Goal: Transaction & Acquisition: Purchase product/service

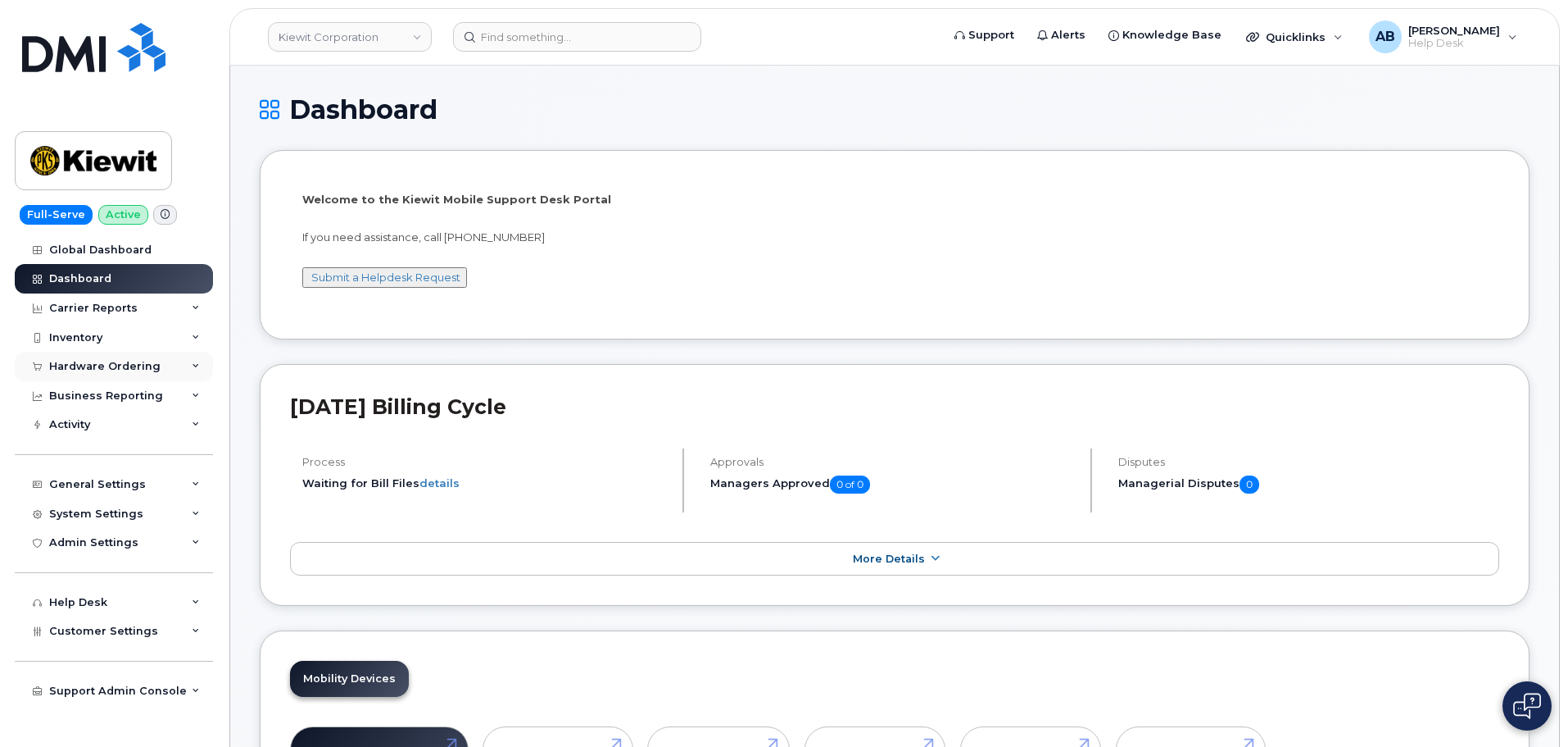
click at [109, 372] on div "Hardware Ordering" at bounding box center [104, 366] width 111 height 14
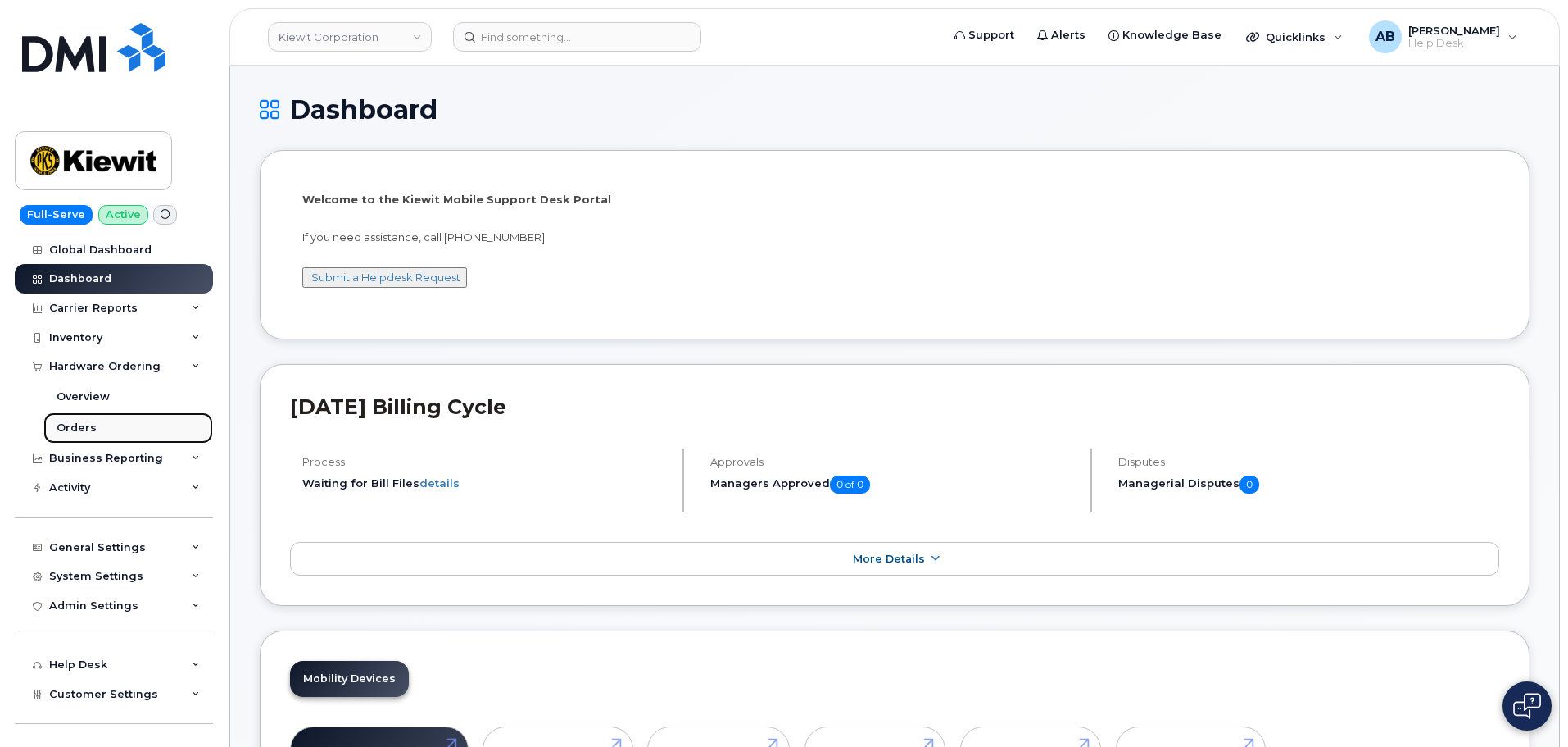
click at [116, 426] on link "Orders" at bounding box center [128, 428] width 170 height 31
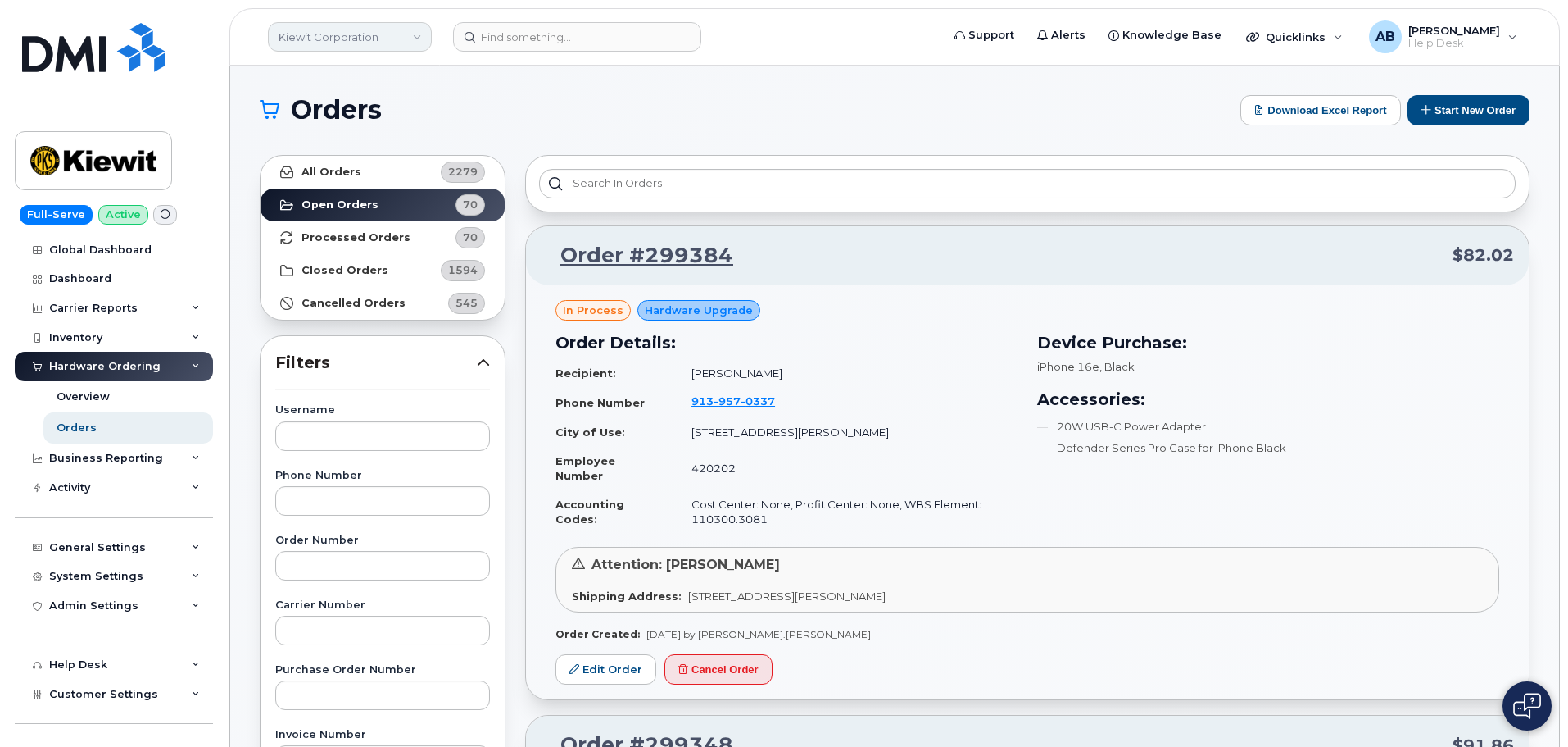
click at [359, 41] on link "Kiewit Corporation" at bounding box center [350, 37] width 164 height 30
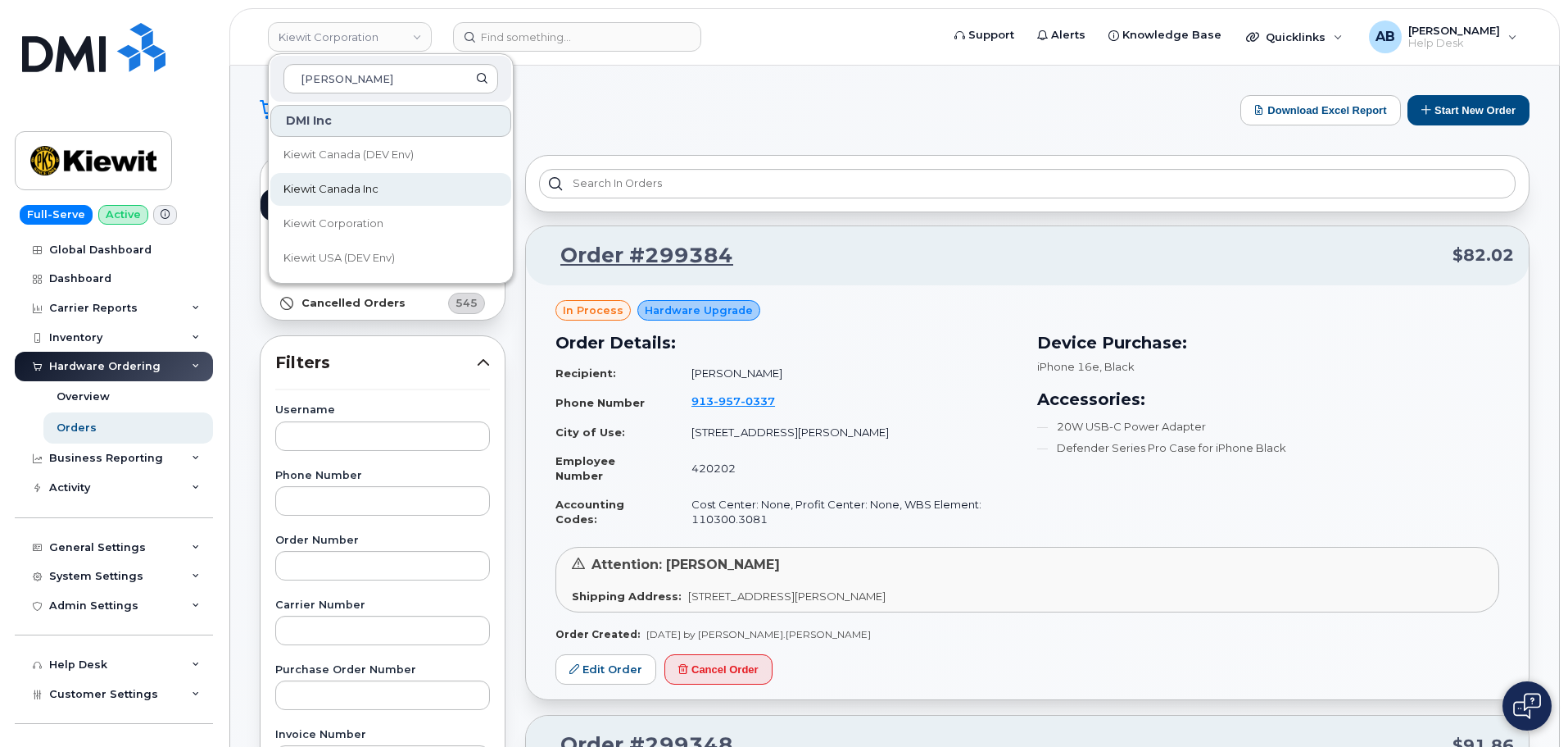
type input "kiewit"
click at [408, 190] on link "Kiewit Canada Inc" at bounding box center [391, 190] width 241 height 33
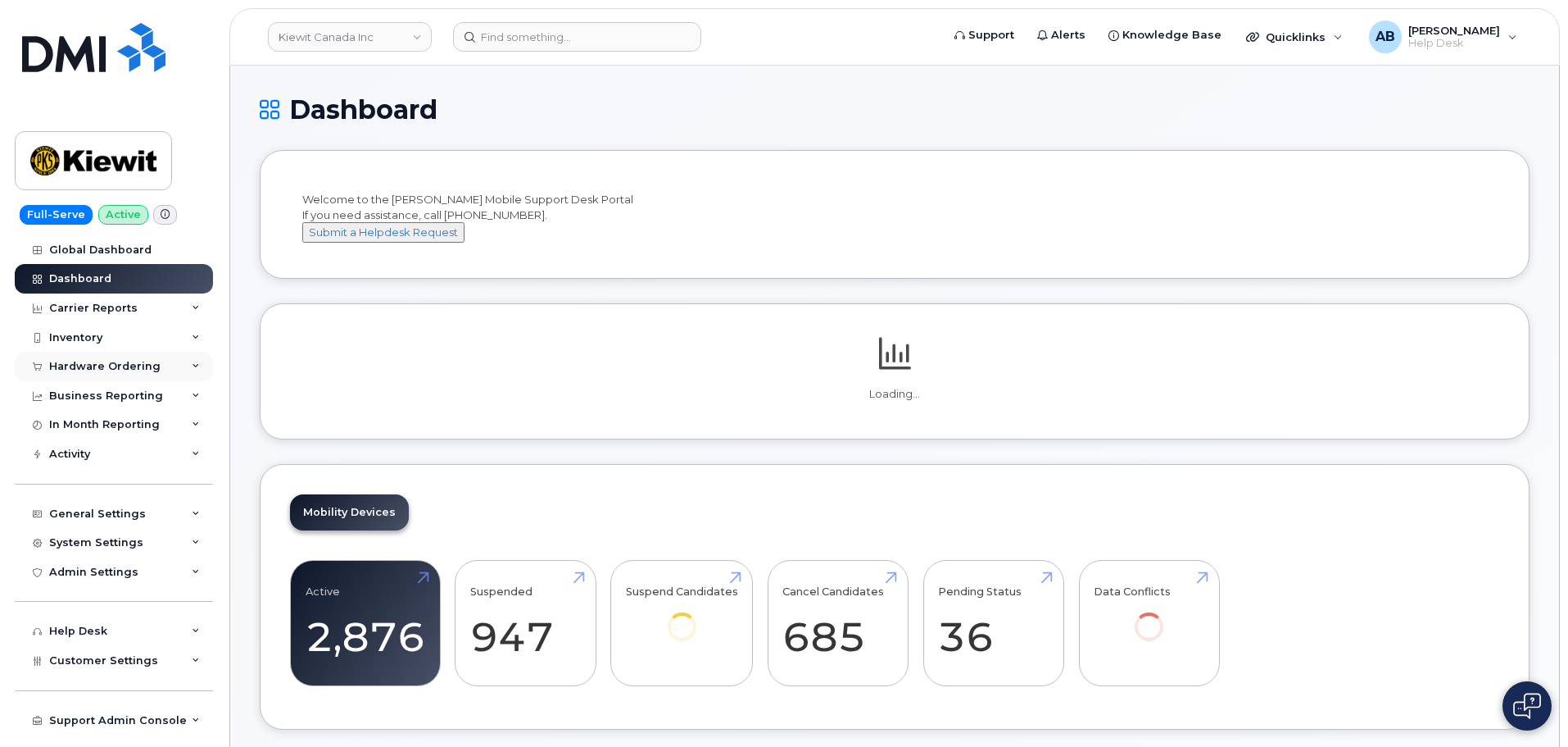
click at [106, 353] on div "Hardware Ordering" at bounding box center [114, 366] width 199 height 30
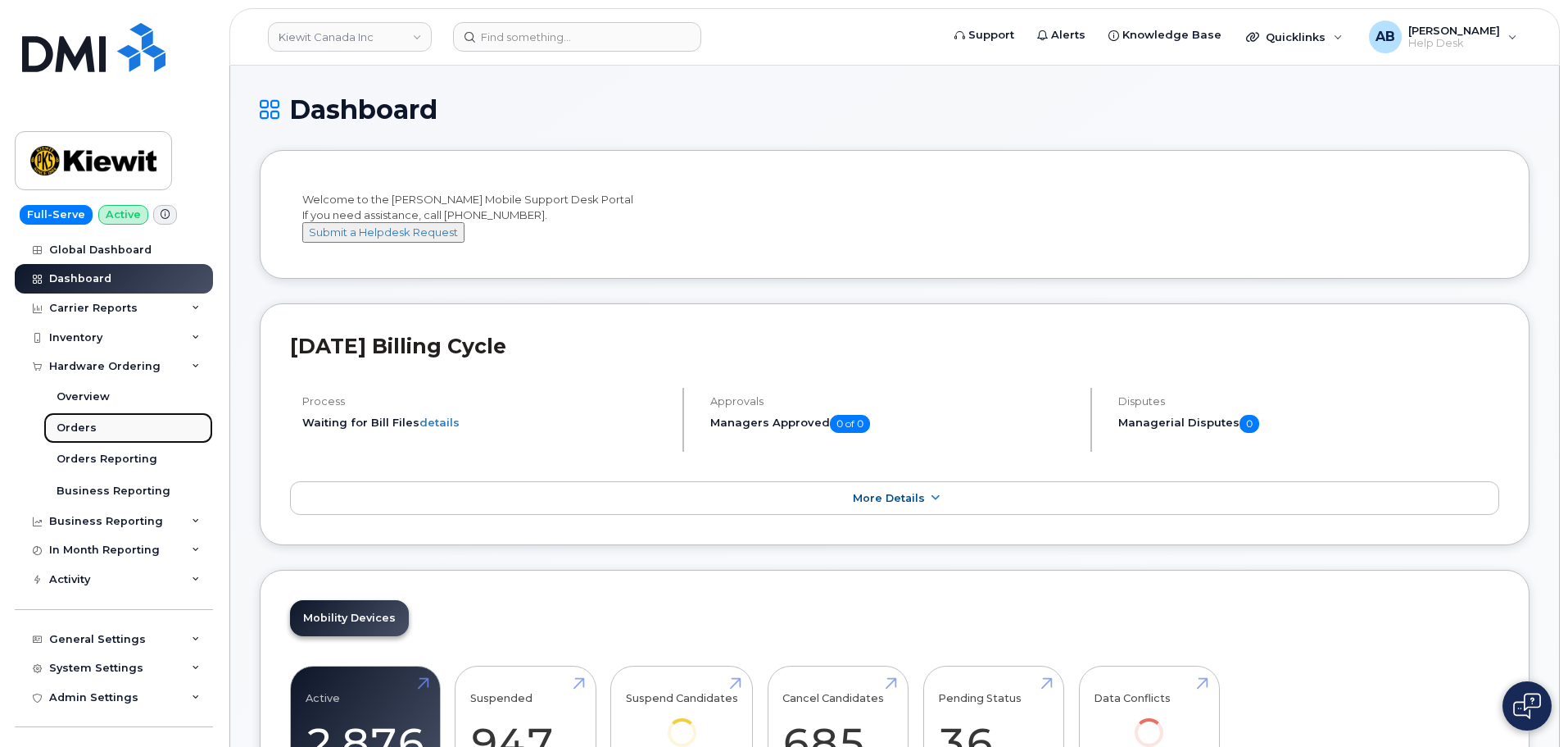
click at [102, 425] on link "Orders" at bounding box center [128, 428] width 170 height 31
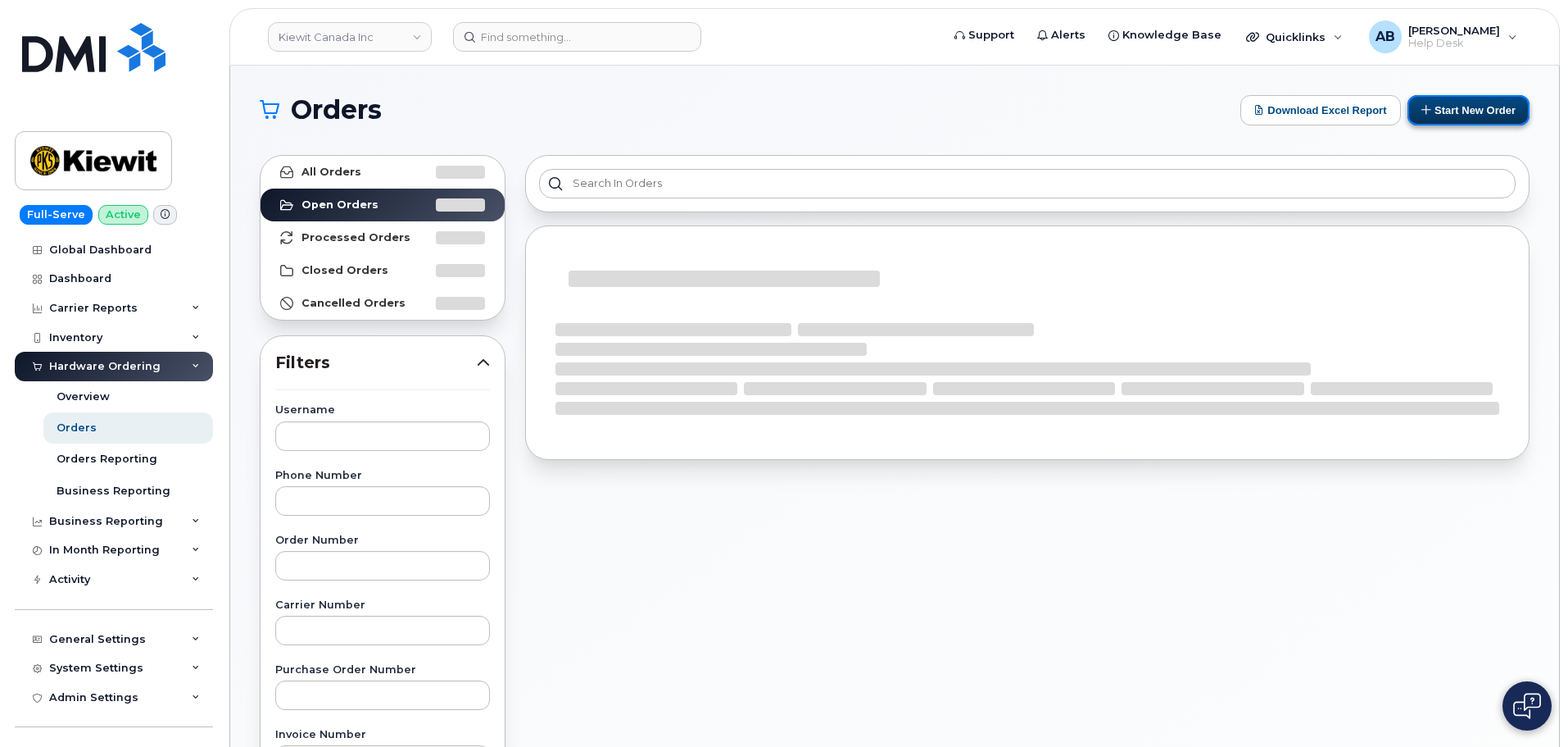
click at [1468, 111] on button "Start New Order" at bounding box center [1468, 110] width 122 height 31
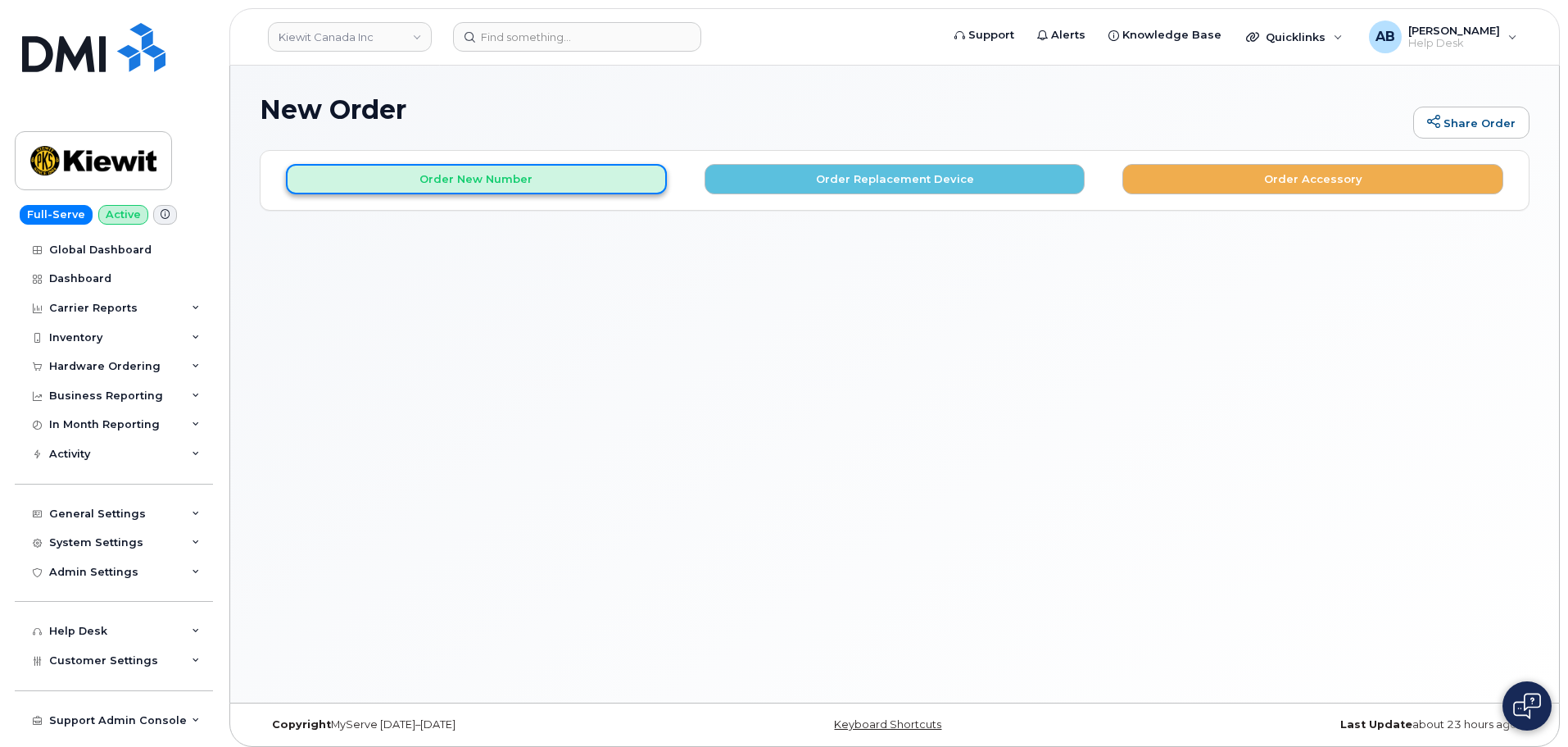
click at [543, 170] on button "Order New Number" at bounding box center [477, 180] width 381 height 31
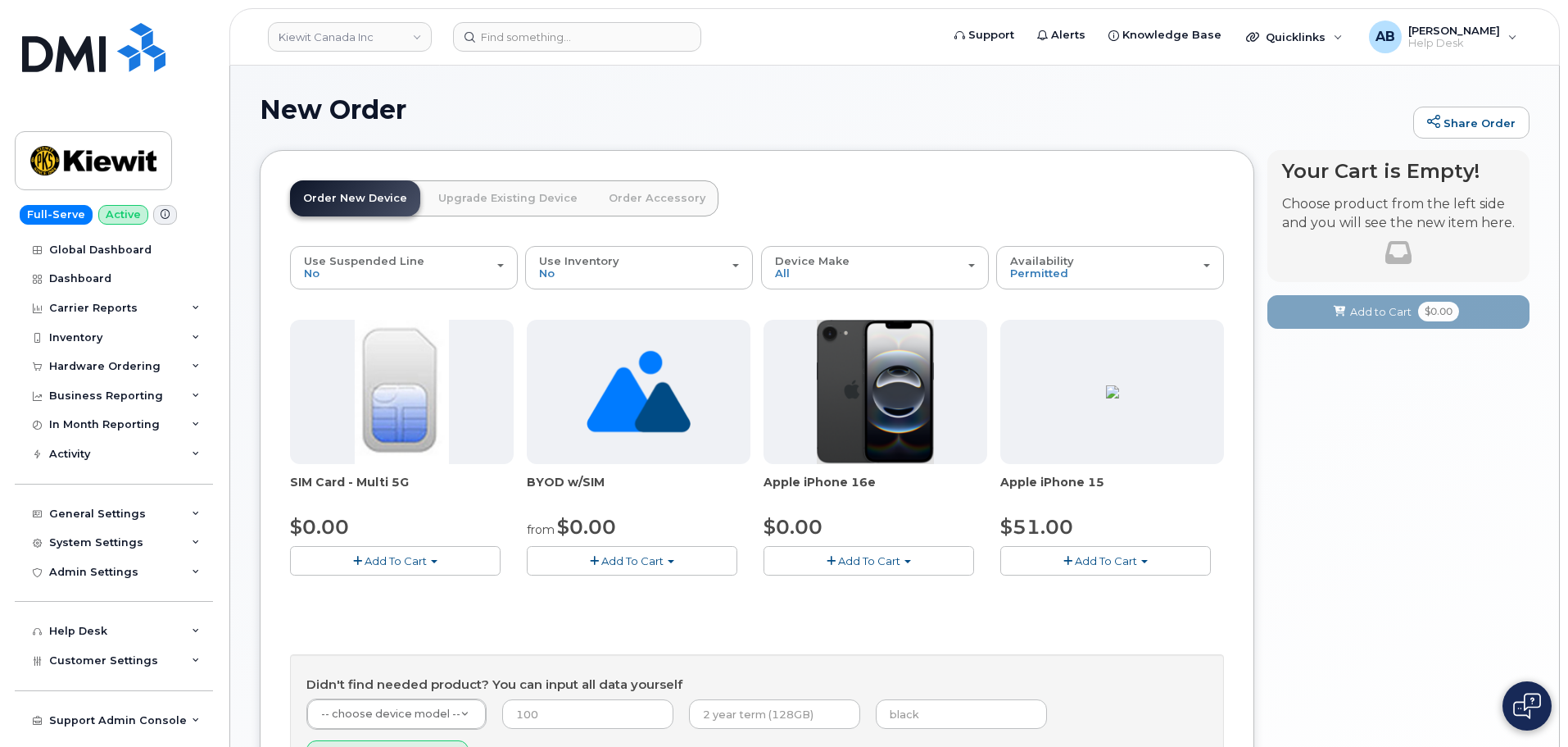
click at [1102, 565] on span "Add To Cart" at bounding box center [1106, 561] width 62 height 14
click at [1109, 607] on link "$51.00 - 3-year activation (128GB model)" at bounding box center [1133, 611] width 256 height 21
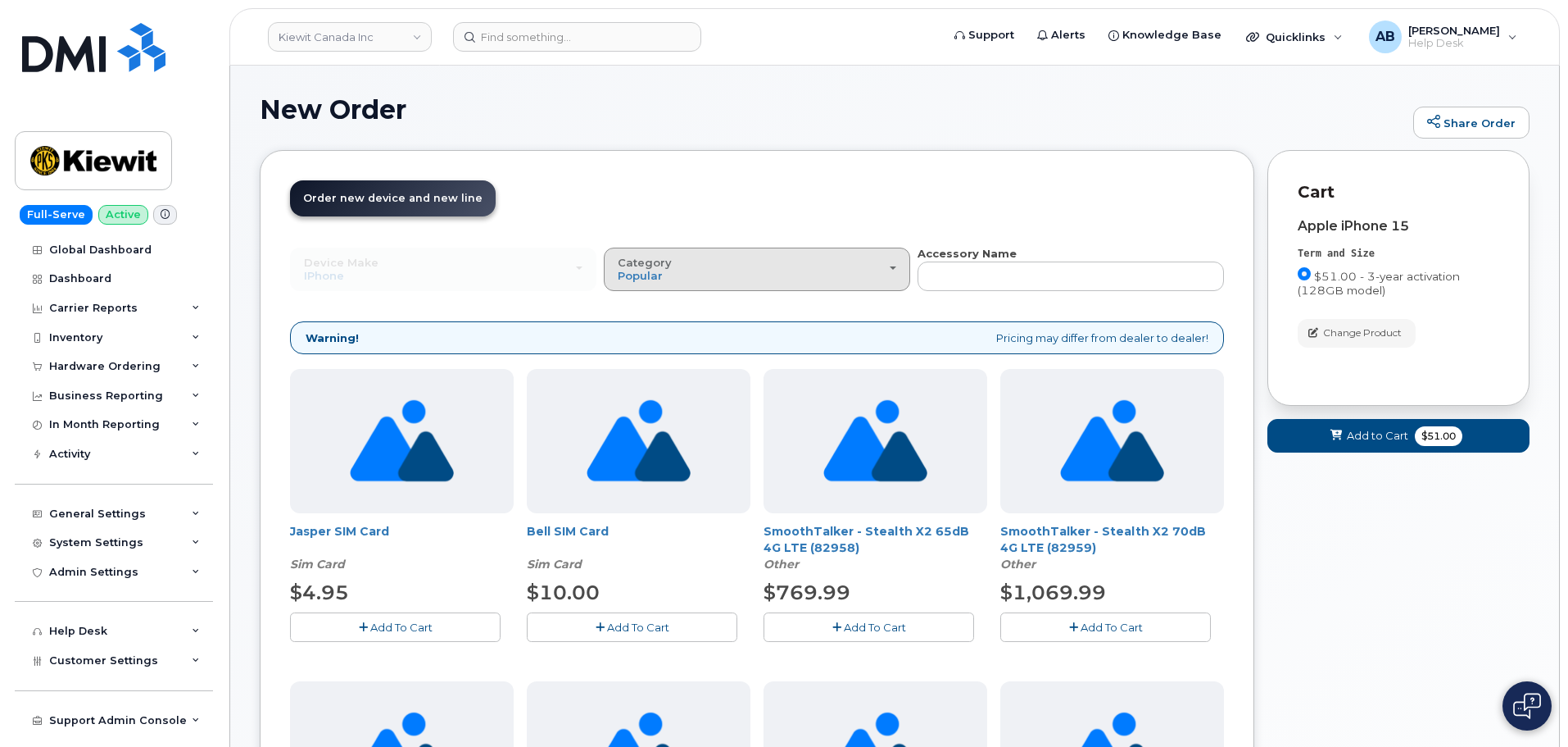
click at [811, 283] on button "Category Popular" at bounding box center [756, 268] width 306 height 42
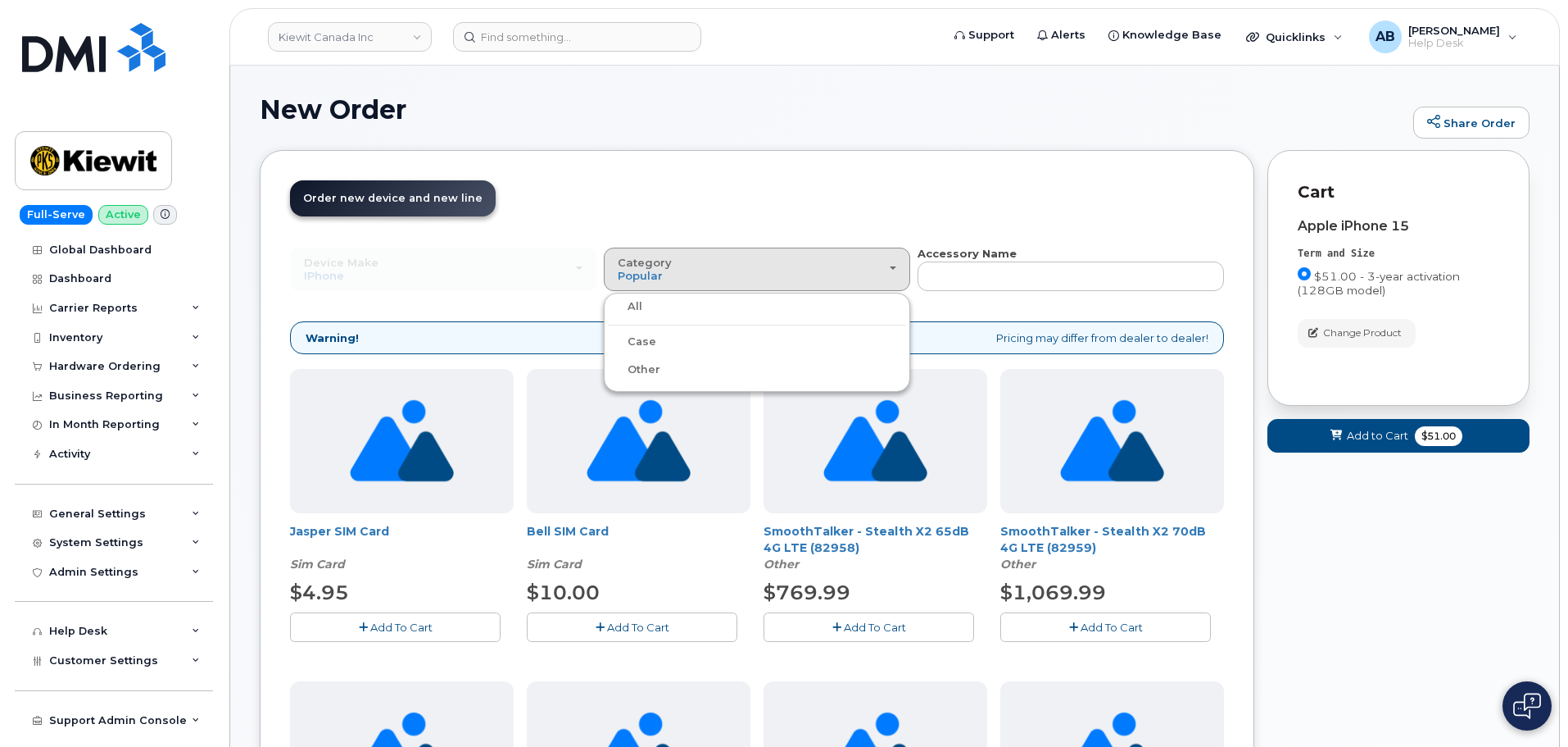
click at [635, 341] on label "Case" at bounding box center [633, 342] width 49 height 20
click at [0, 0] on input "Case" at bounding box center [0, 0] width 0 height 0
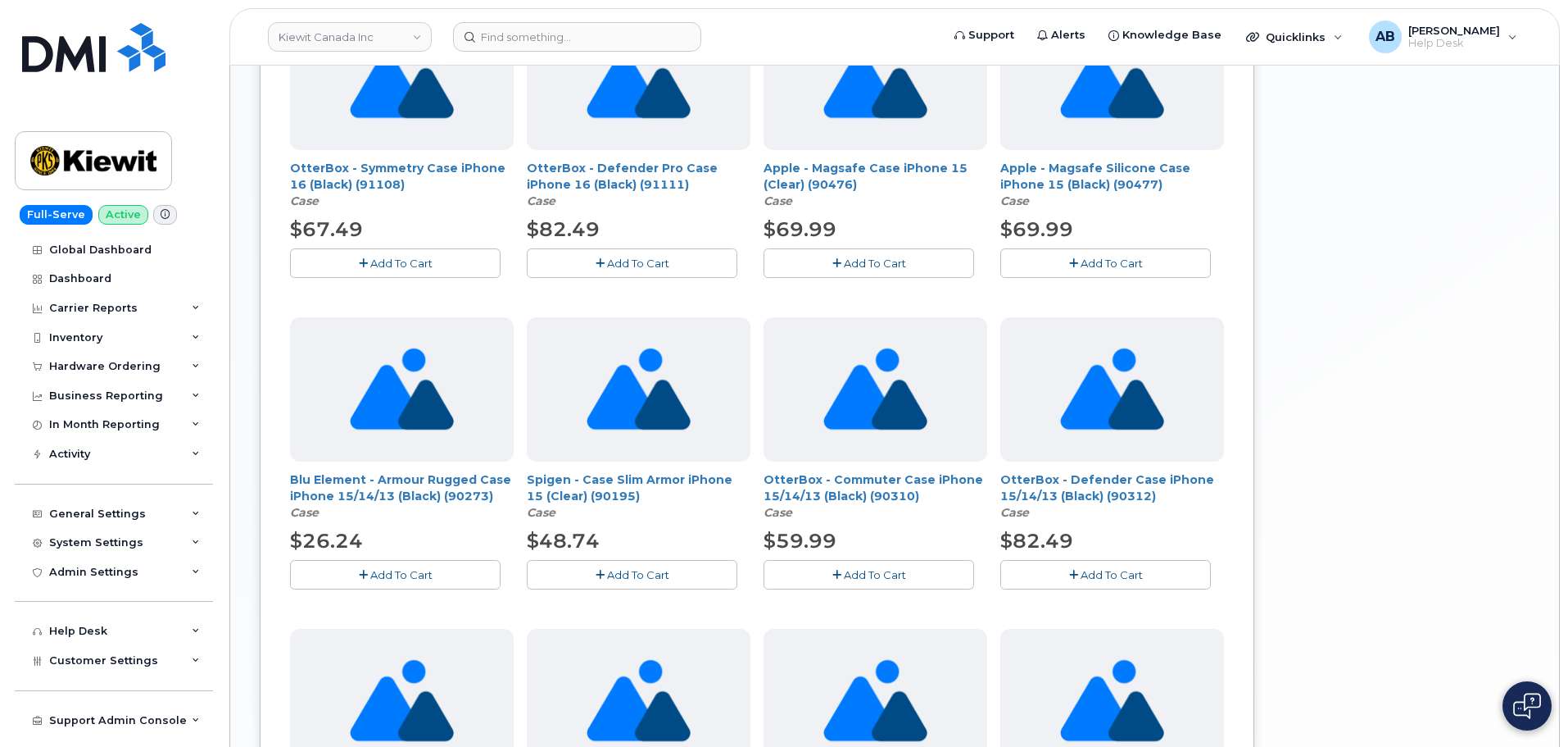
scroll to position [820, 0]
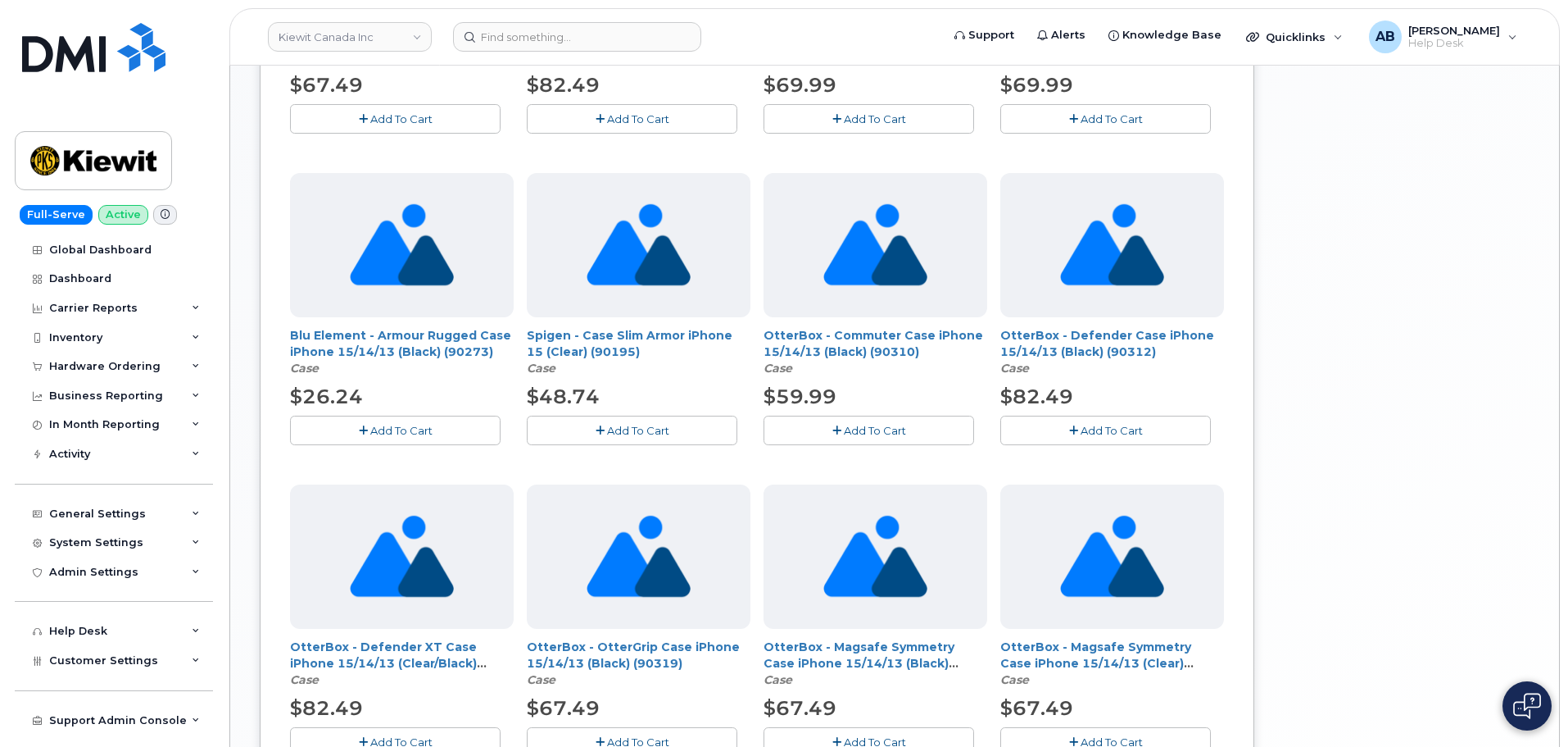
click at [878, 425] on span "Add To Cart" at bounding box center [875, 430] width 62 height 14
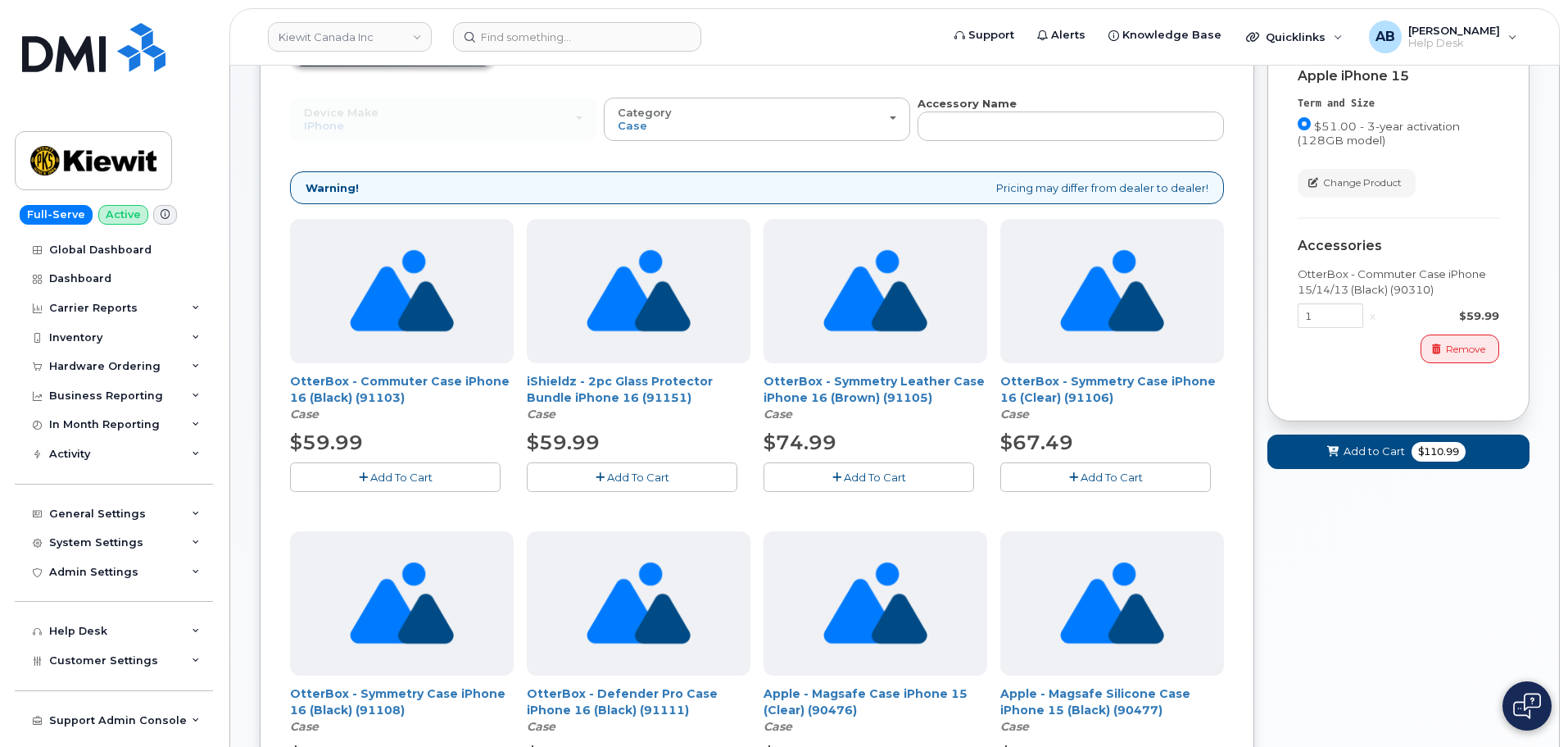
scroll to position [0, 0]
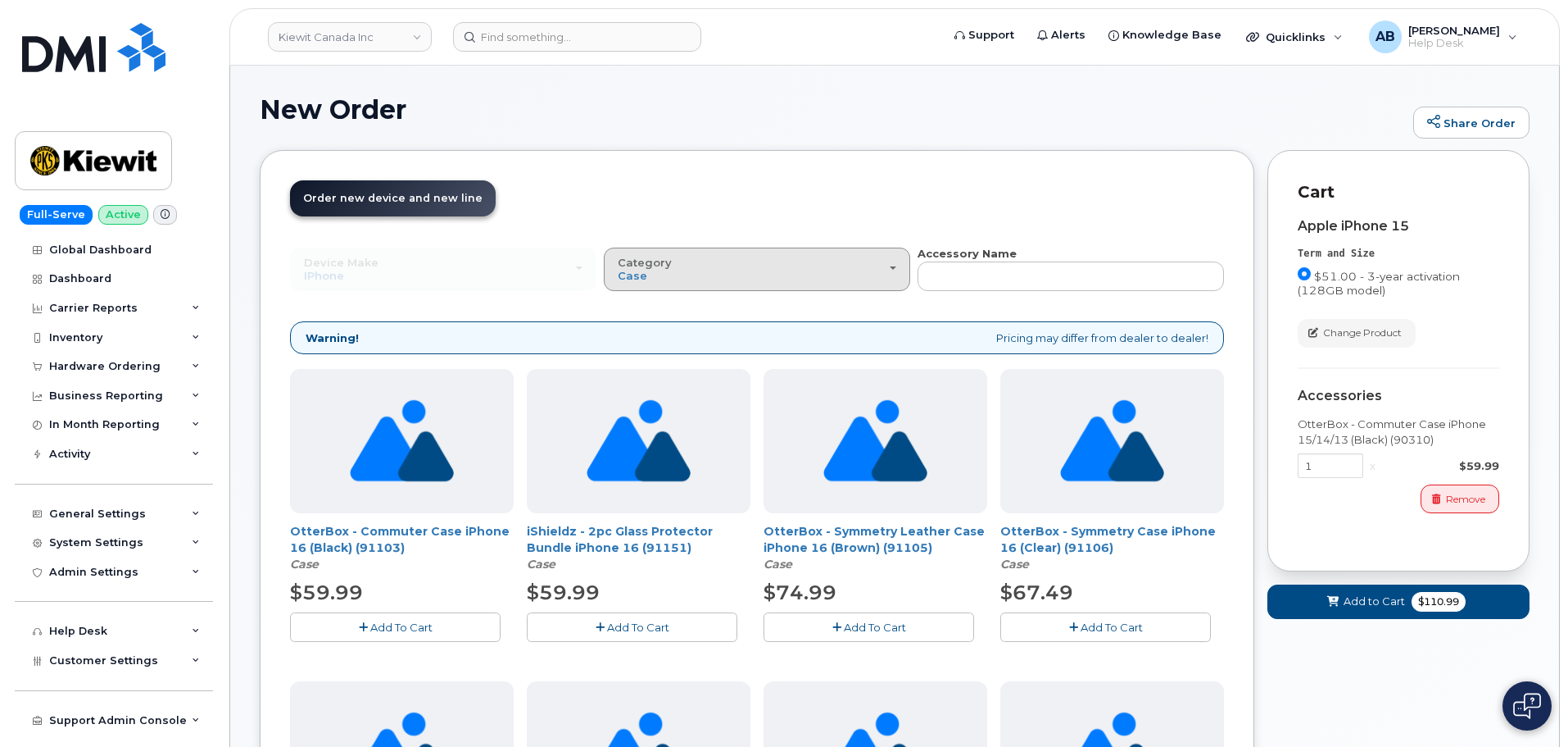
click at [781, 279] on div "Category Case" at bounding box center [756, 269] width 279 height 25
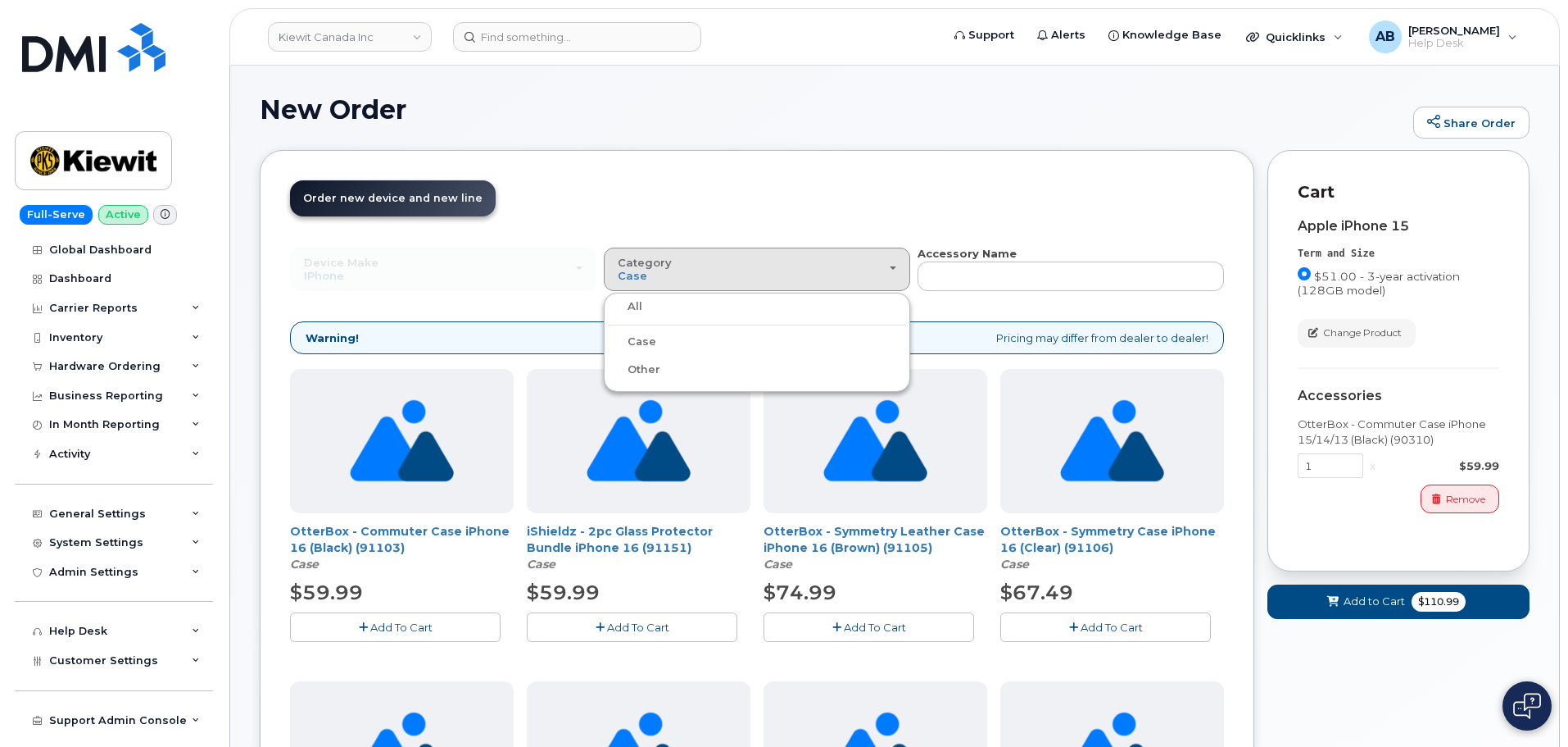
click at [636, 304] on label "All" at bounding box center [626, 307] width 34 height 20
click at [0, 0] on input "All" at bounding box center [0, 0] width 0 height 0
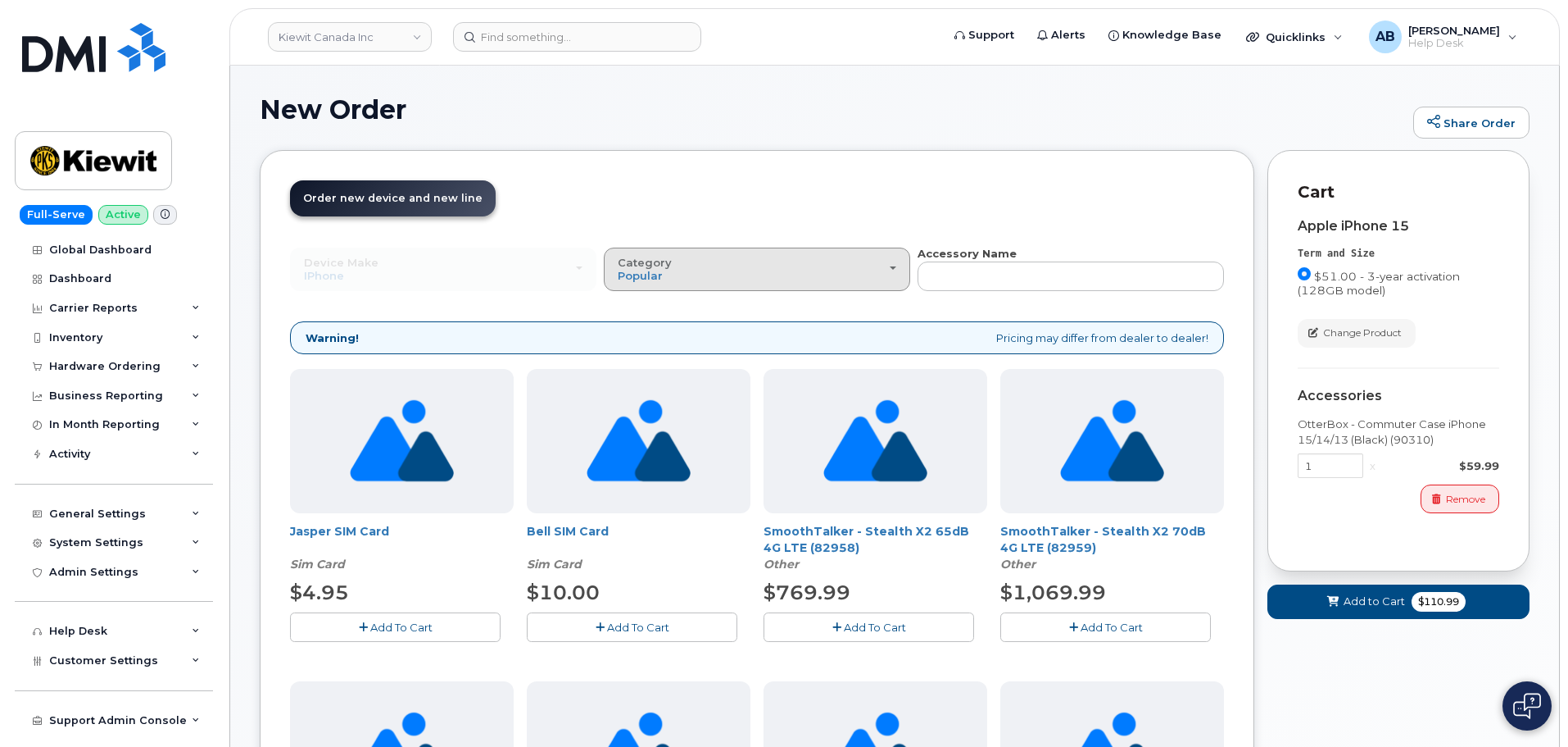
click at [724, 279] on div "Category Popular" at bounding box center [756, 269] width 279 height 25
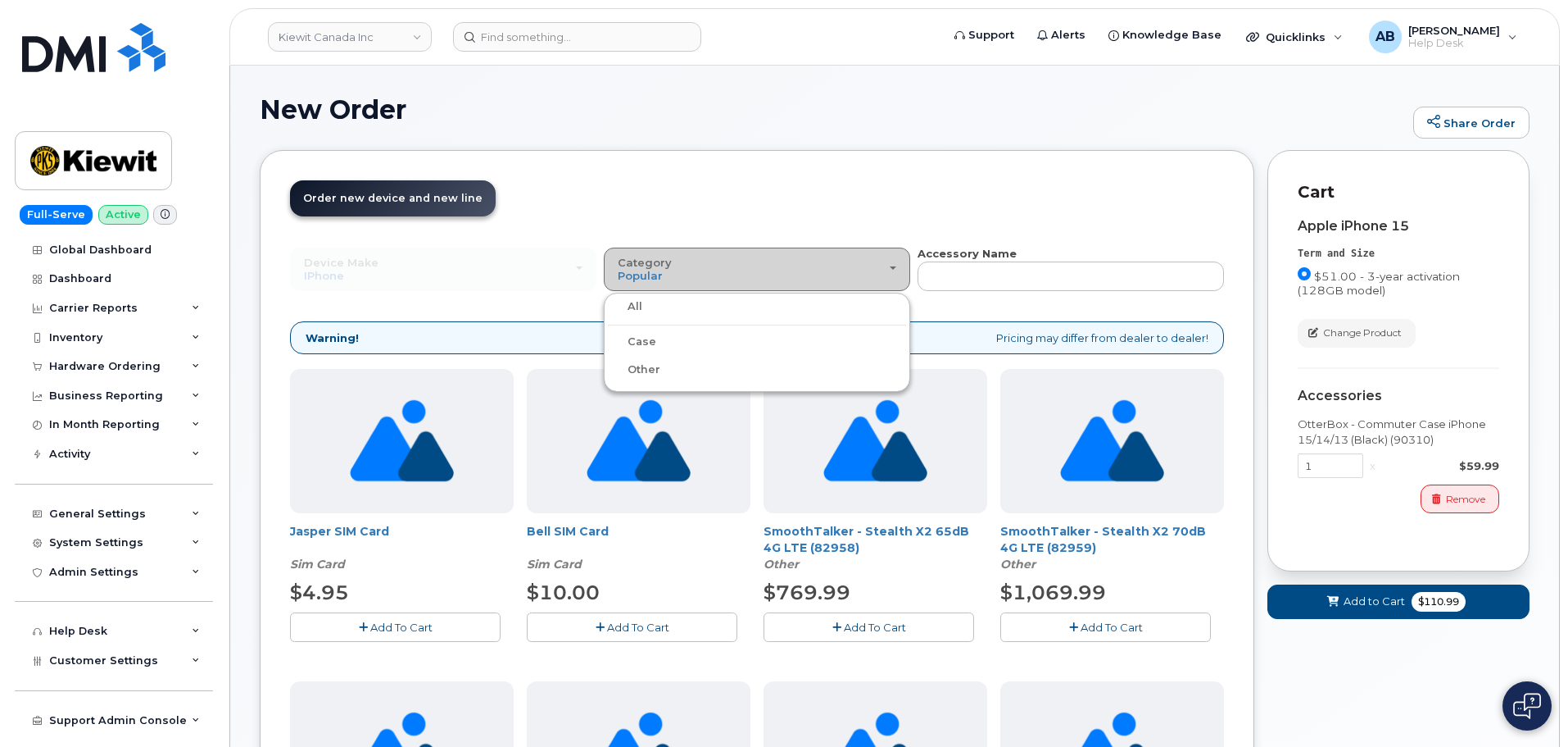
click at [729, 267] on div "Category Popular" at bounding box center [756, 269] width 279 height 25
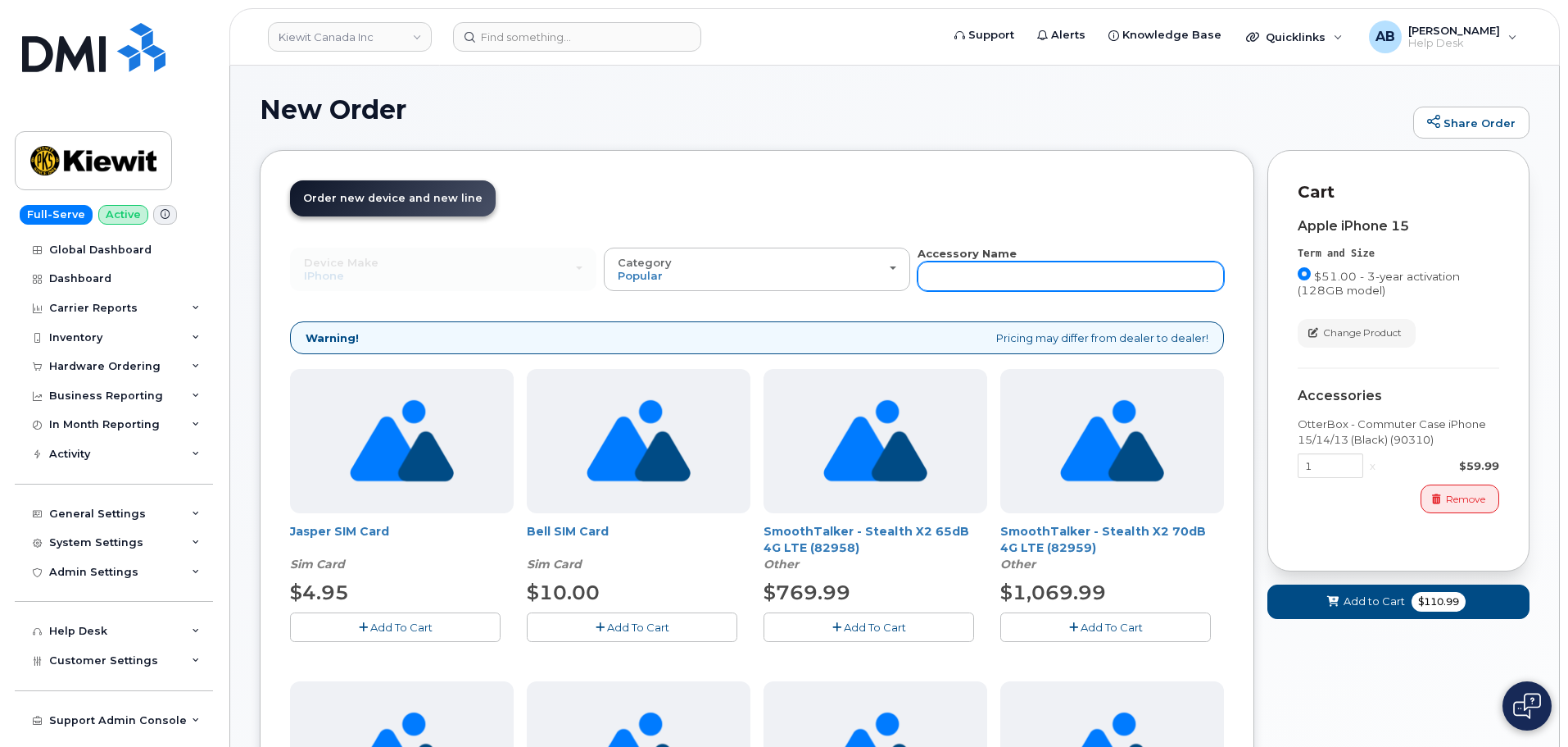
click at [1024, 280] on input "text" at bounding box center [1071, 276] width 306 height 30
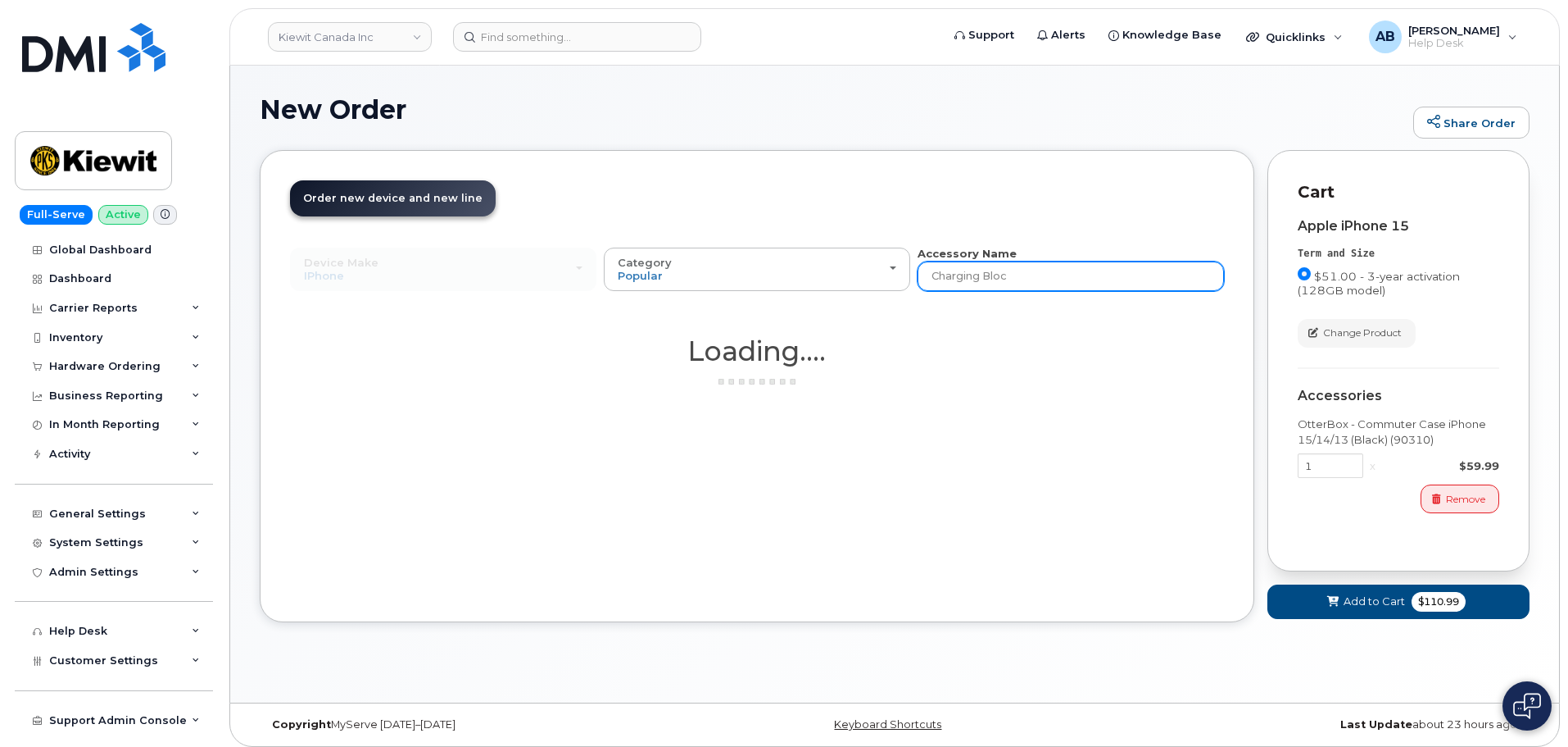
type input "Charging Block"
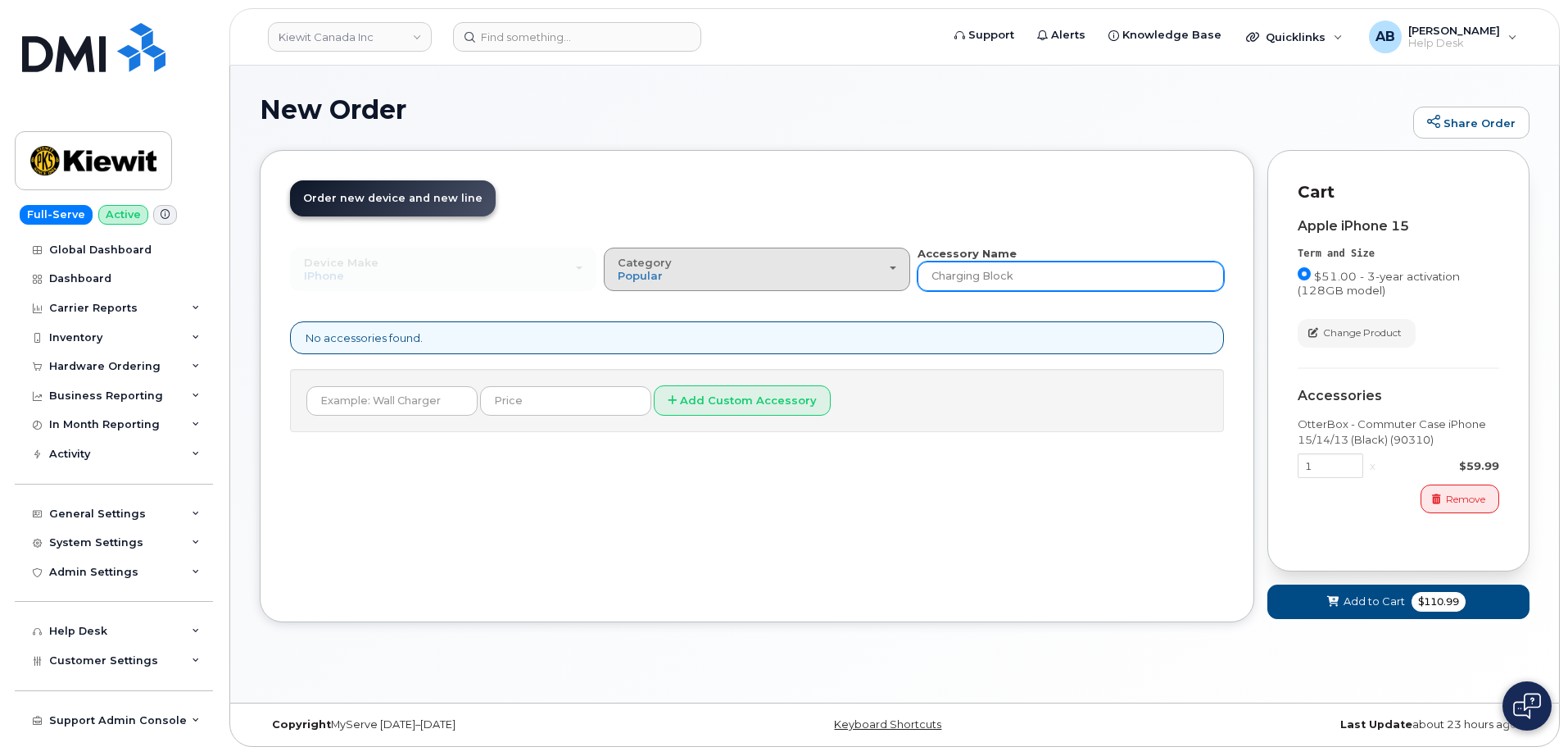
drag, startPoint x: 1044, startPoint y: 280, endPoint x: 887, endPoint y: 289, distance: 157.3
click at [887, 289] on div "Device Make All Android Cell Phone HUB iPhone Modem Tablet All Android Cell Pho…" at bounding box center [756, 268] width 934 height 45
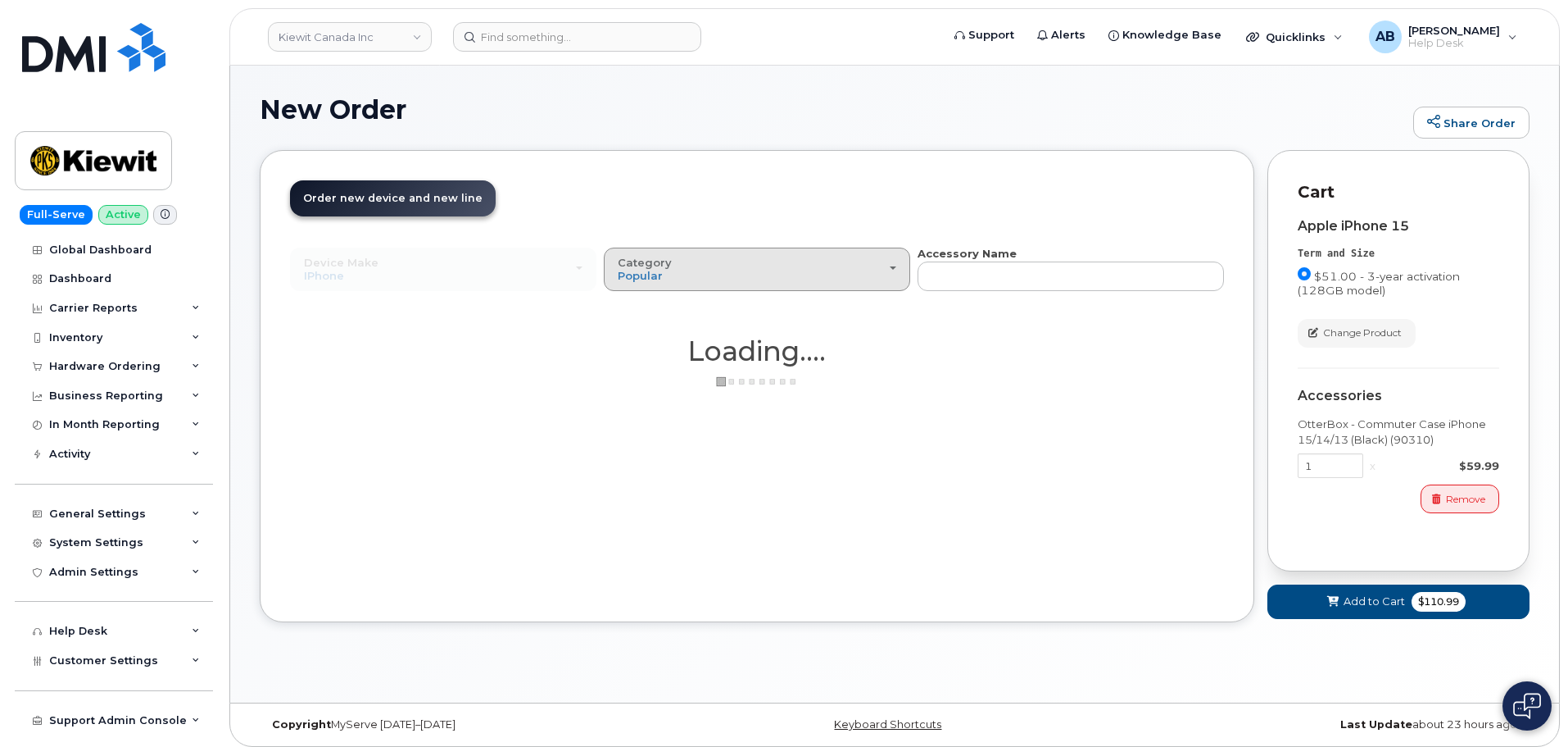
click at [880, 260] on div "Category Popular" at bounding box center [756, 269] width 279 height 25
click at [652, 365] on label "Other" at bounding box center [635, 369] width 52 height 20
click at [0, 0] on input "Other" at bounding box center [0, 0] width 0 height 0
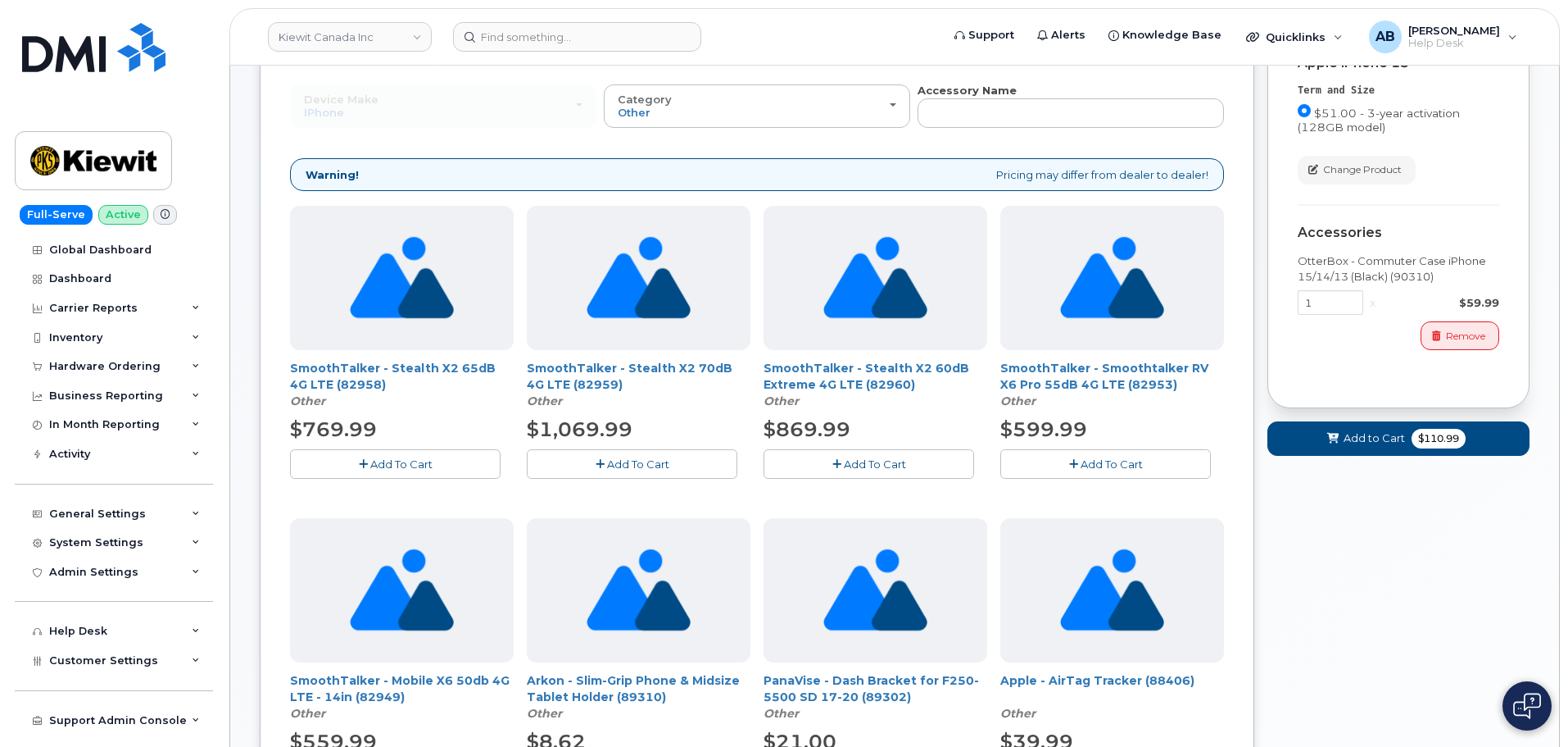
scroll to position [492, 0]
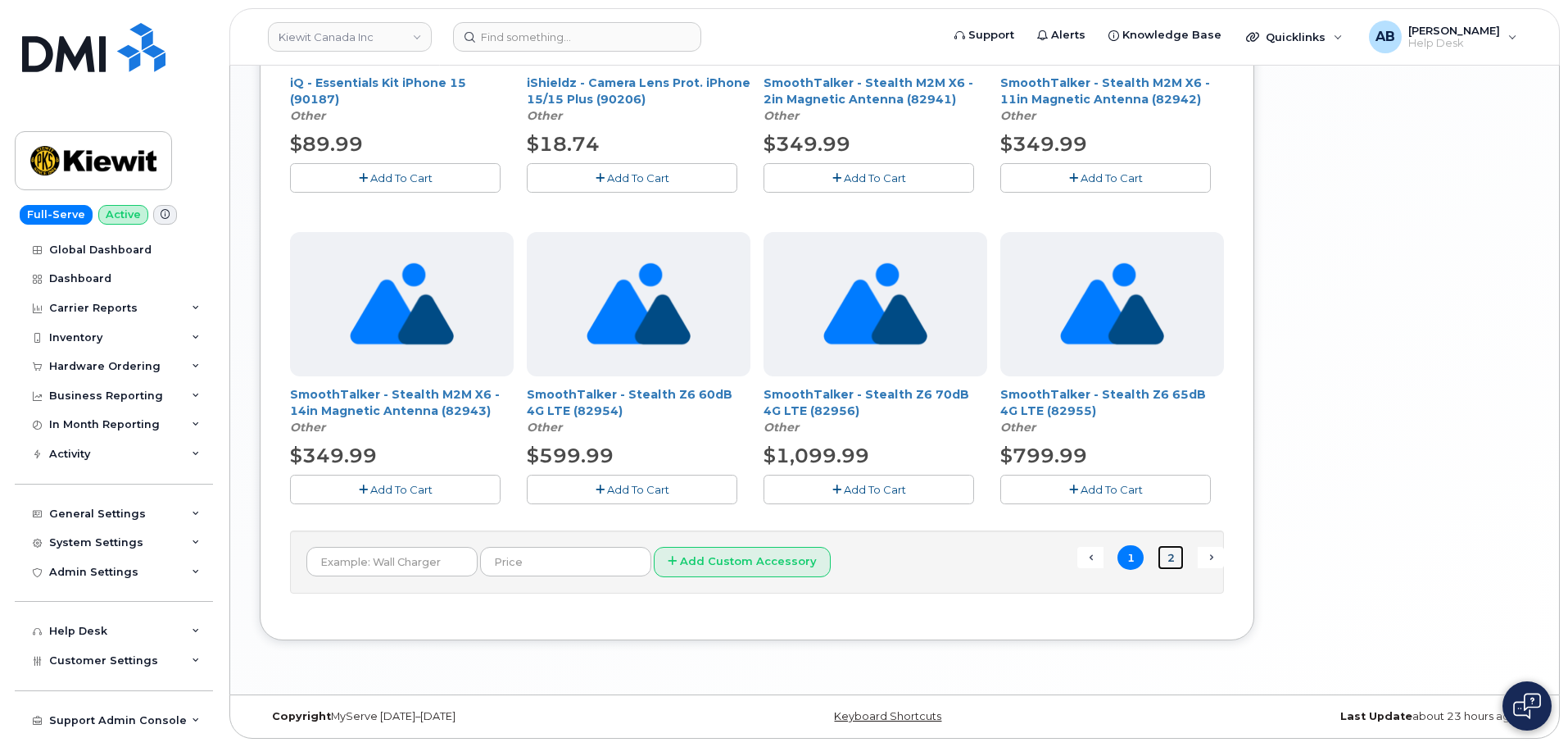
click at [1172, 560] on link "2" at bounding box center [1171, 558] width 26 height 25
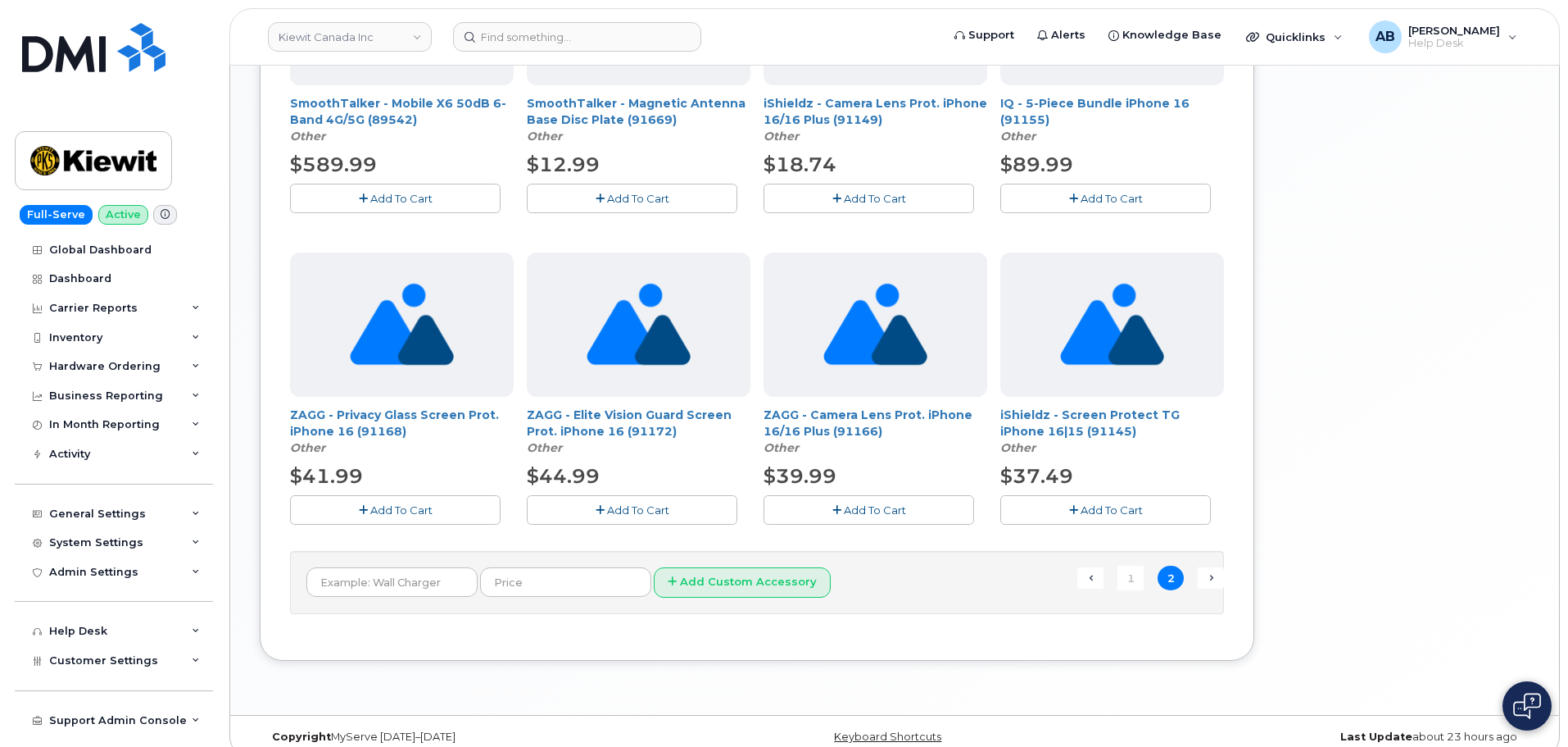
scroll to position [746, 0]
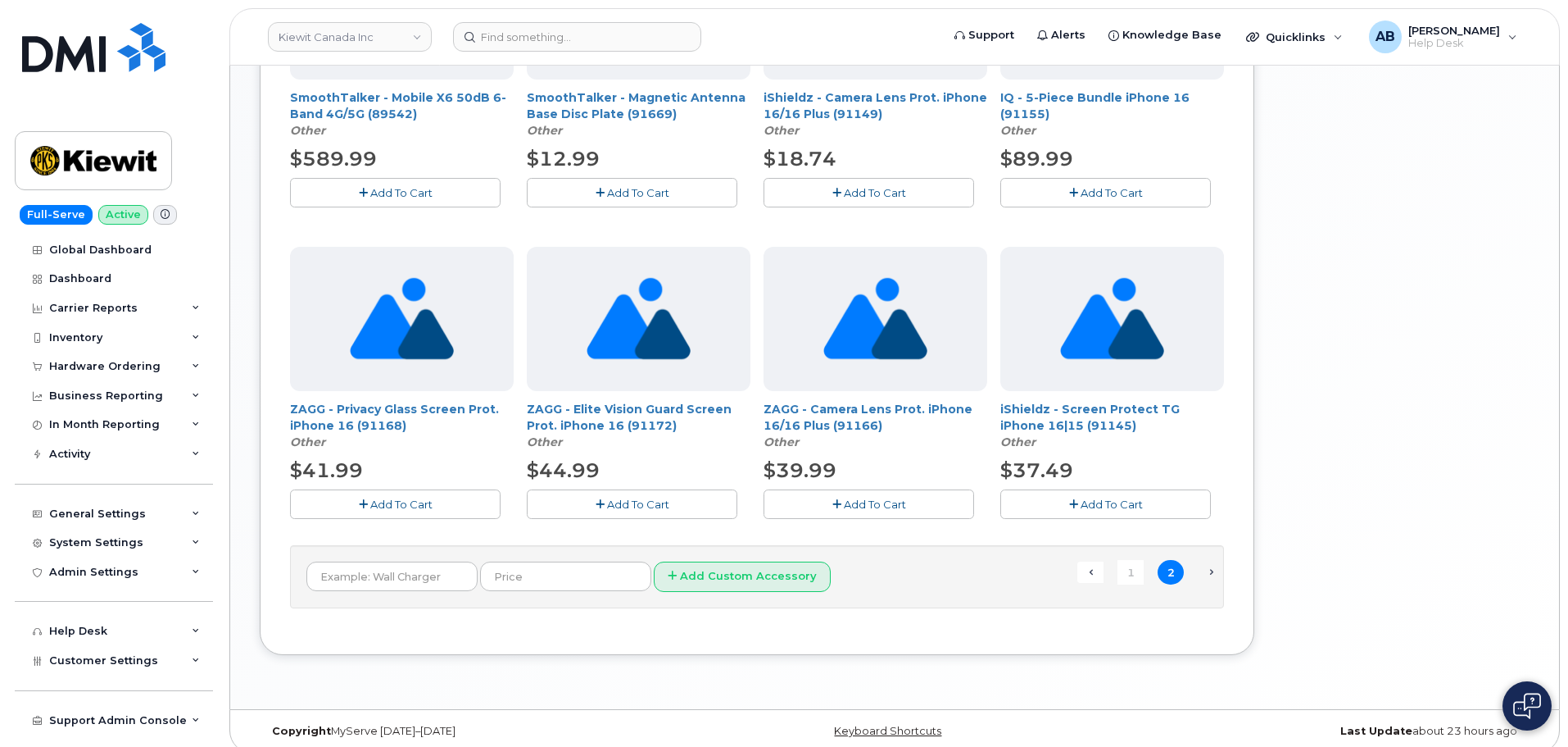
click at [1217, 573] on span "Next →" at bounding box center [1211, 573] width 26 height 22
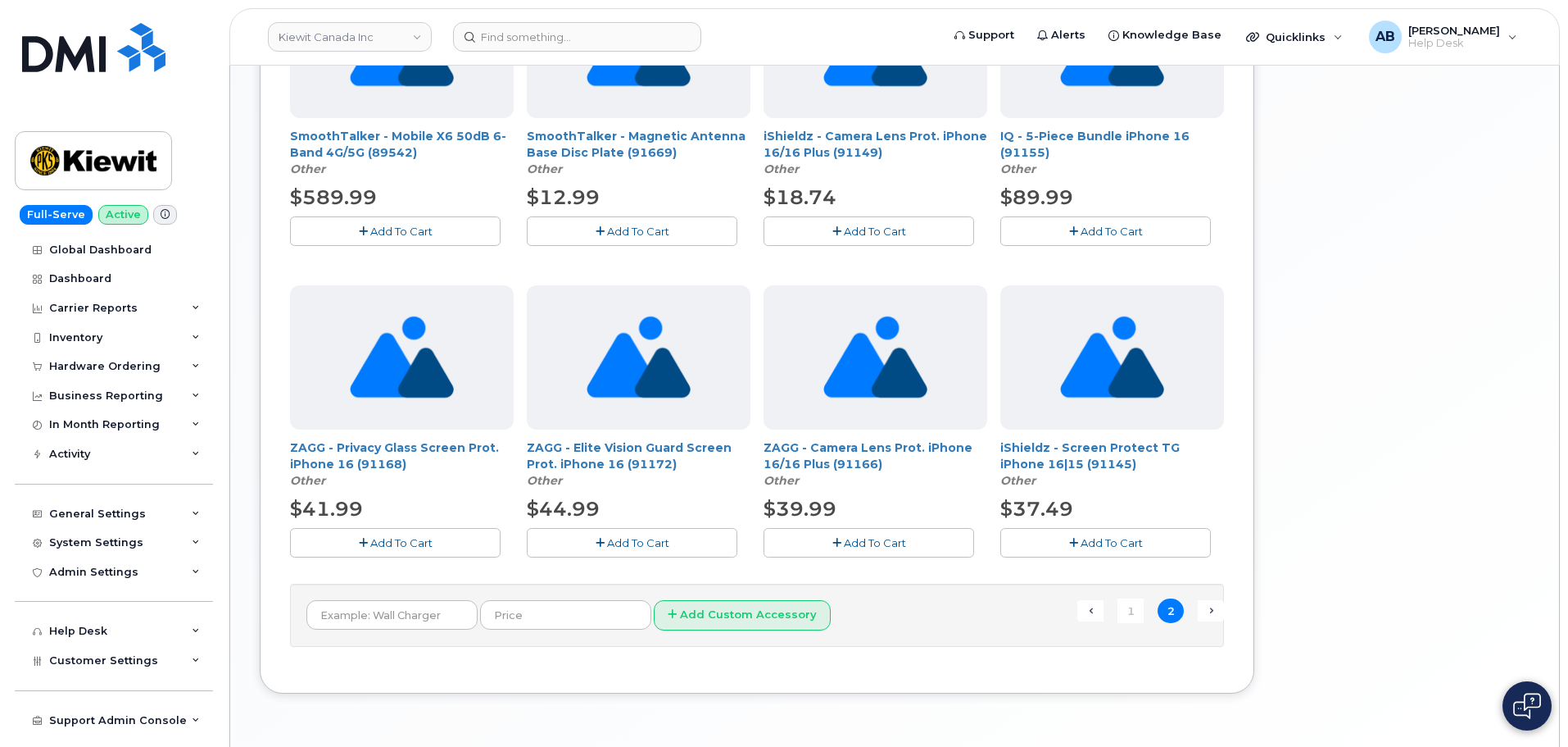
scroll to position [761, 0]
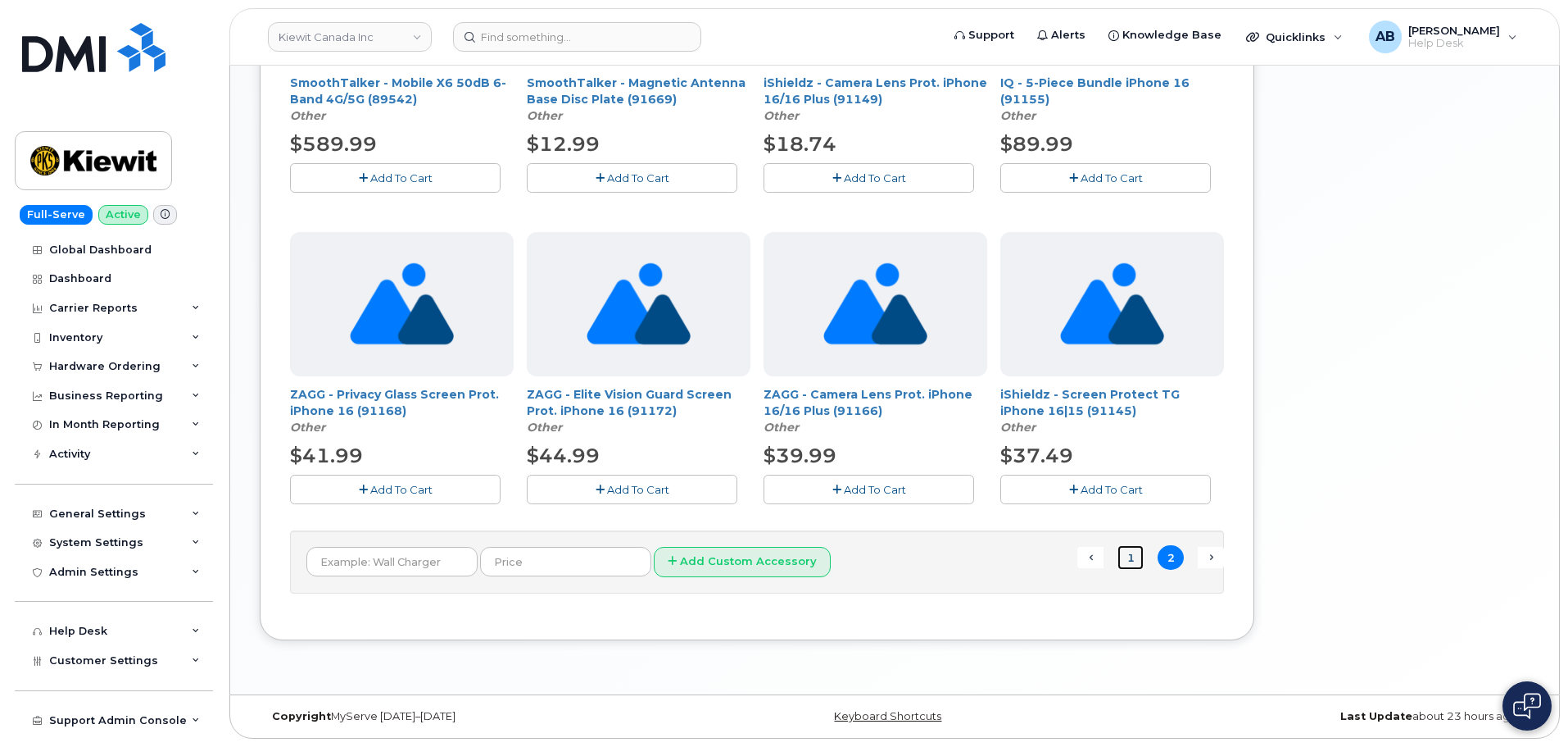
click at [1132, 561] on link "1" at bounding box center [1130, 558] width 26 height 25
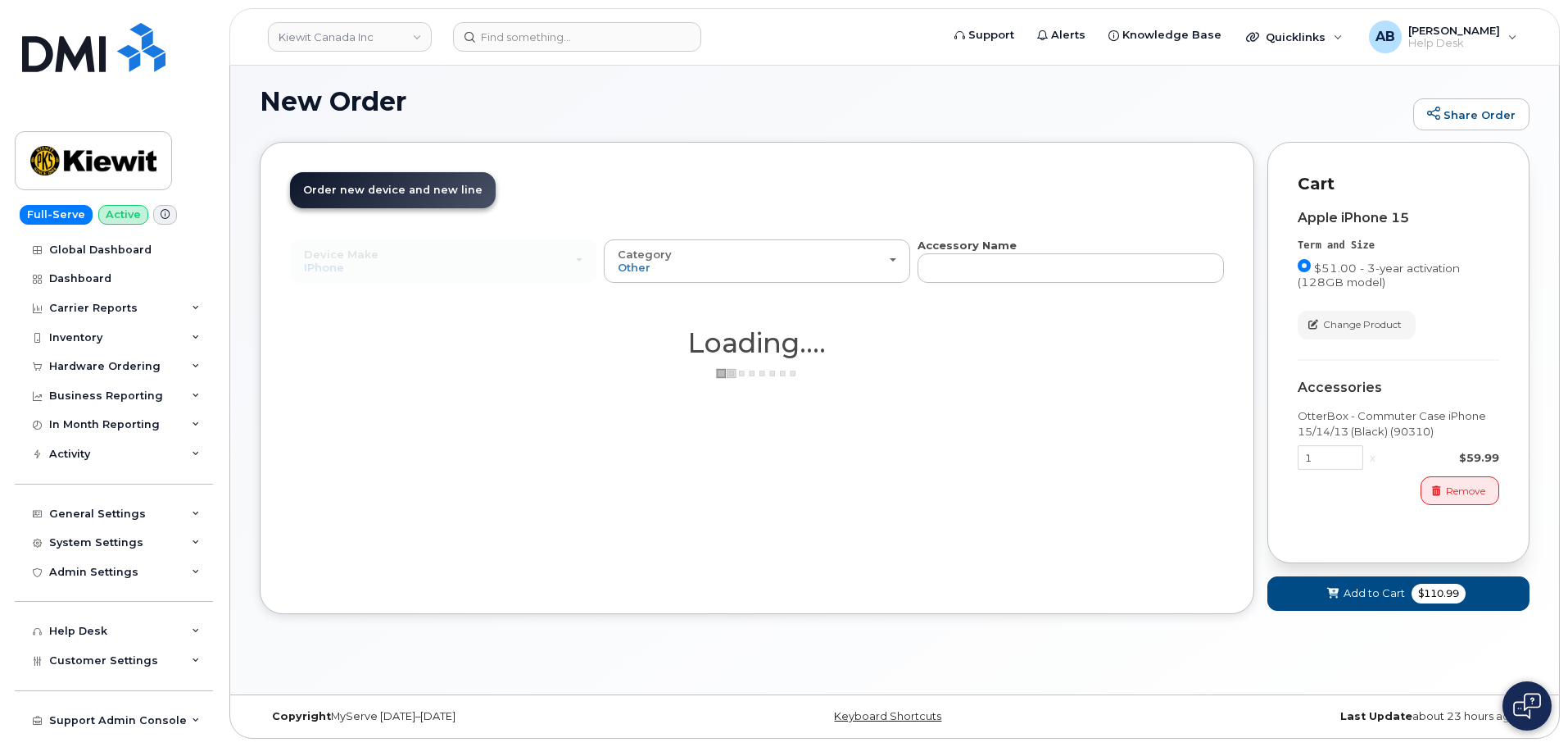
scroll to position [8, 0]
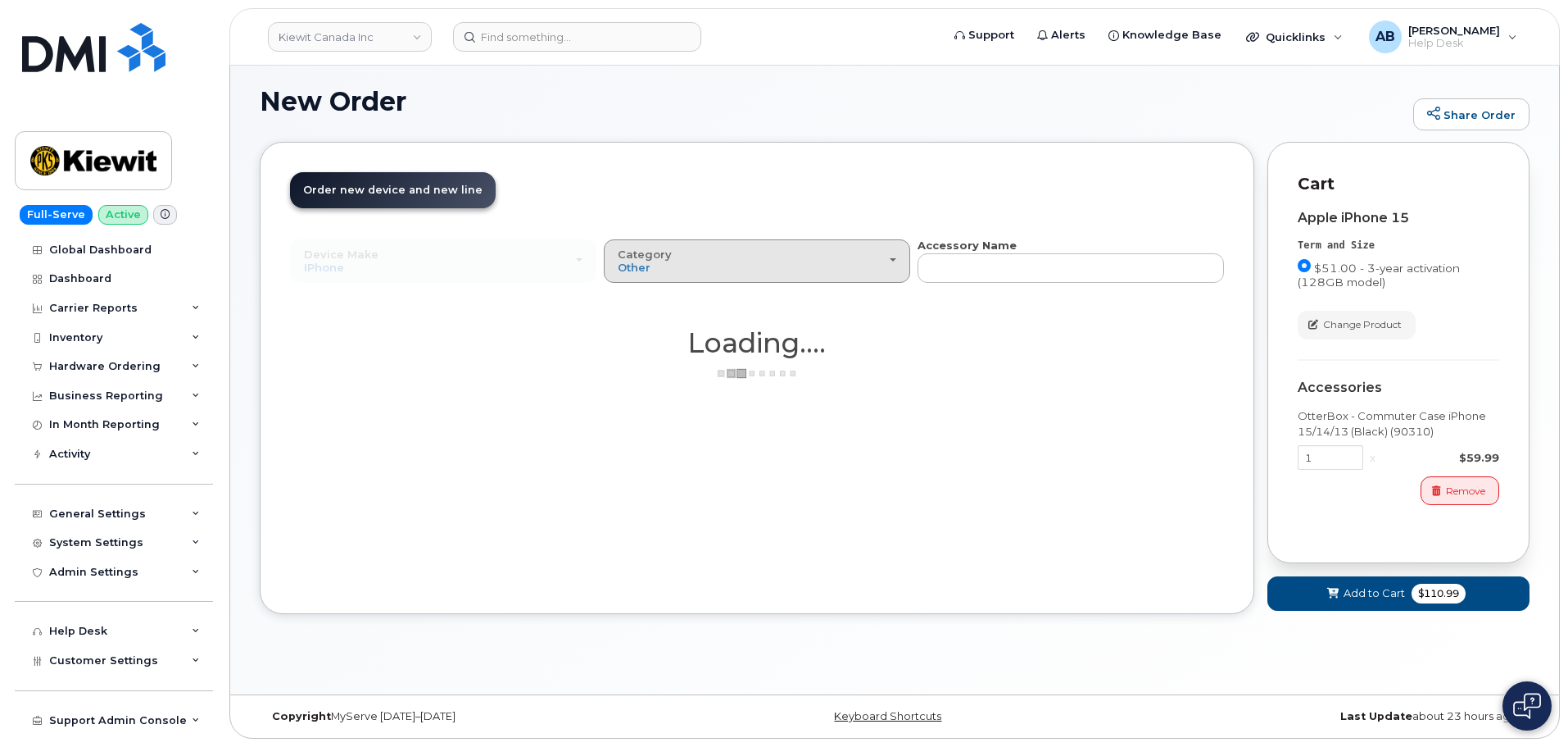
click at [835, 266] on div "Category Other" at bounding box center [756, 261] width 279 height 25
click at [636, 304] on label "All" at bounding box center [626, 299] width 34 height 20
click at [0, 0] on input "All" at bounding box center [0, 0] width 0 height 0
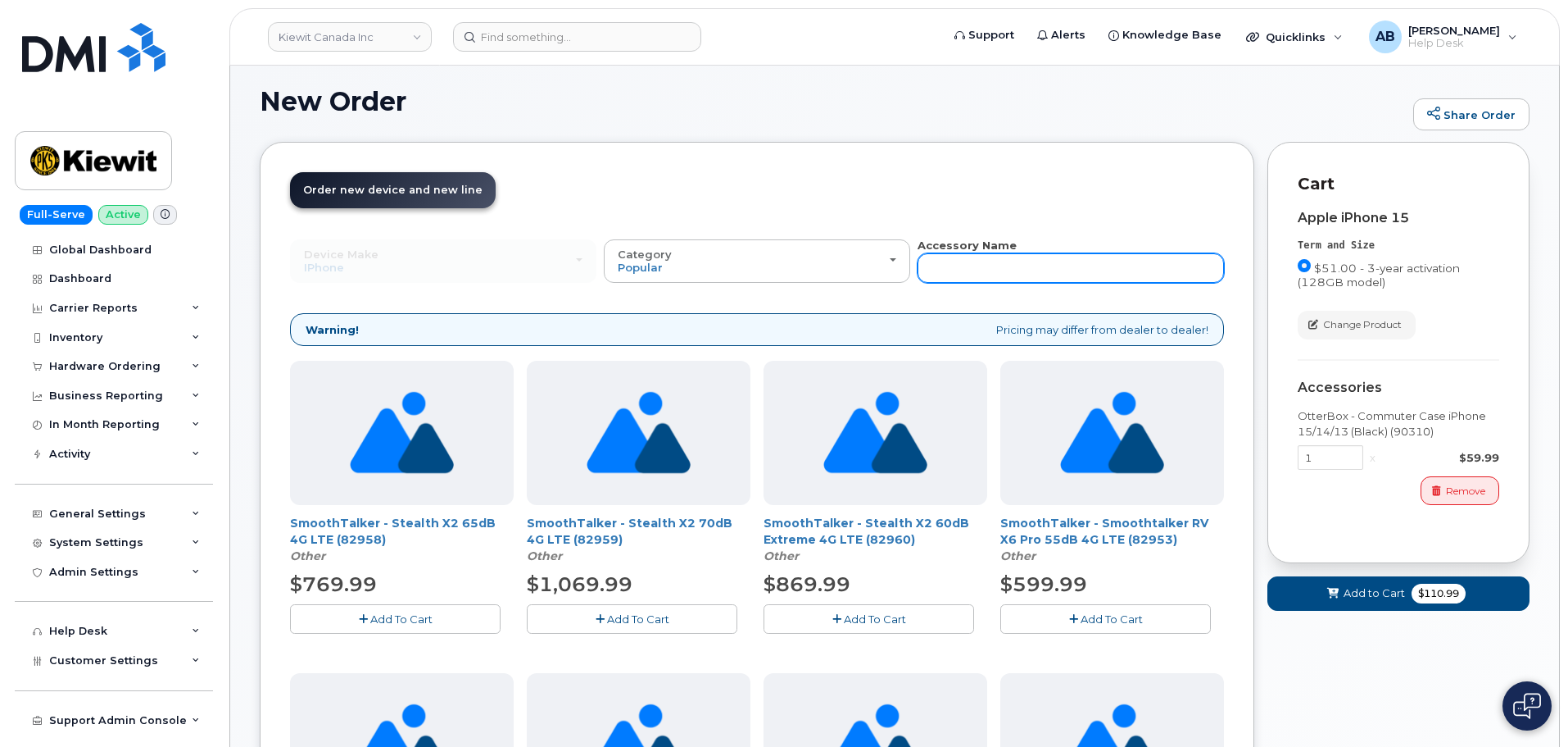
click at [1093, 258] on input "text" at bounding box center [1071, 267] width 306 height 30
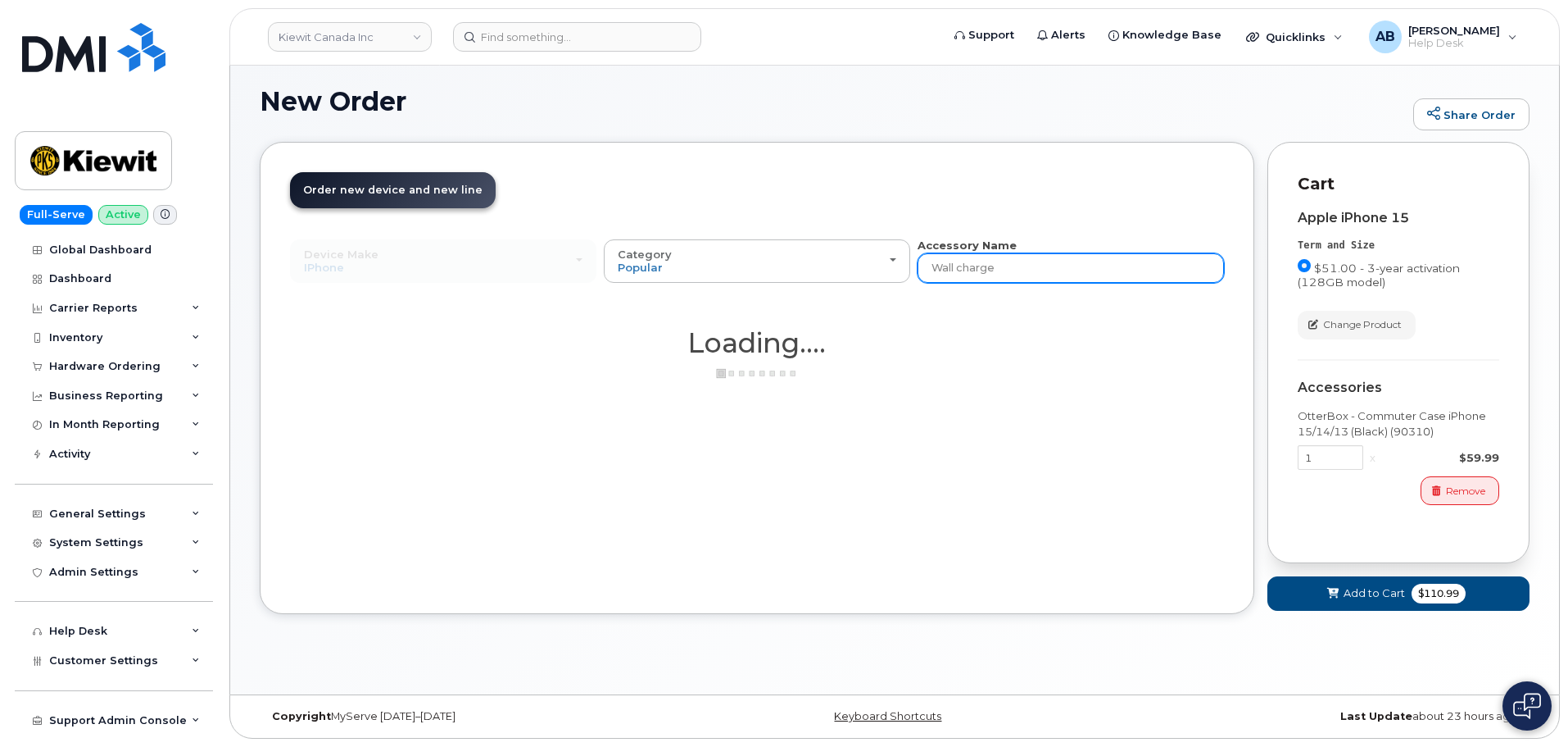
type input "Wall charger"
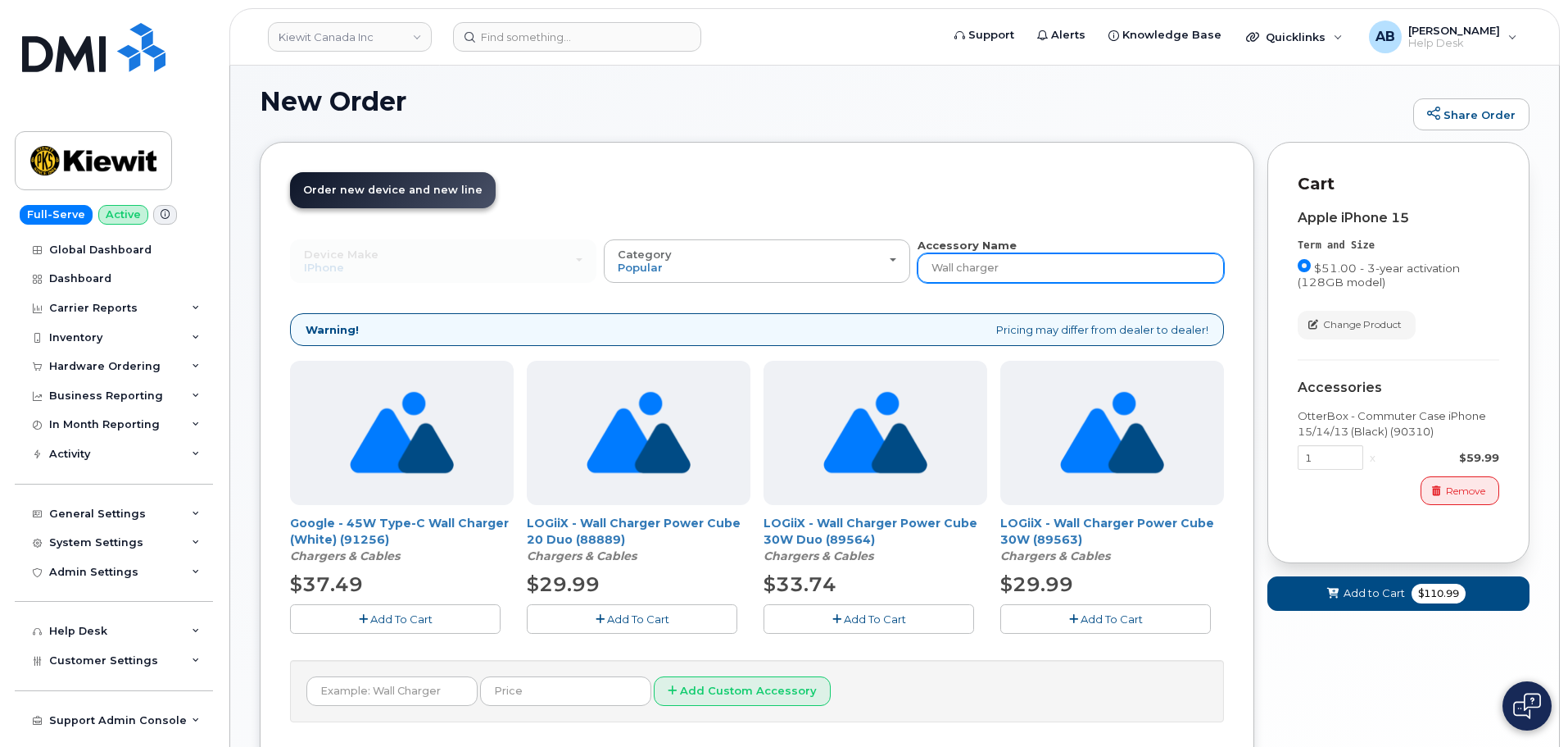
click at [1037, 265] on input "Wall charger" at bounding box center [1071, 267] width 306 height 30
click at [954, 148] on div "Order New Device Upgrade Existing Device Order Accessory Order new device and n…" at bounding box center [757, 455] width 995 height 627
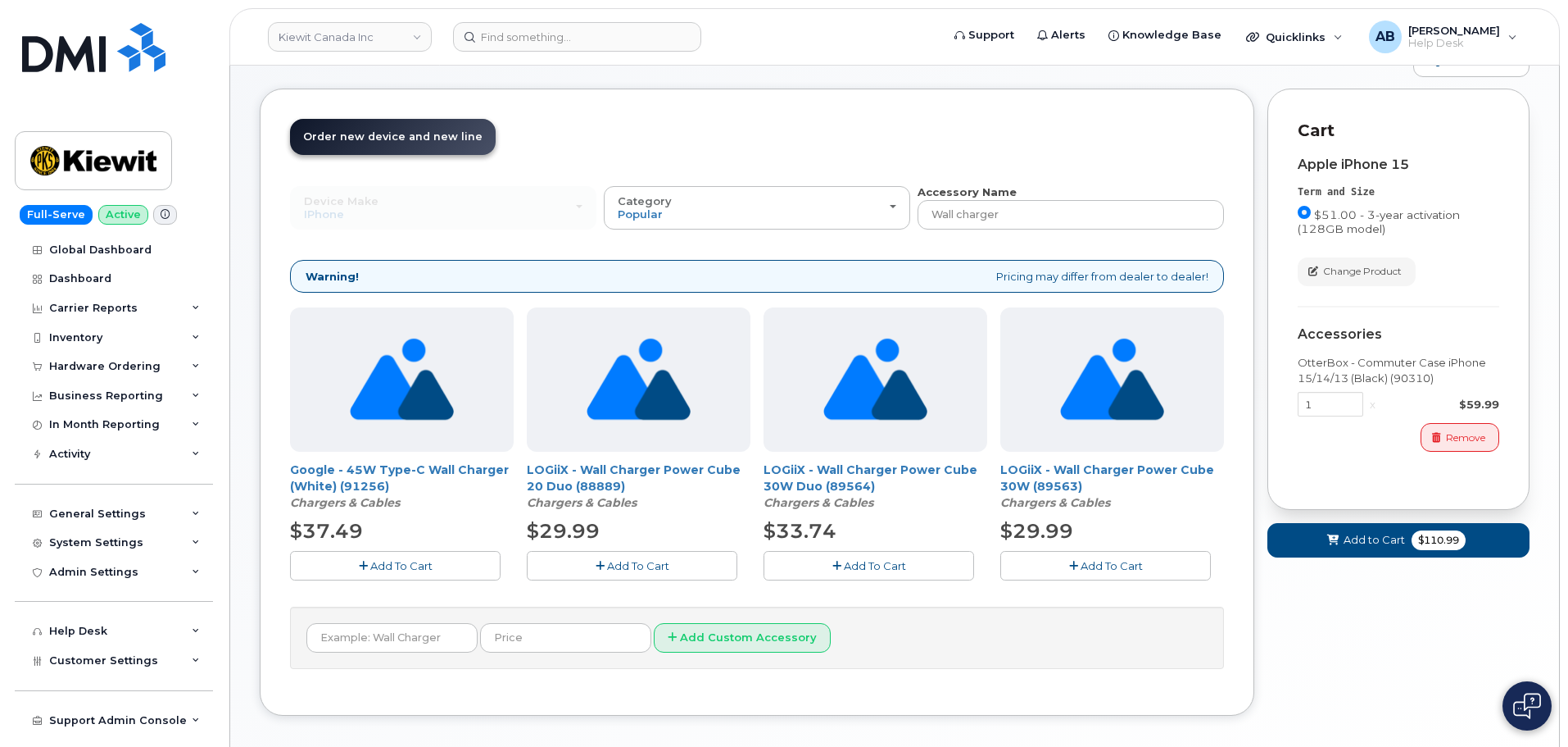
scroll to position [90, 0]
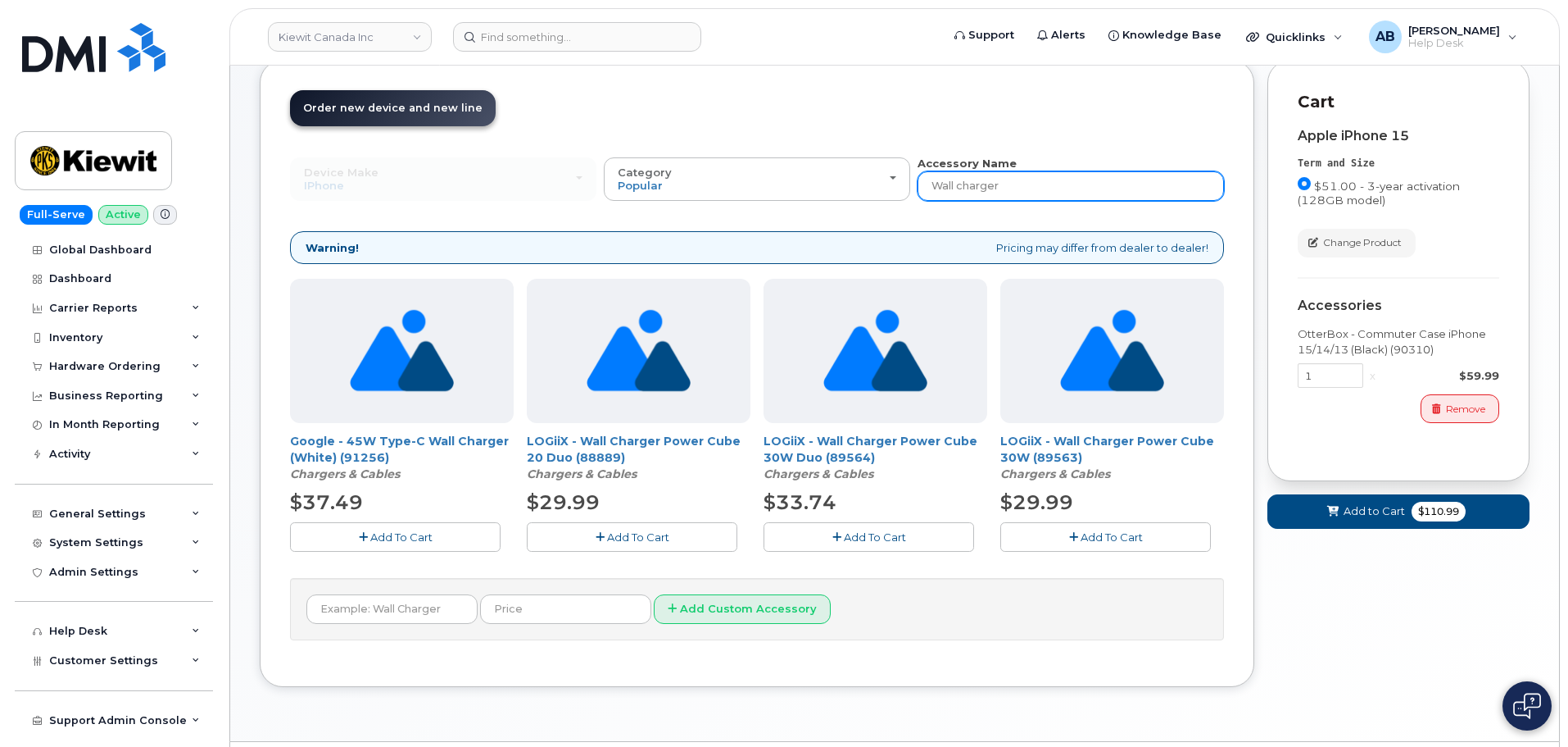
click at [1070, 175] on input "Wall charger" at bounding box center [1071, 186] width 306 height 30
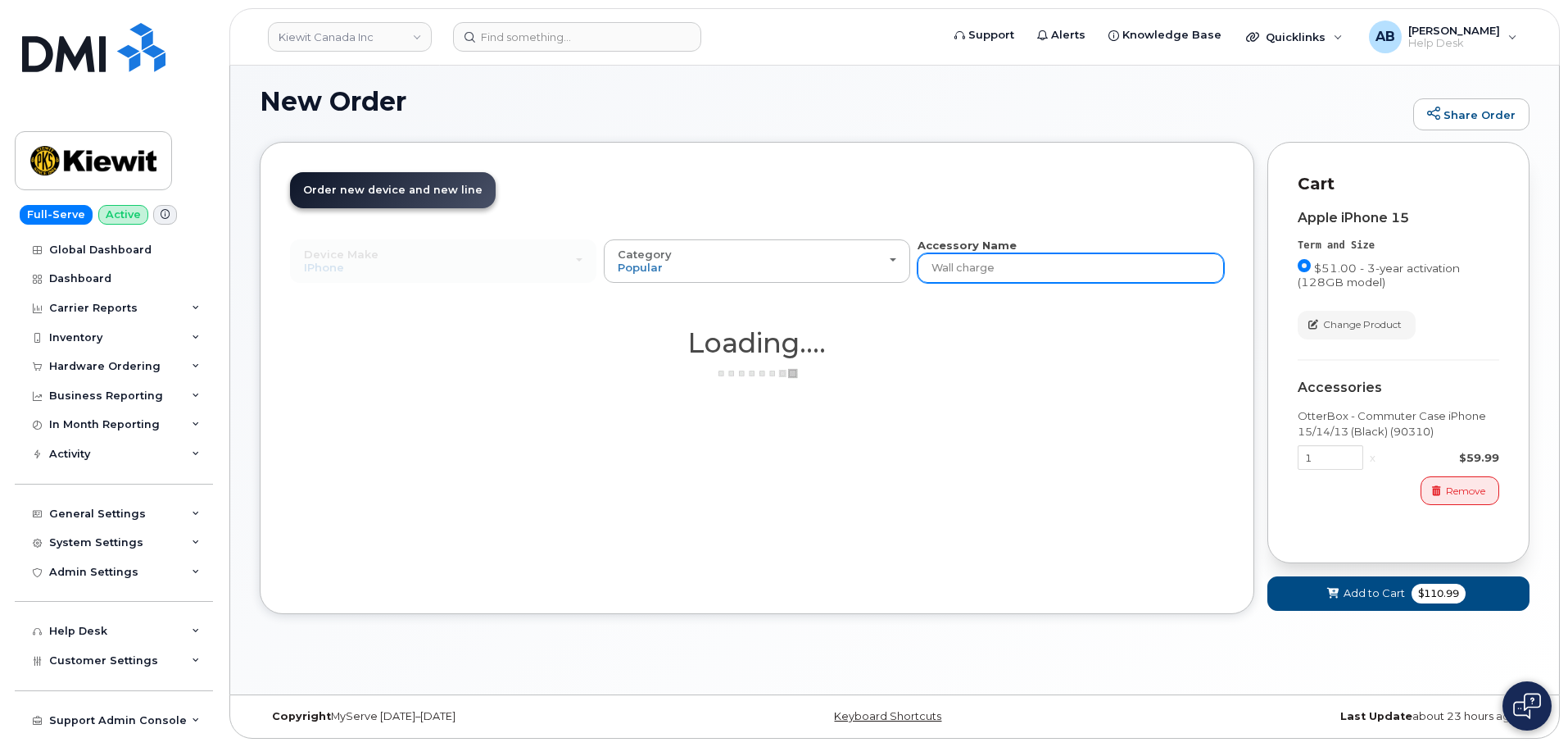
scroll to position [8, 0]
type input "Wall"
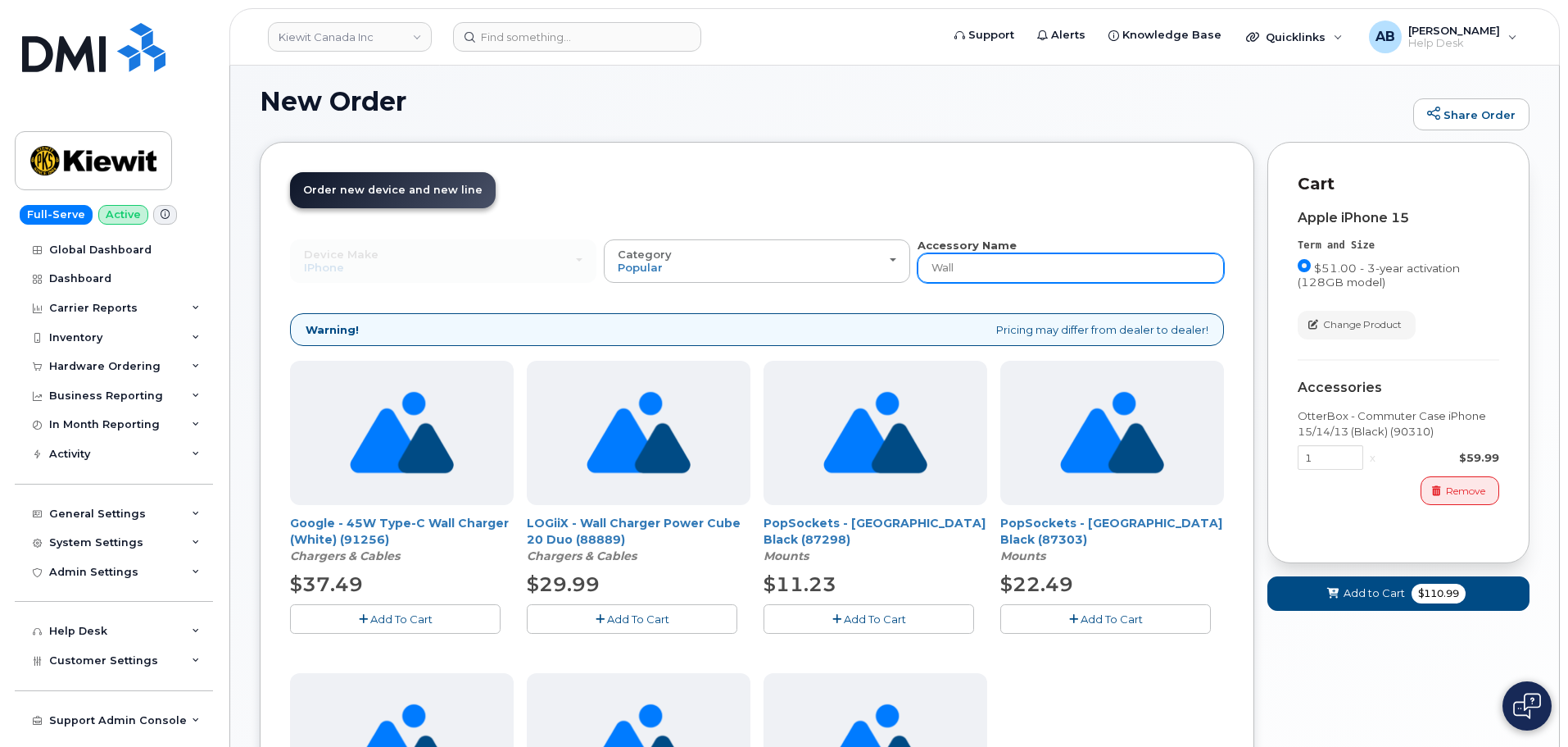
click at [1046, 273] on input "Wall" at bounding box center [1071, 267] width 306 height 30
type input "W"
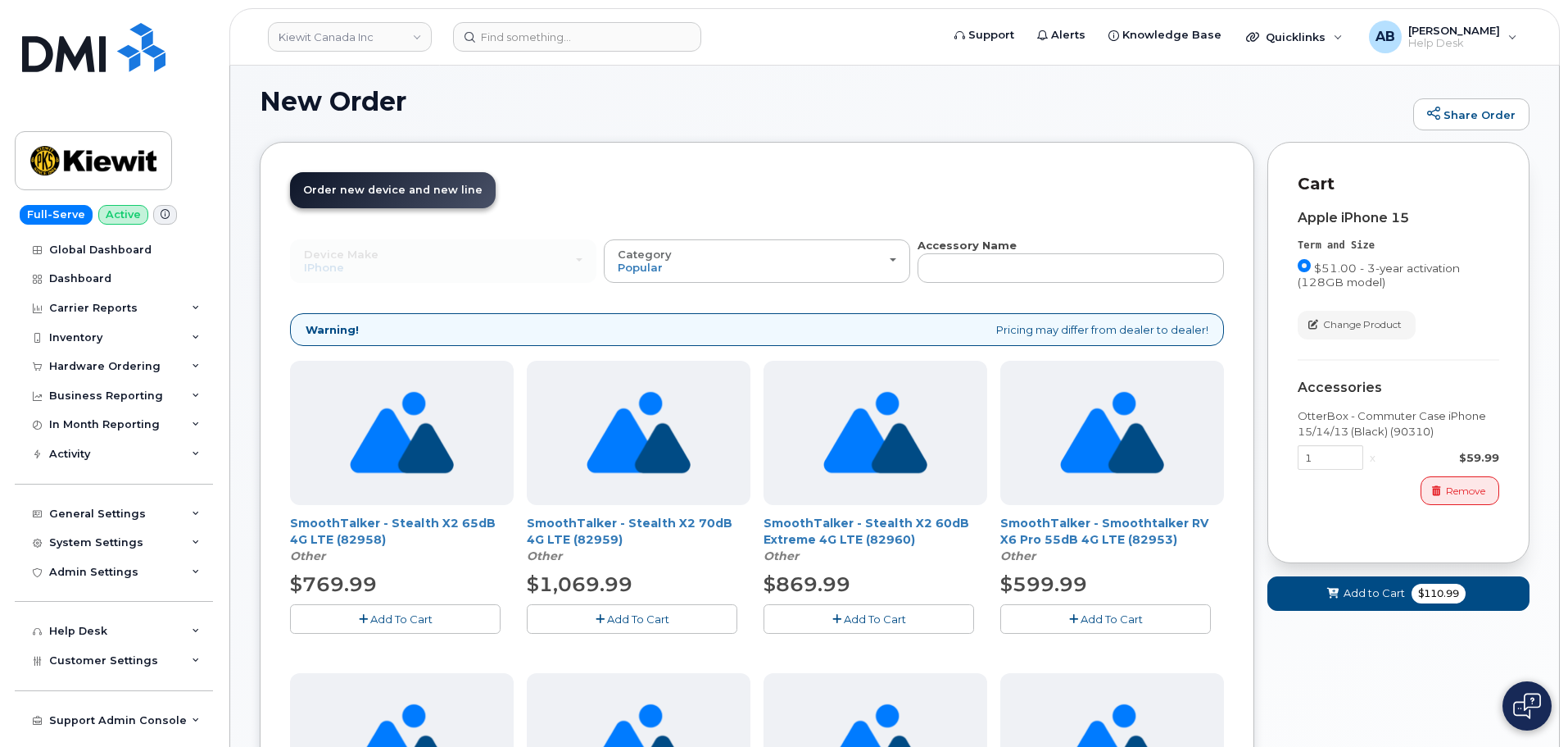
click at [962, 254] on input "text" at bounding box center [1071, 267] width 306 height 30
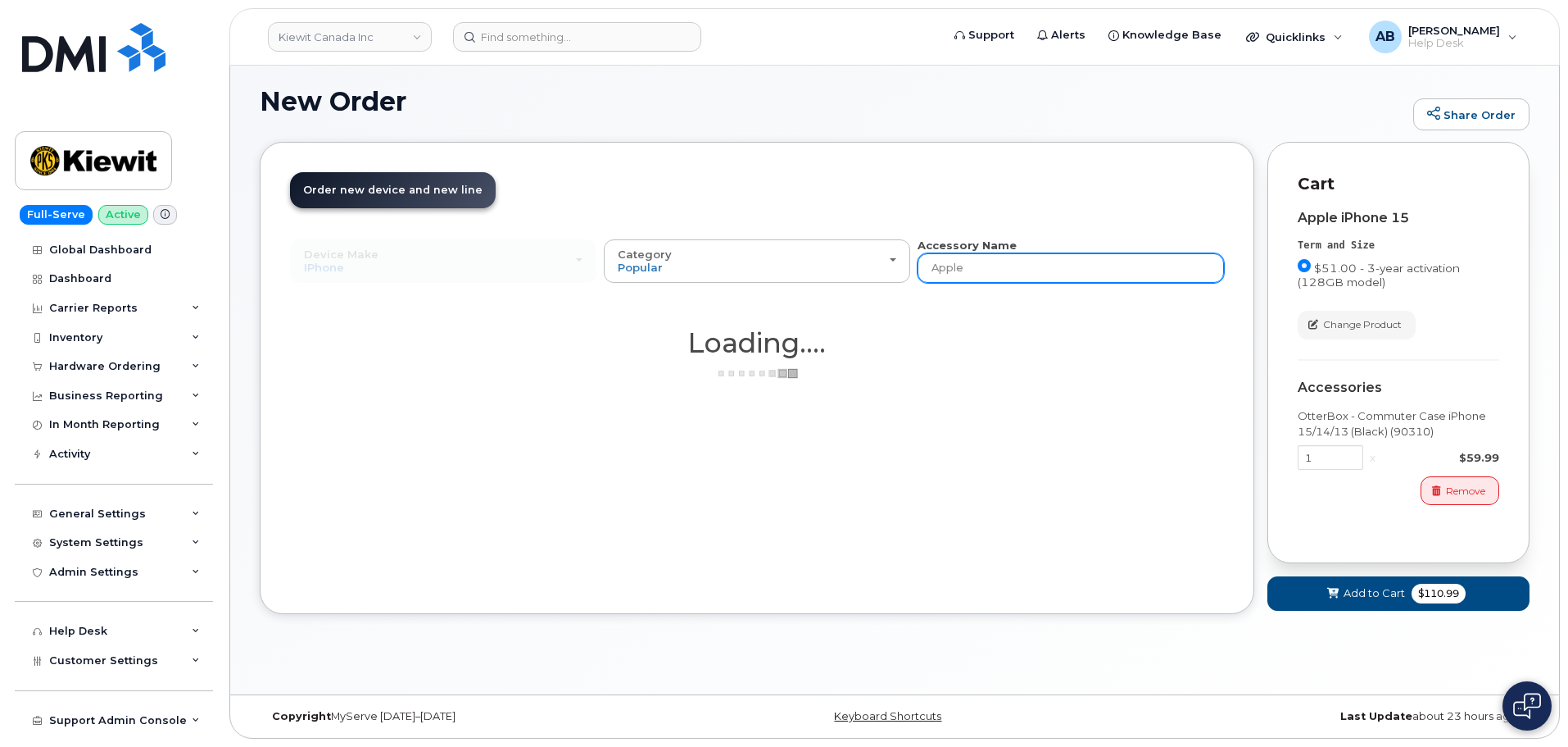
type input "Apple"
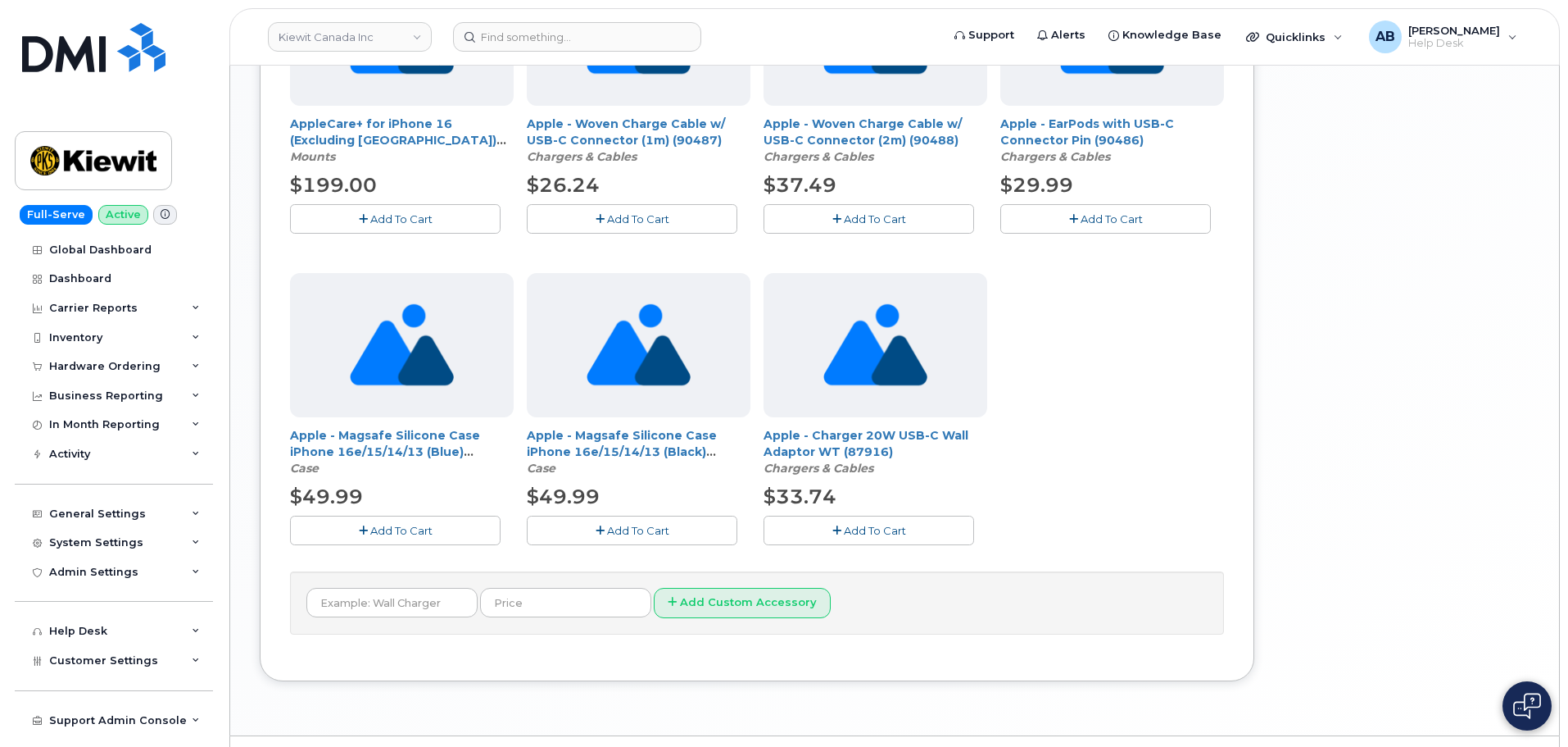
scroll to position [1072, 0]
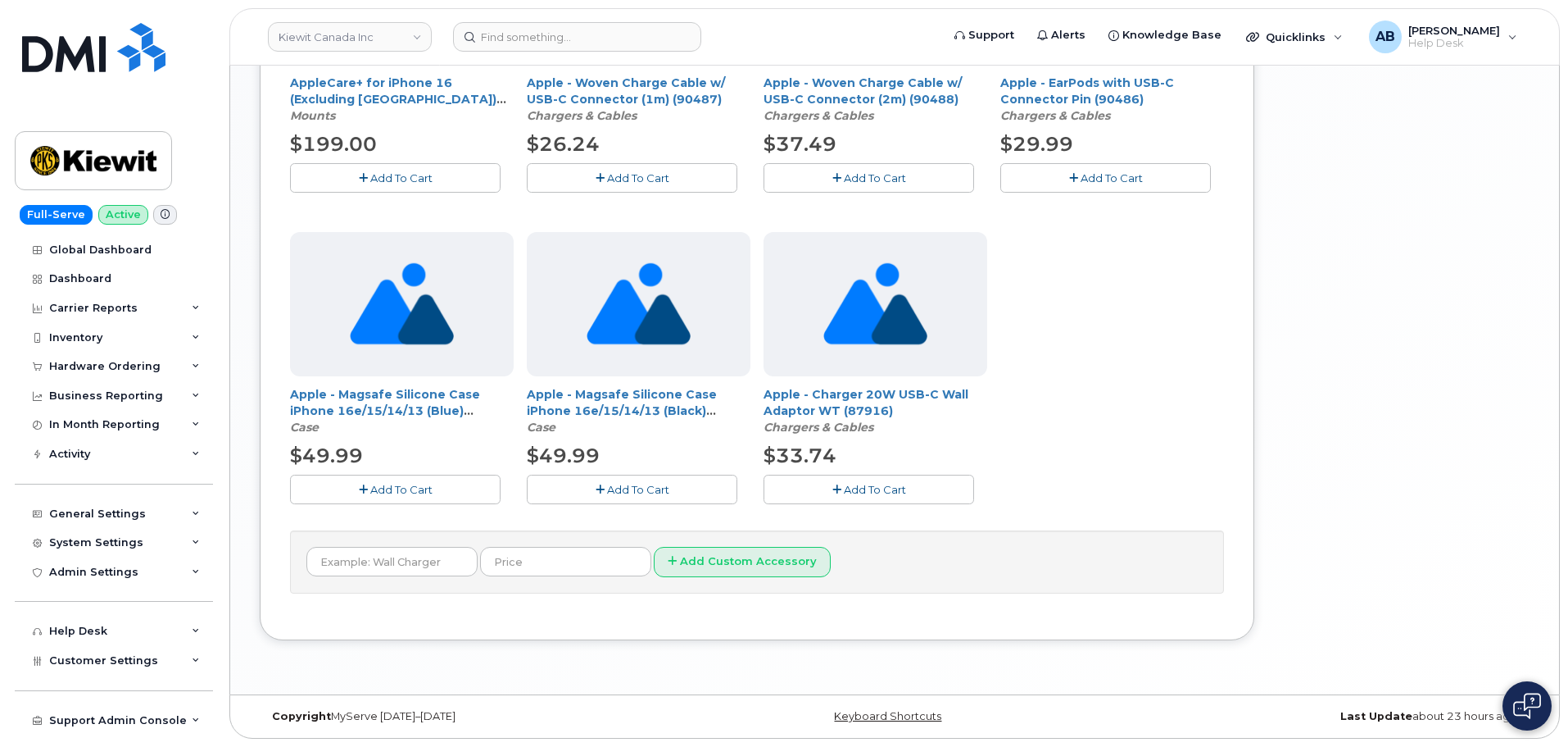
click at [849, 486] on span "Add To Cart" at bounding box center [875, 490] width 62 height 14
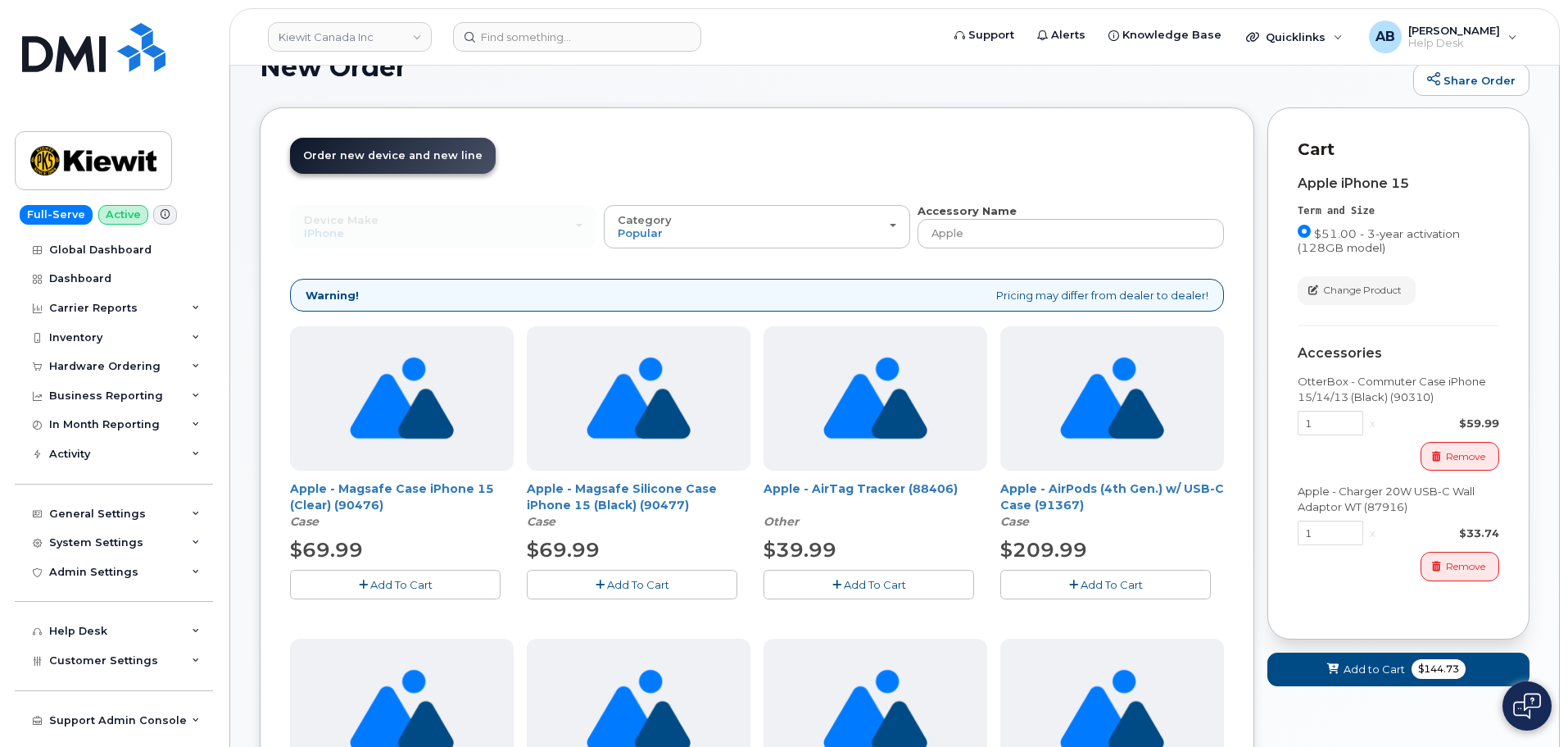
scroll to position [0, 0]
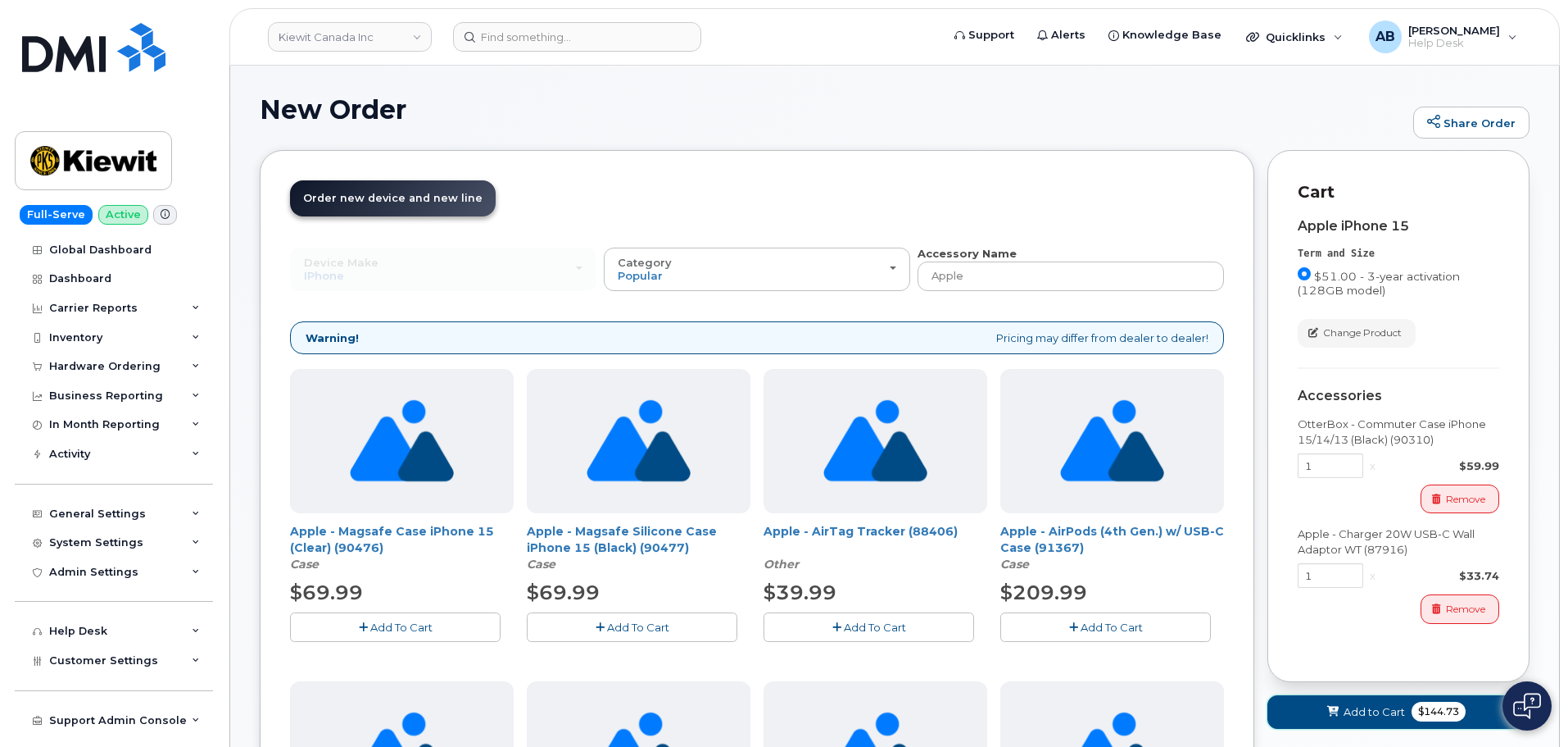
click at [1407, 713] on button "Add to Cart $144.73" at bounding box center [1398, 712] width 262 height 33
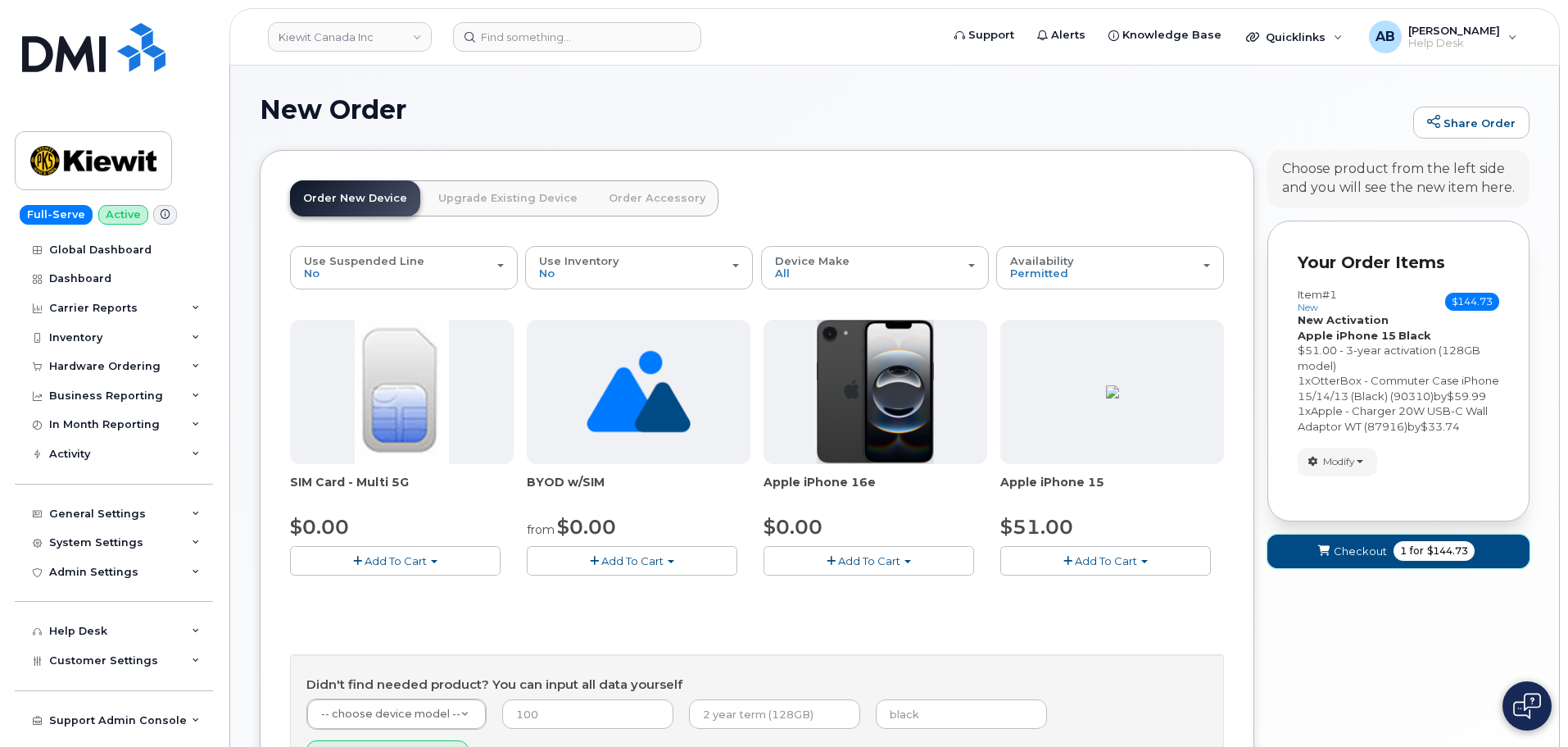
click at [1354, 559] on span "Checkout" at bounding box center [1360, 551] width 53 height 15
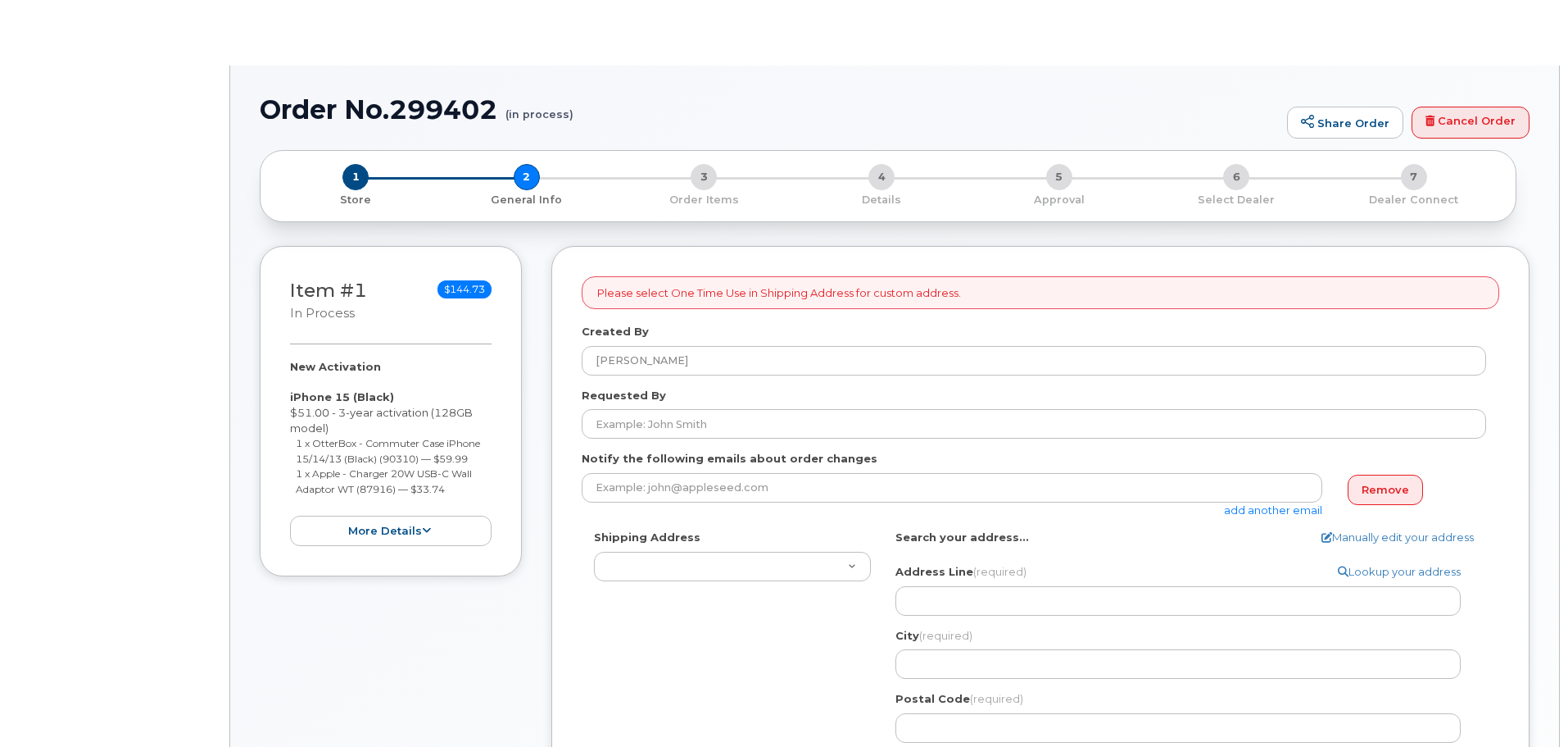
select select
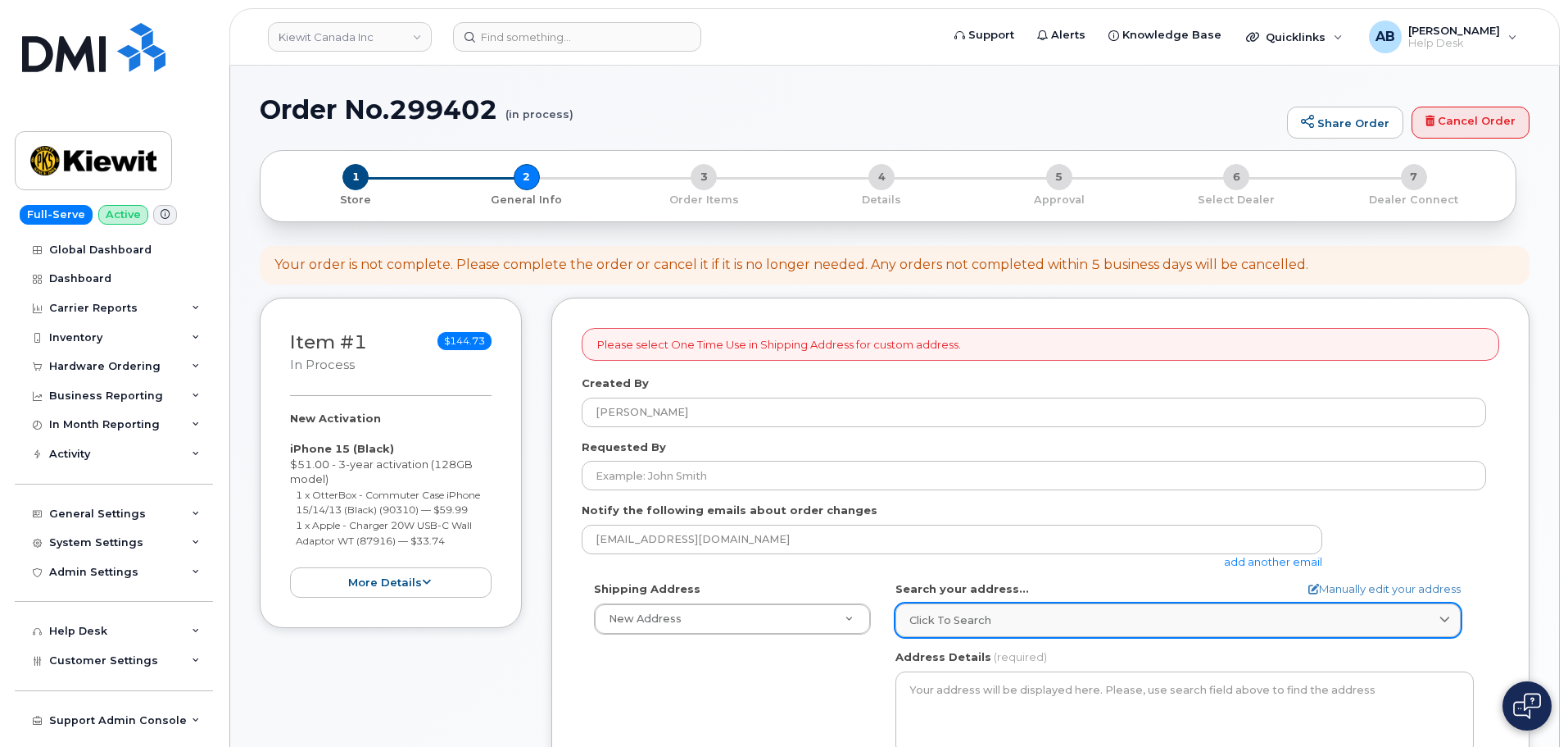
click at [959, 624] on span "Click to search" at bounding box center [951, 620] width 82 height 15
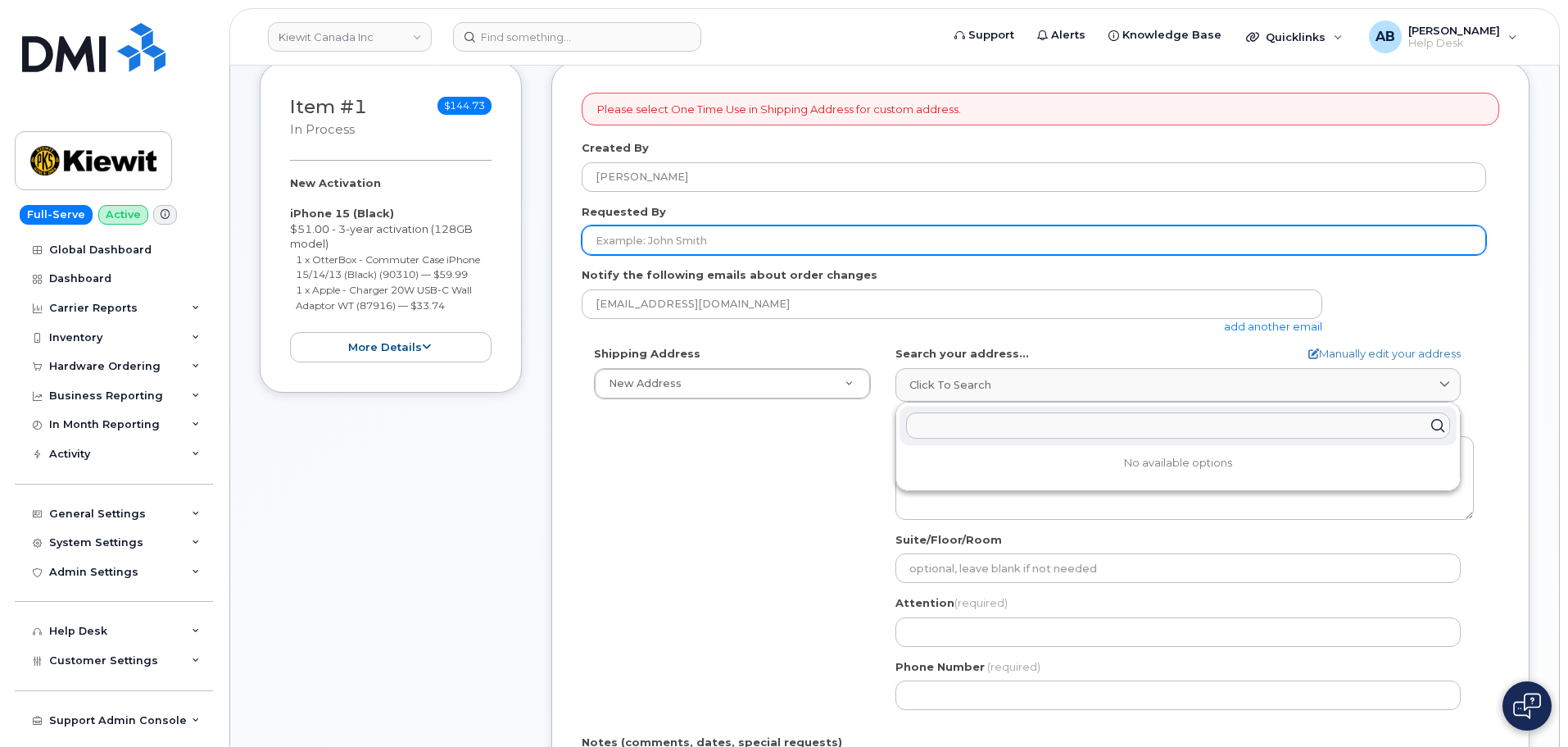
scroll to position [246, 0]
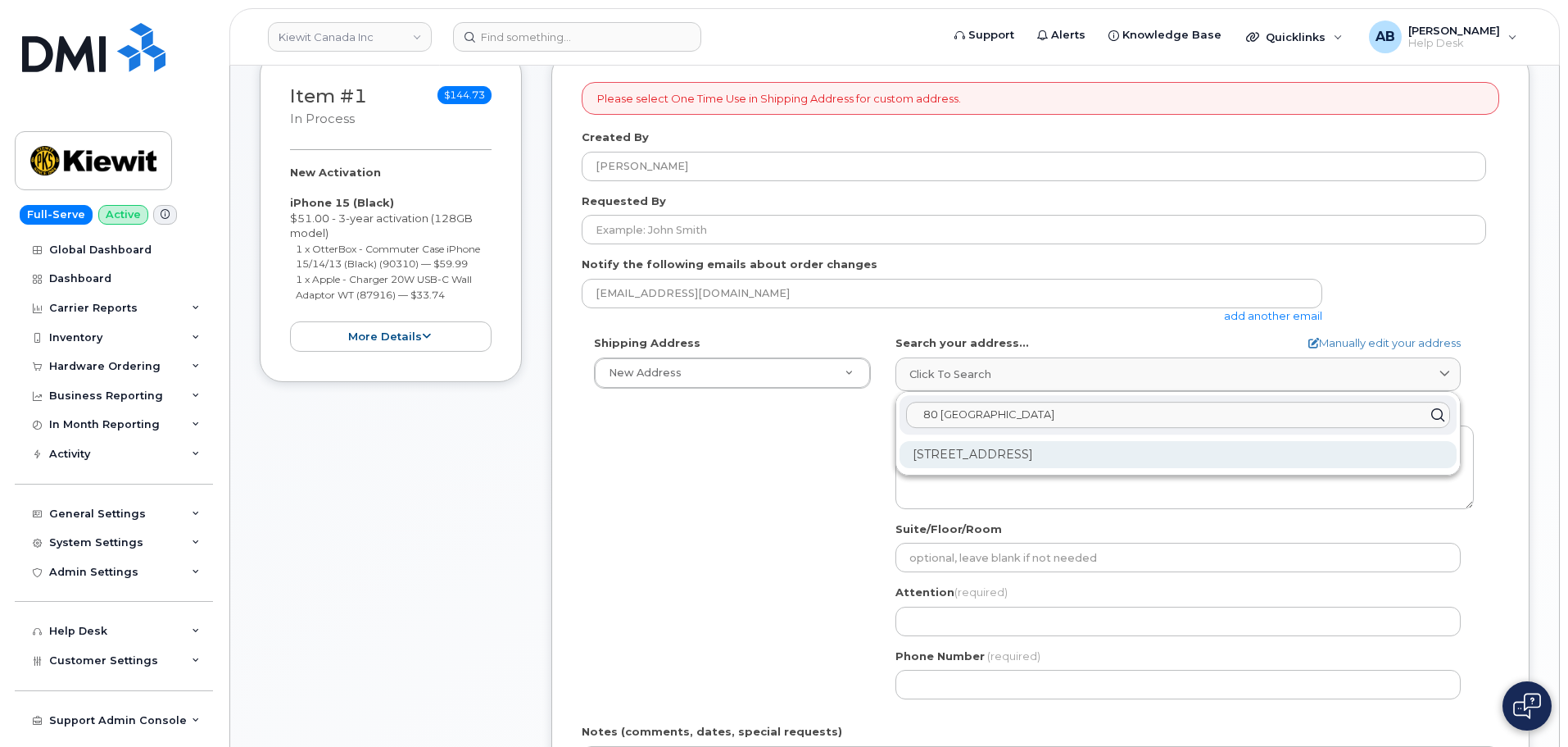
type input "80 Sherwood Common Northwest"
click at [1046, 453] on div "80 Sherwood Common NW Calgary AB T3R 1P9" at bounding box center [1178, 454] width 557 height 27
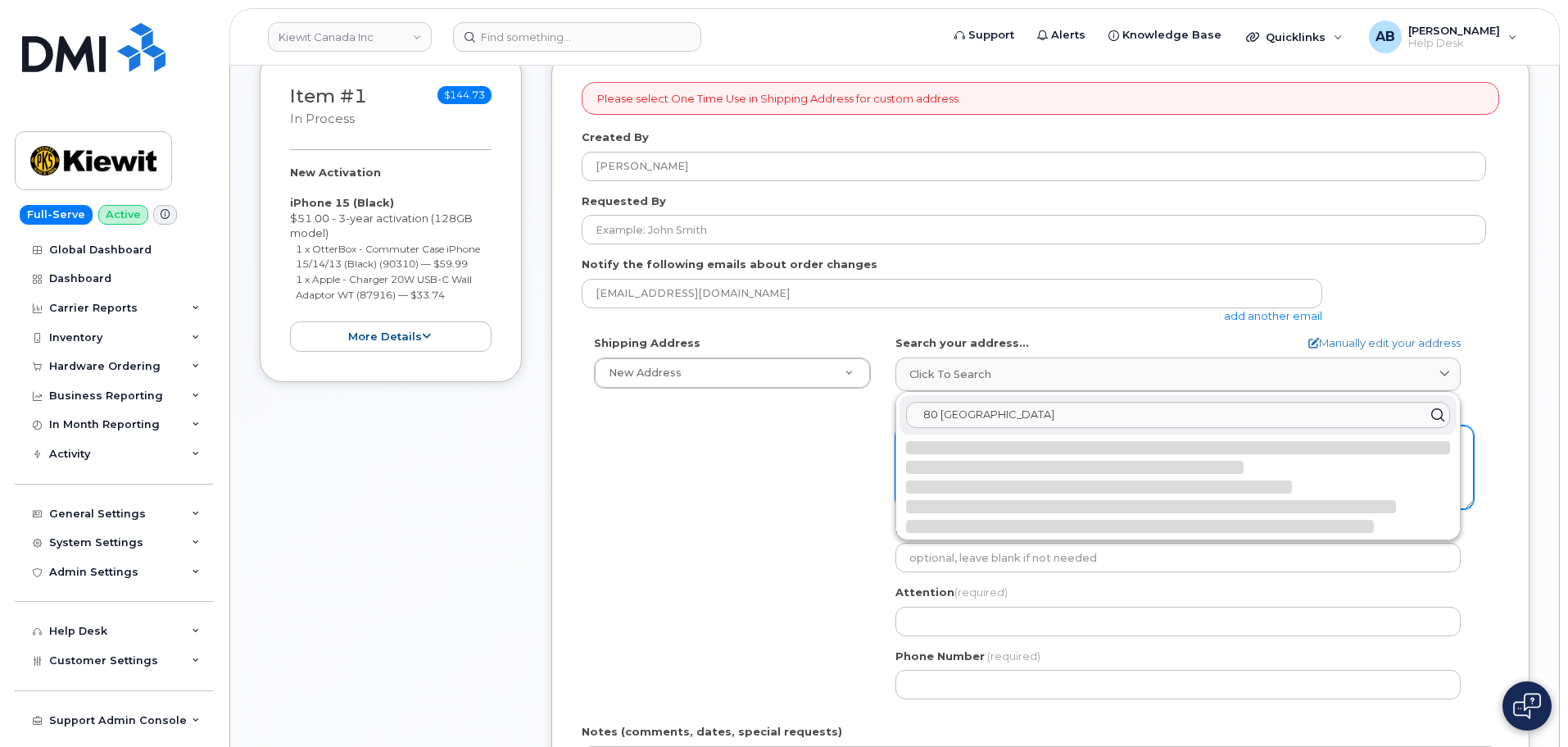
select select
type textarea "80 Sherwood Common NW CALGARY AB T3R 1P9 CANADA"
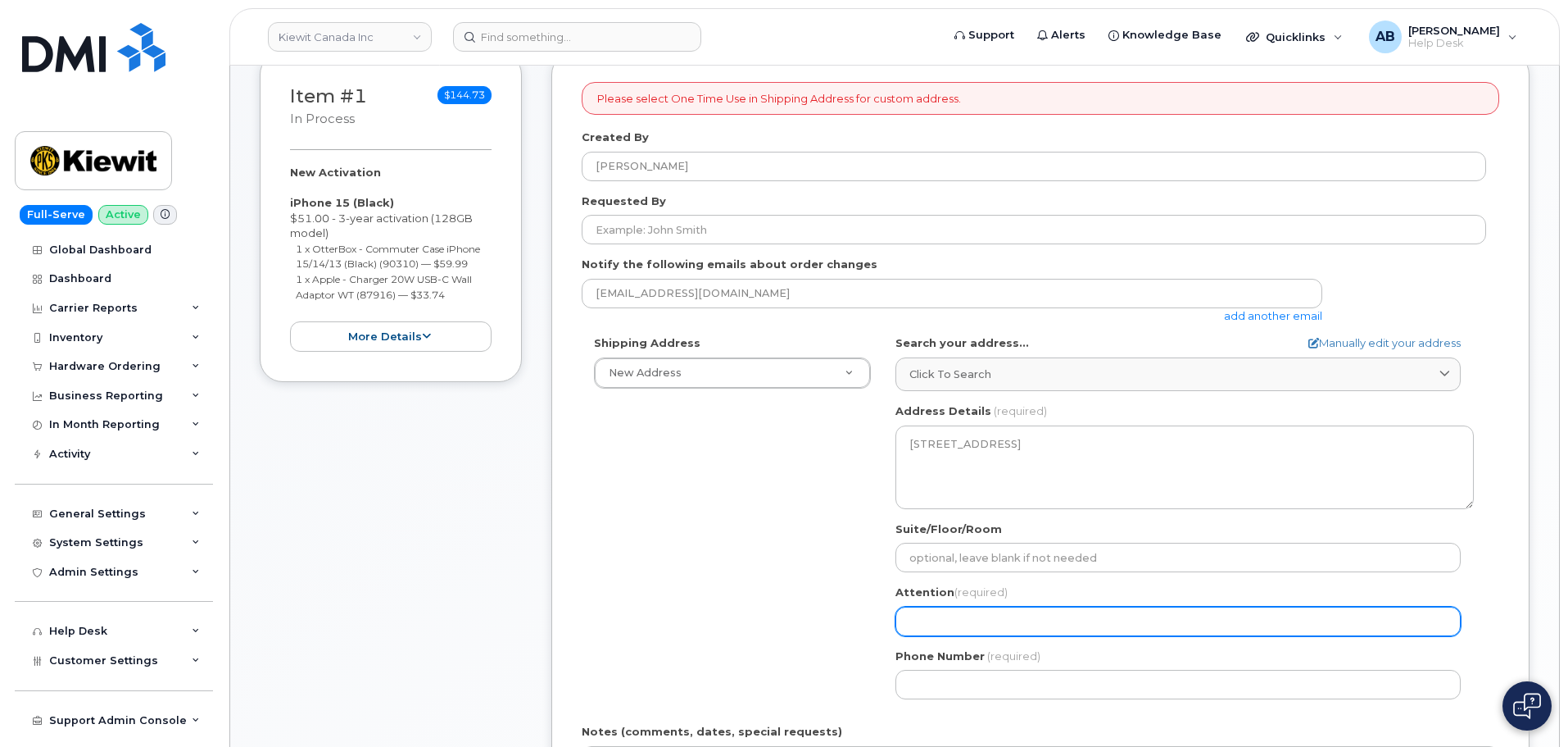
click at [1040, 623] on input "Attention (required)" at bounding box center [1178, 621] width 565 height 30
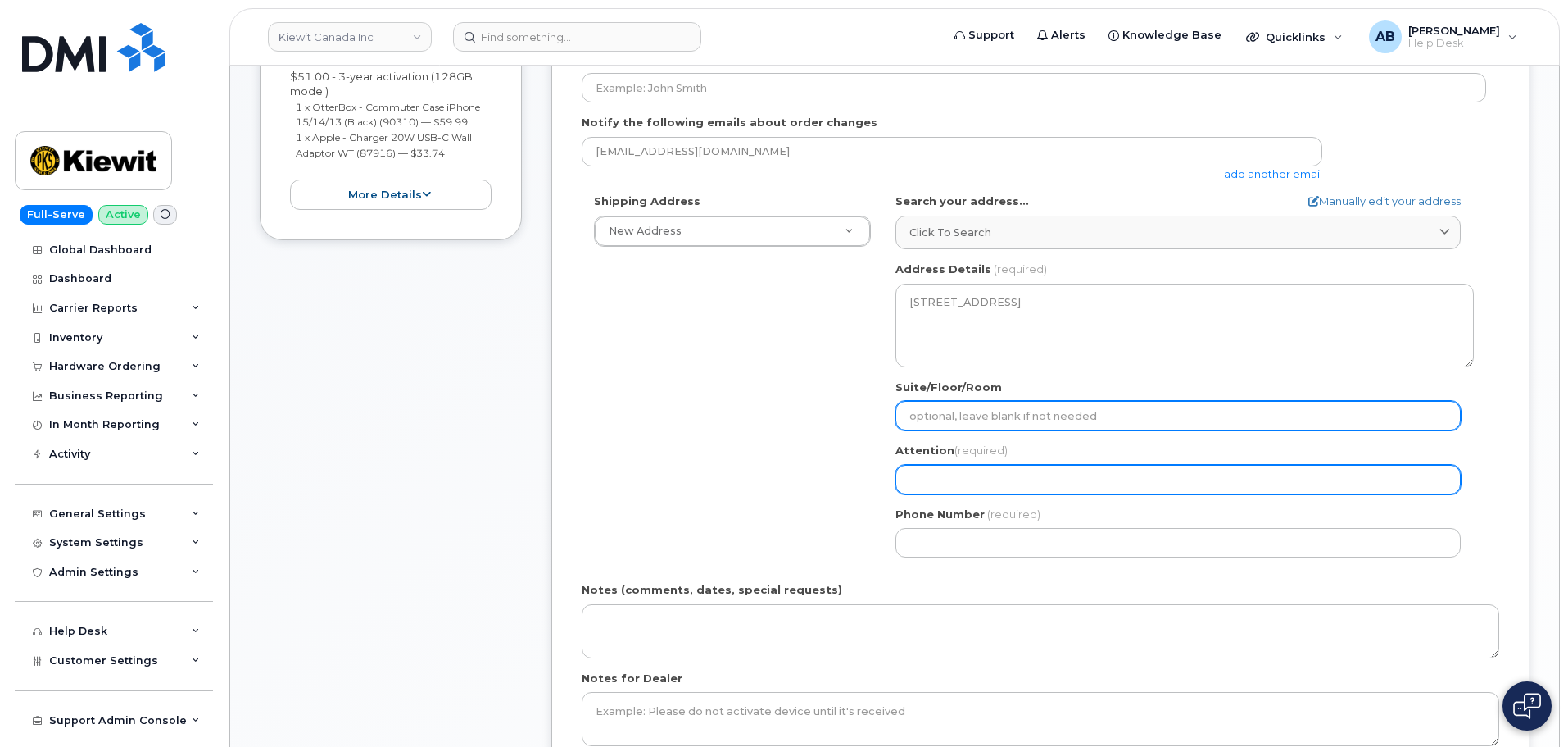
scroll to position [410, 0]
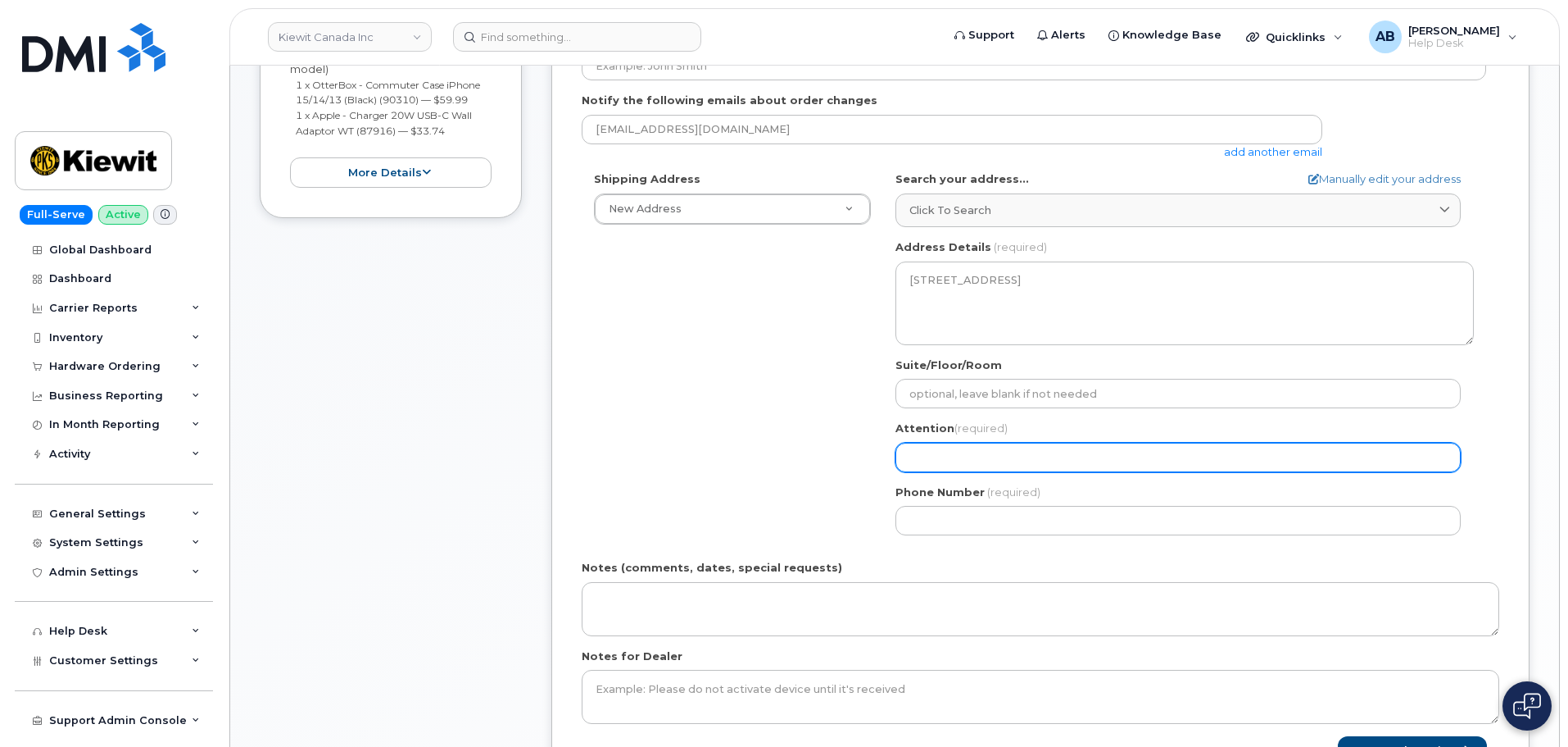
select select
type input "P"
select select
type input "Pi"
select select
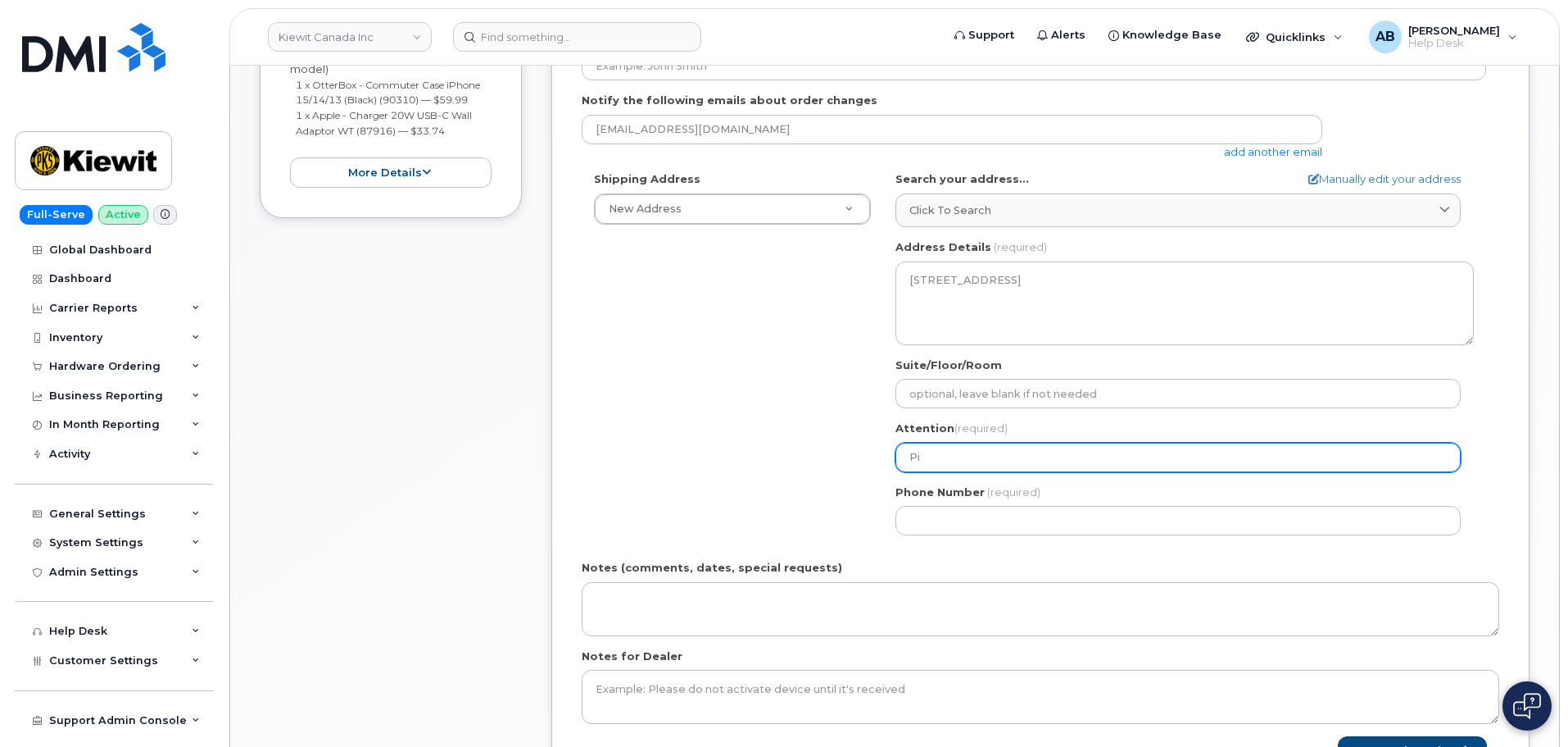
type input "Pip"
select select
type input "Pipr"
select select
type input "Pip"
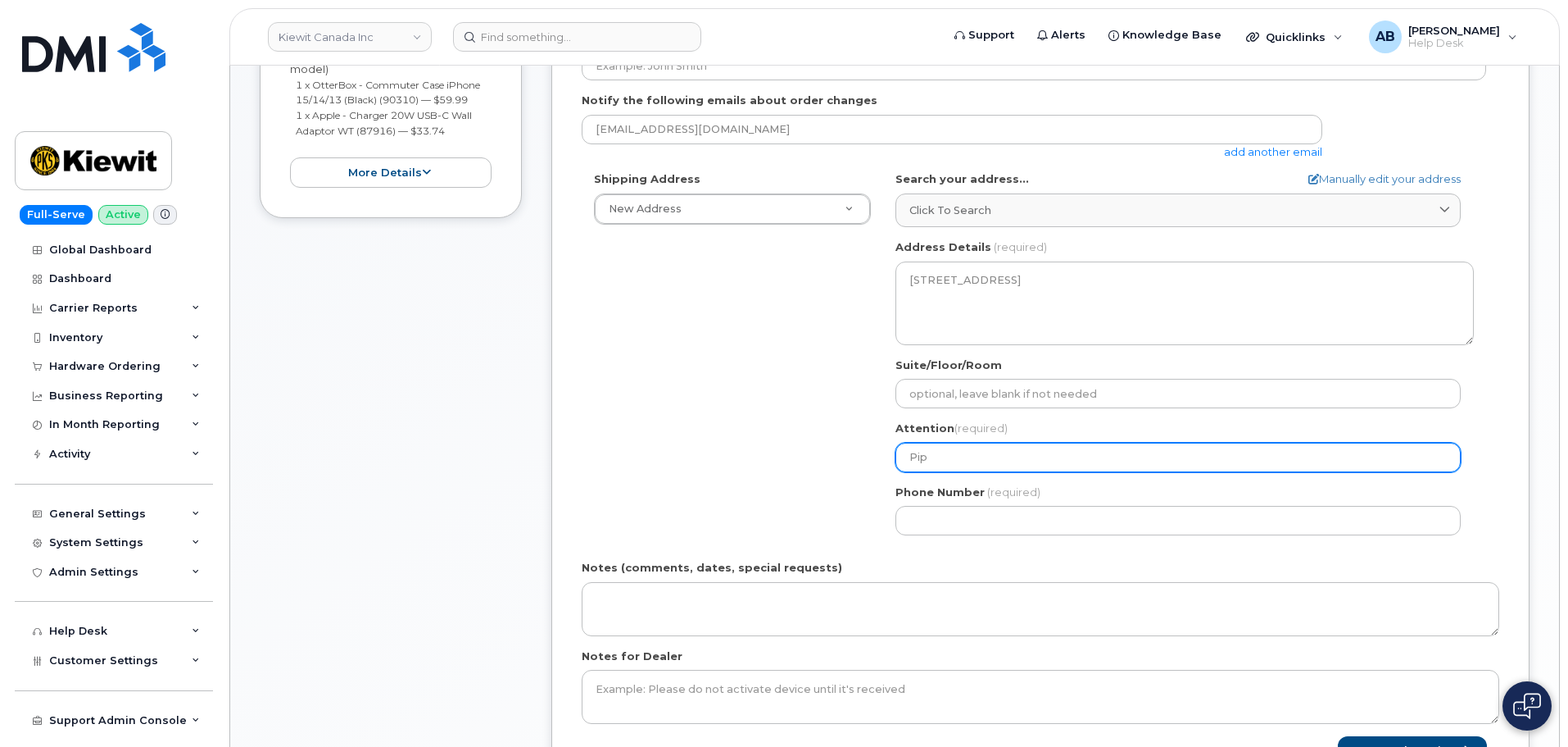
select select
type input "Pipe"
select select
type input "Piper"
select select
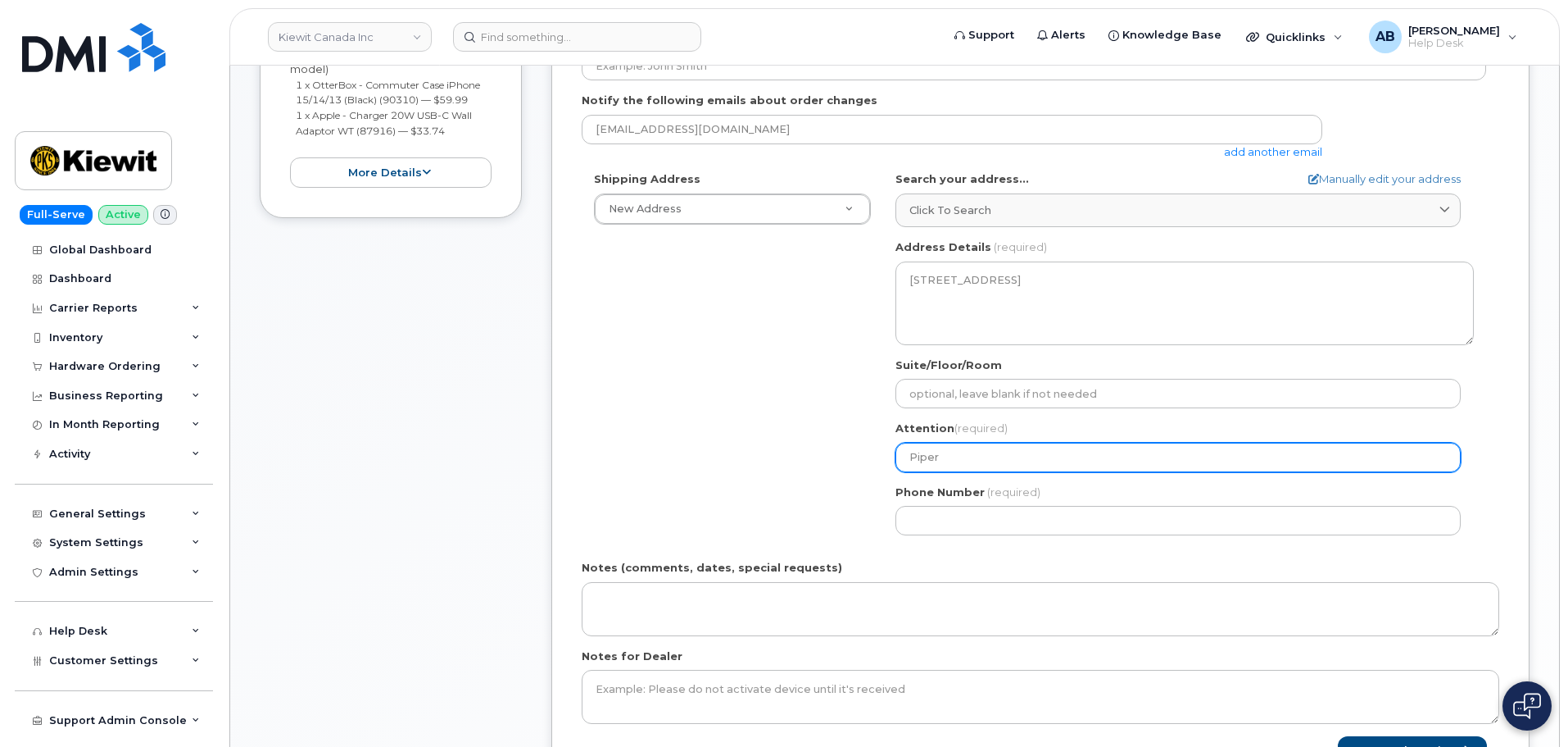
type input "Piper M"
select select
type input "Piper Ma"
select select
type input "Piper Mas"
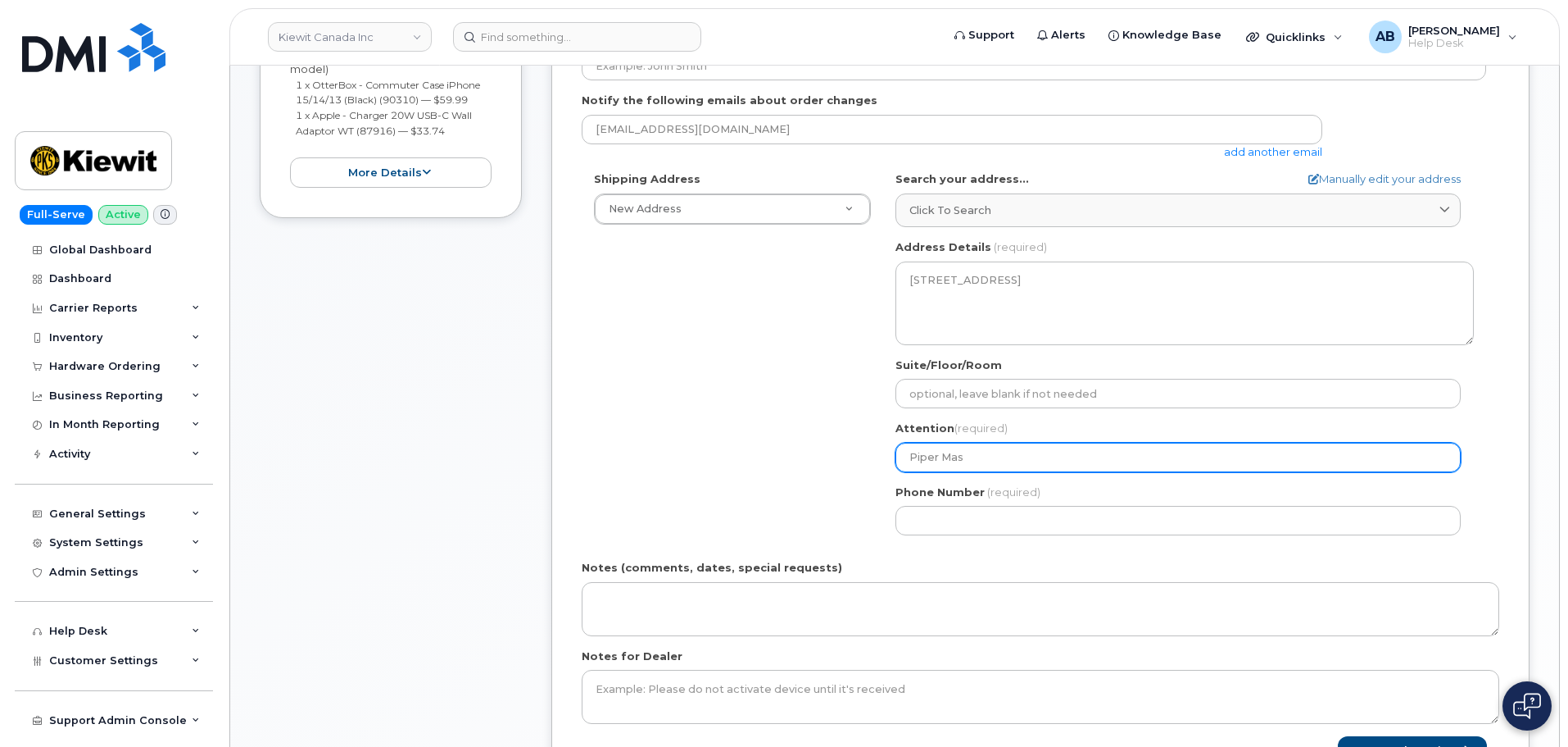
select select
type input "Piper Masp"
select select
type input "Piper Mas"
select select
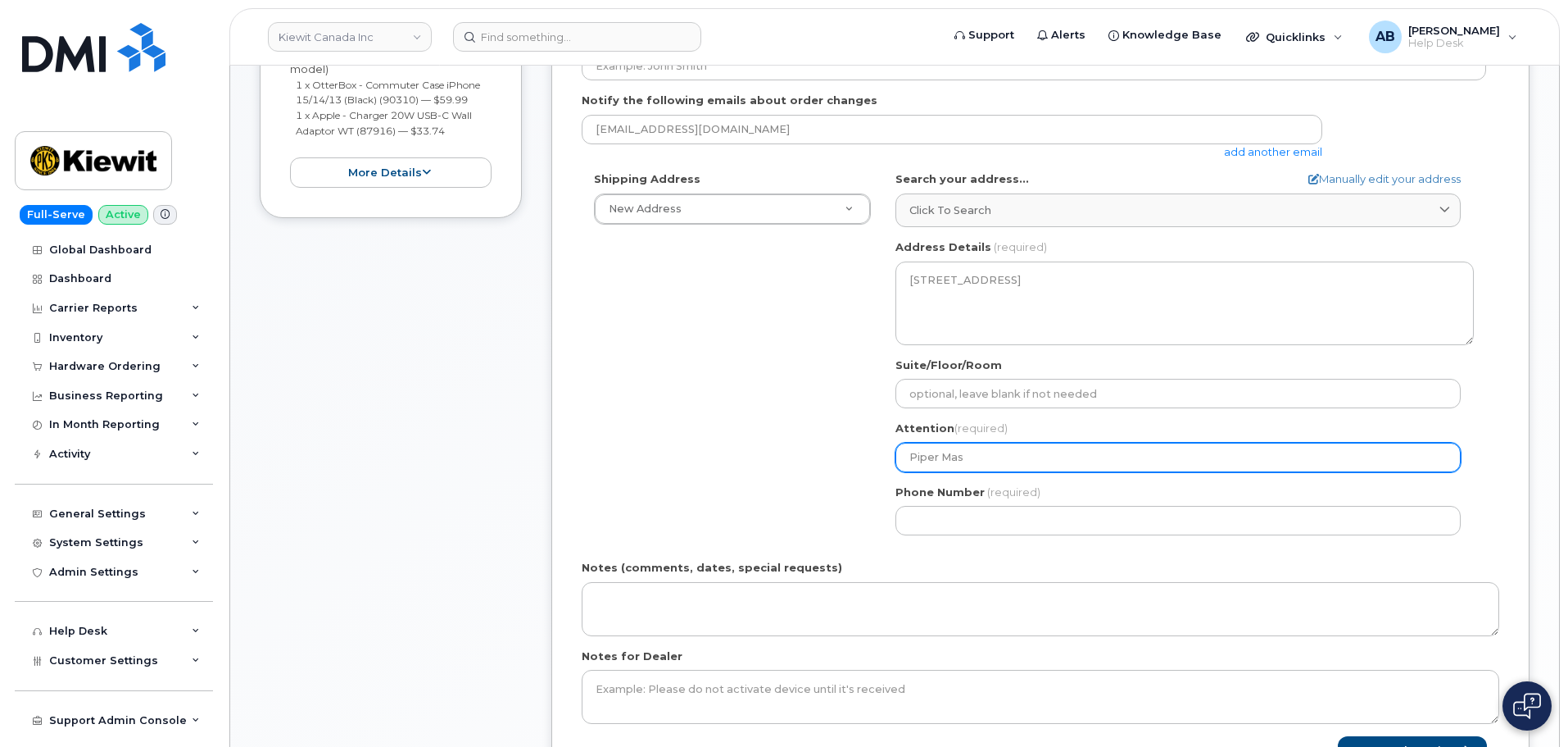
type input "Piper Mast"
select select
type input "Piper Mastr"
select select
type input "Piper Mastro"
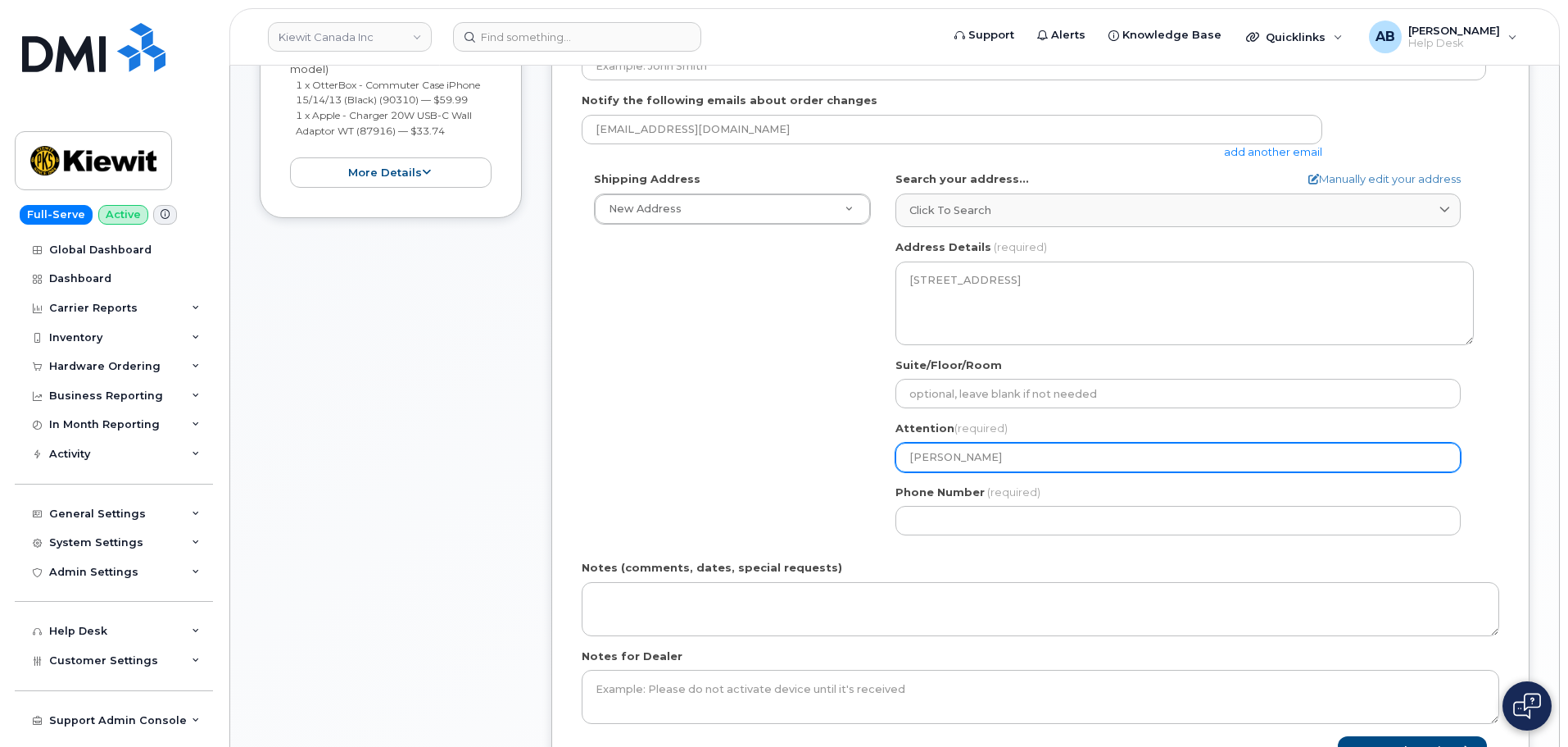
select select
type input "Piper Mastroi"
select select
type input "Piper Mastroia"
select select
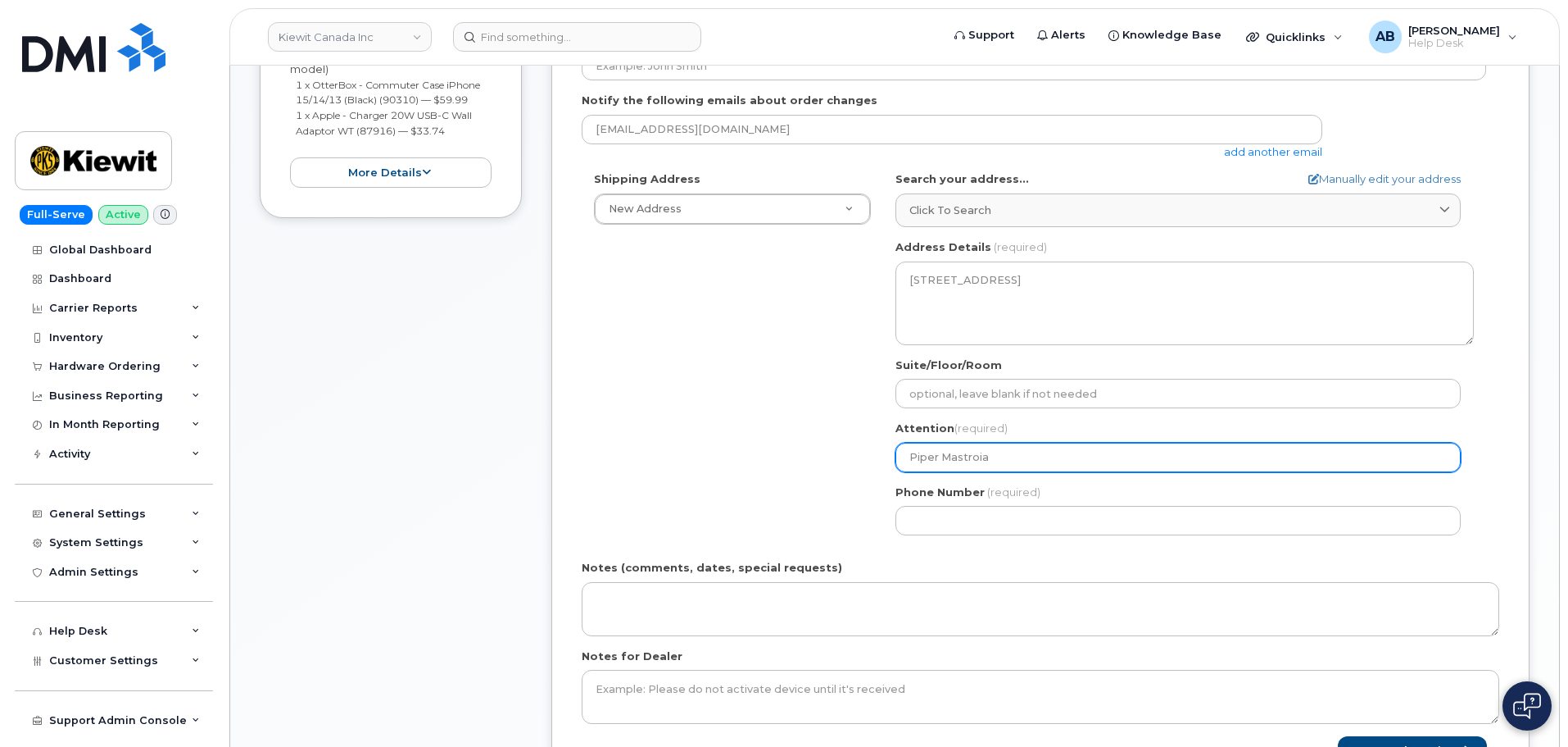
type input "Piper Mastroian"
select select
type input "Piper Mastroiann"
select select
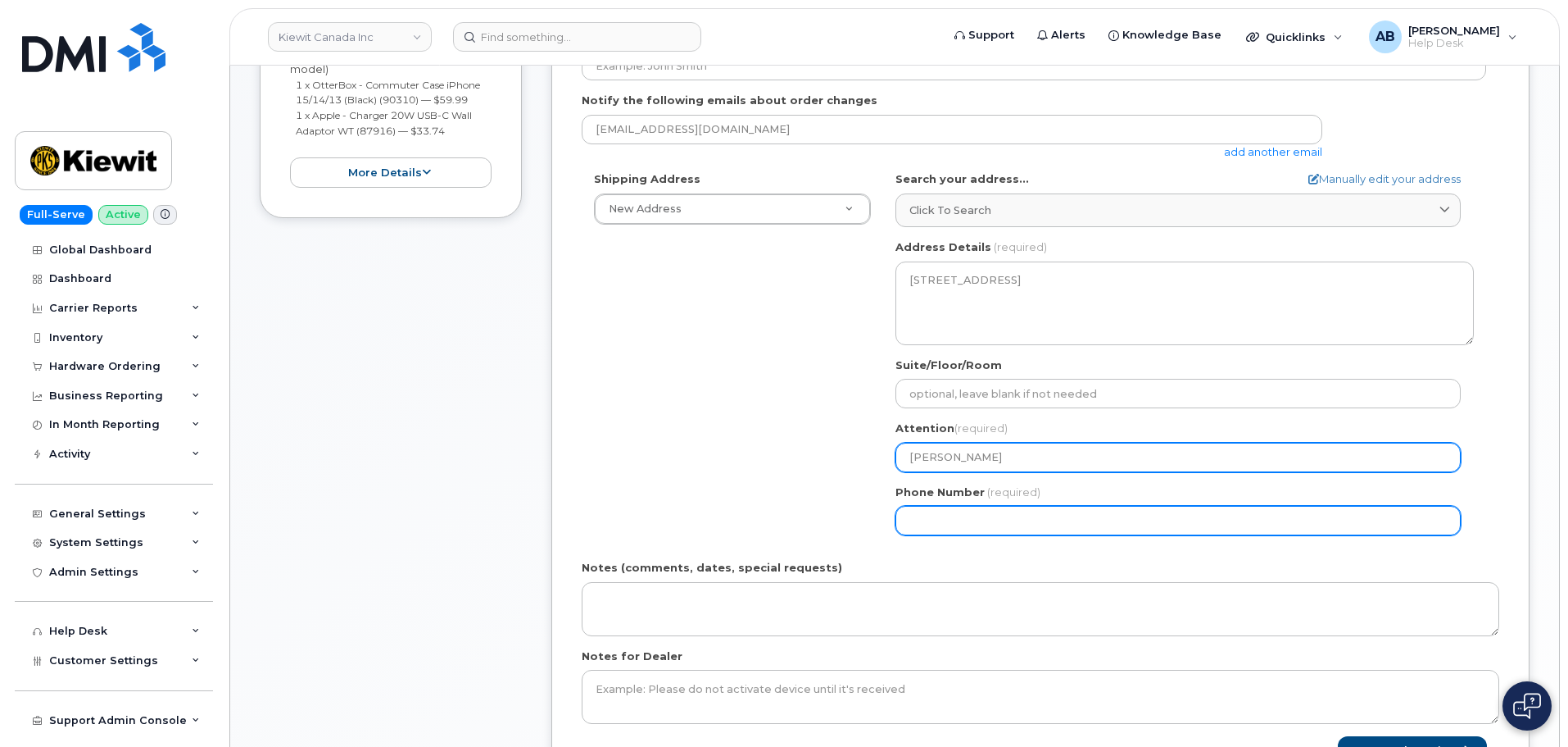
type input "Piper Mastroianni"
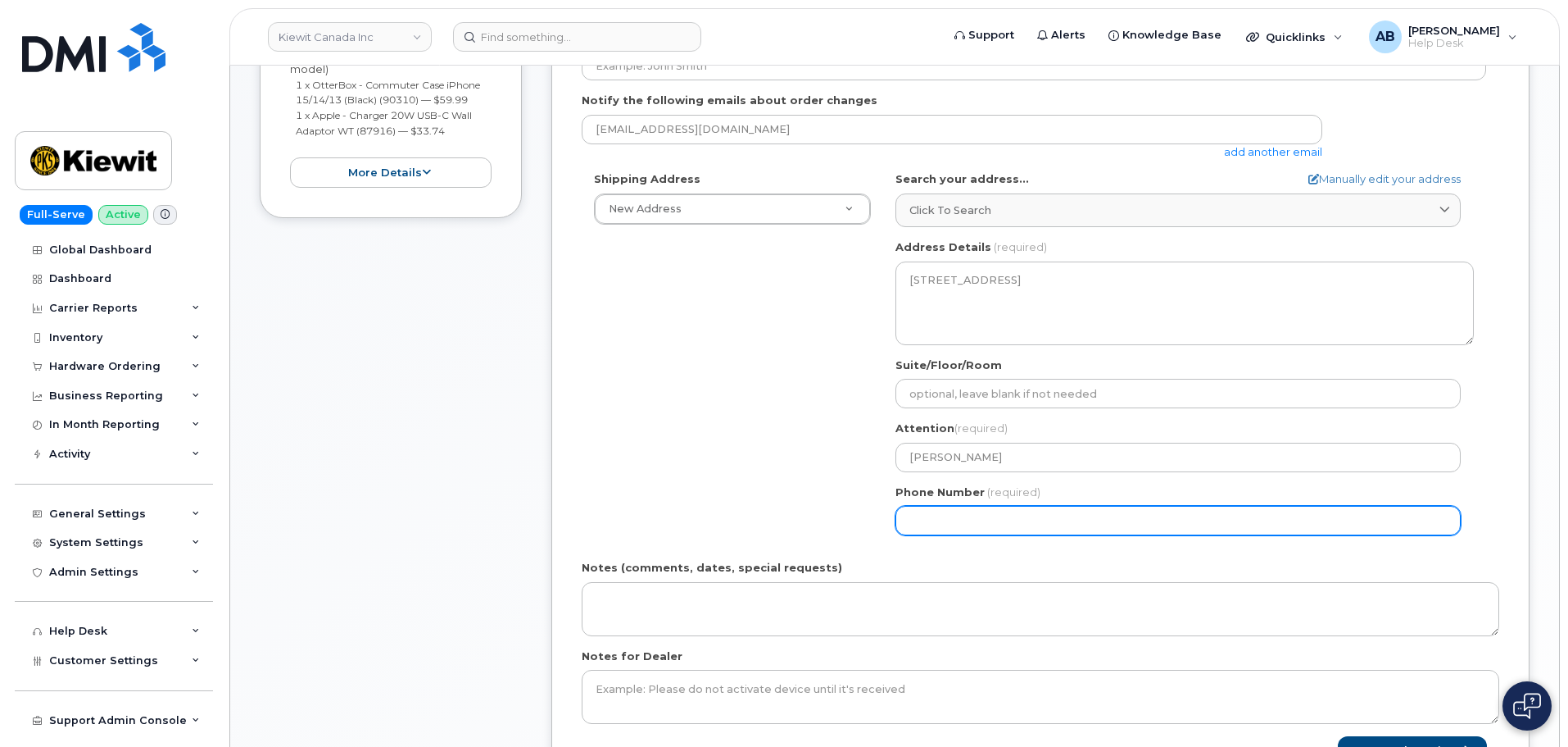
click at [1193, 513] on input "Phone Number" at bounding box center [1178, 520] width 565 height 30
type input "250939892"
select select
type input "2509398926"
select select
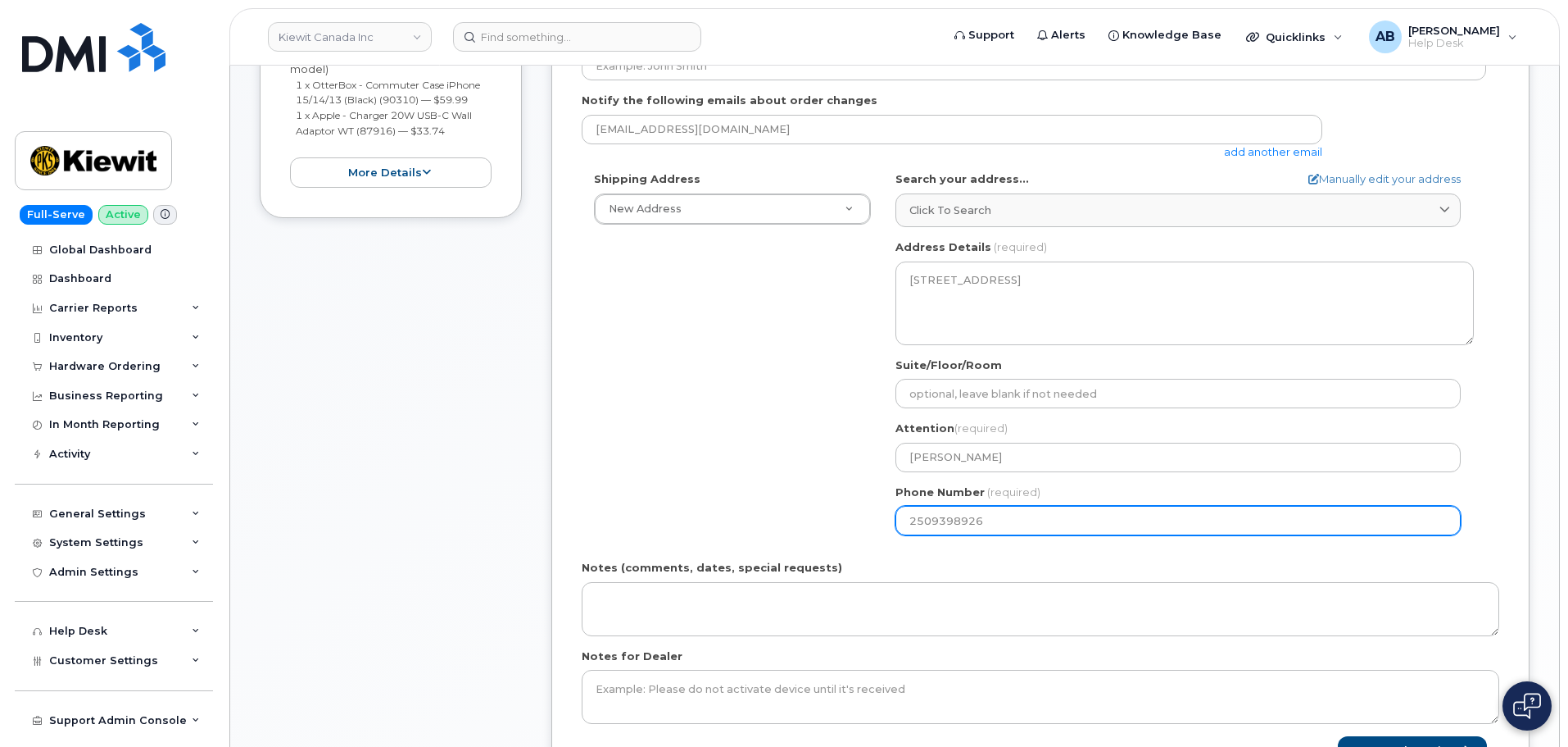
type input "2509398925"
select select
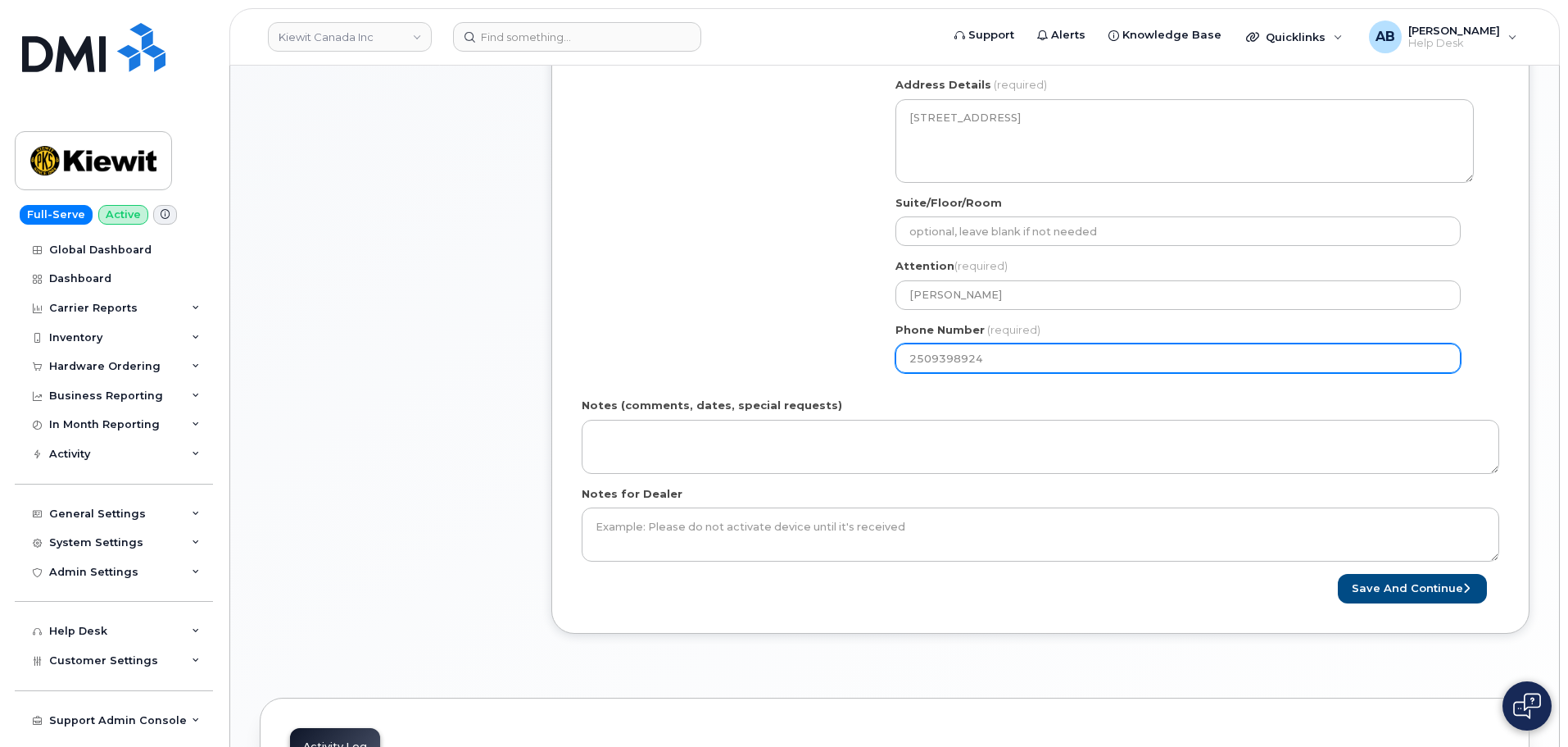
scroll to position [574, 0]
type input "2509398924"
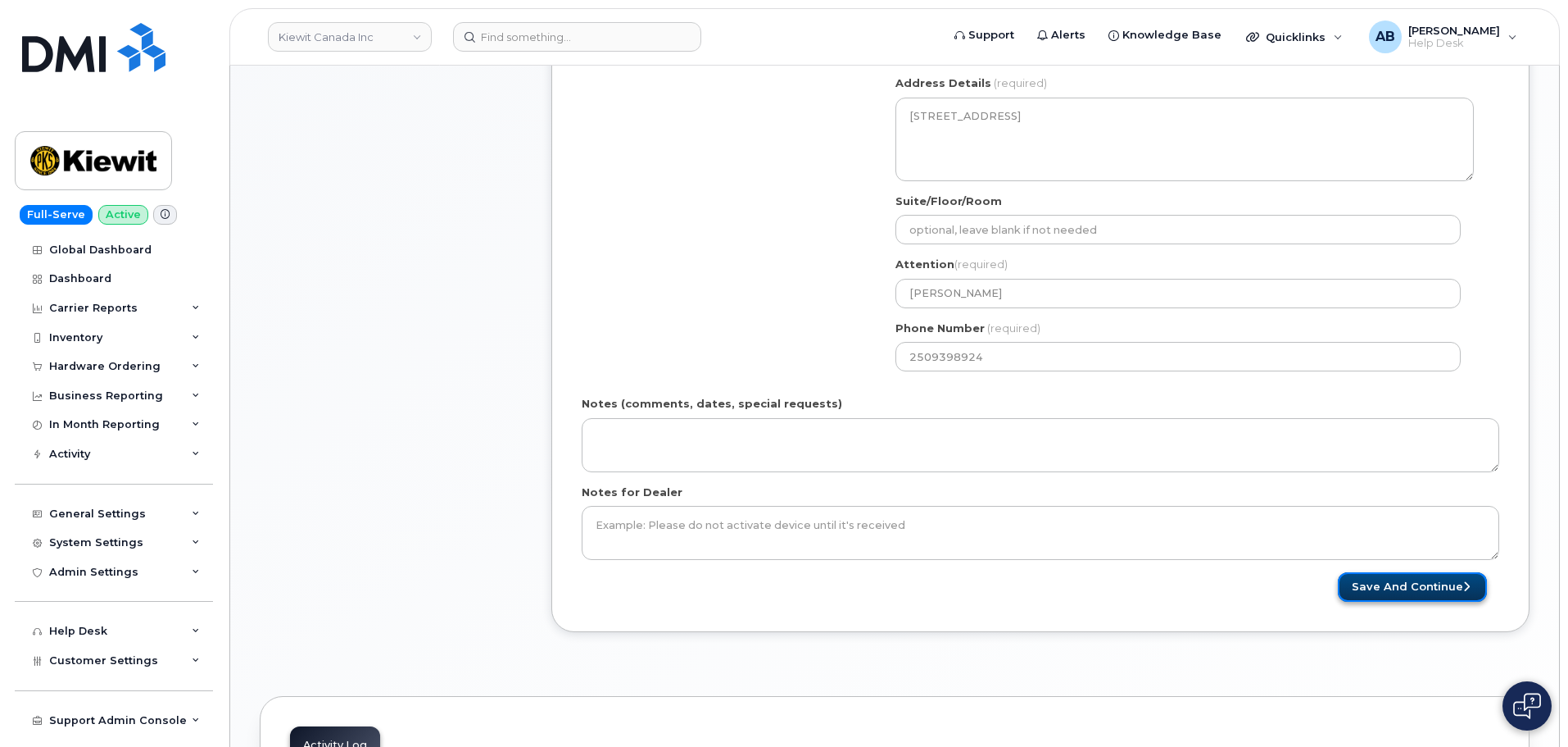
click at [1406, 582] on button "Save and Continue" at bounding box center [1412, 588] width 149 height 31
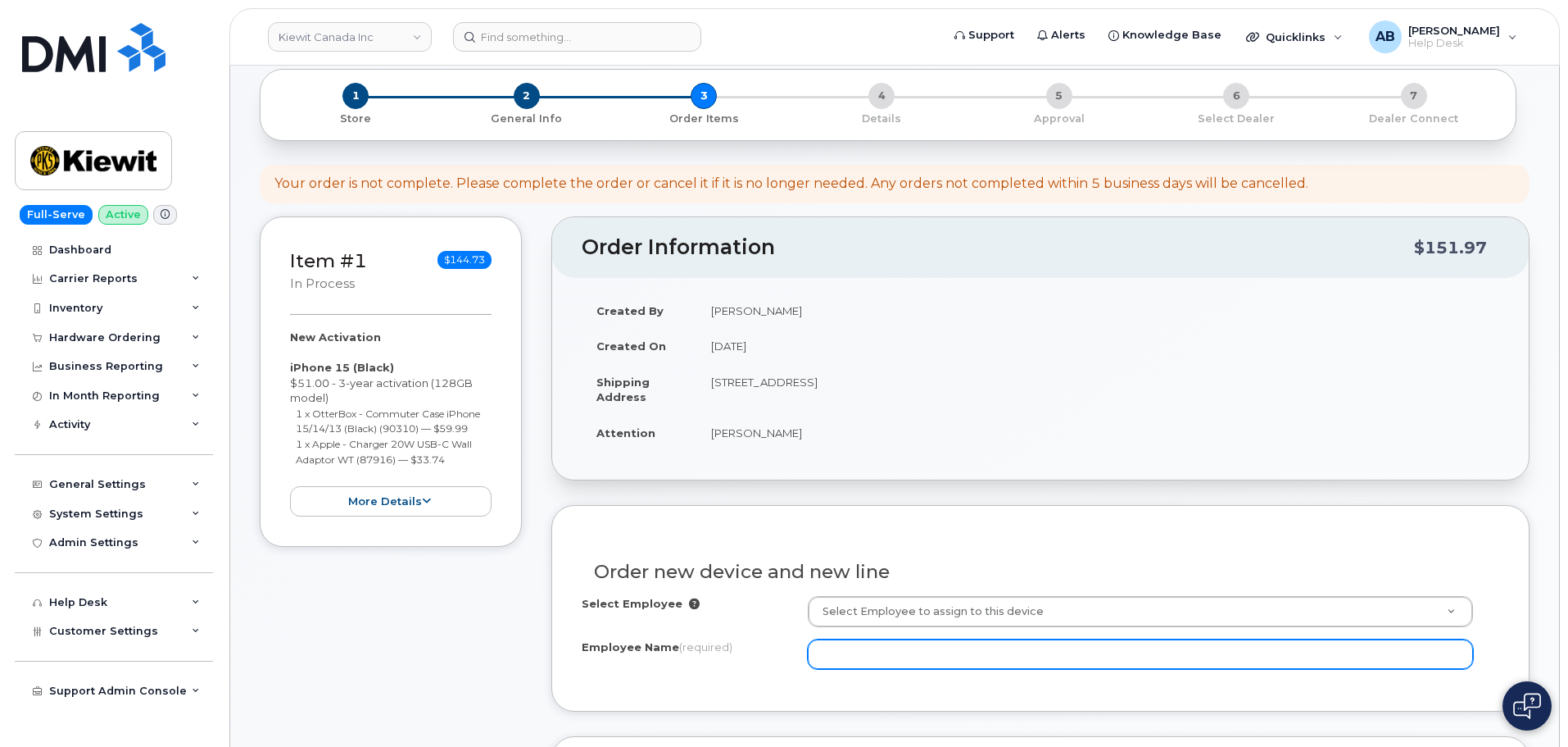
scroll to position [246, 0]
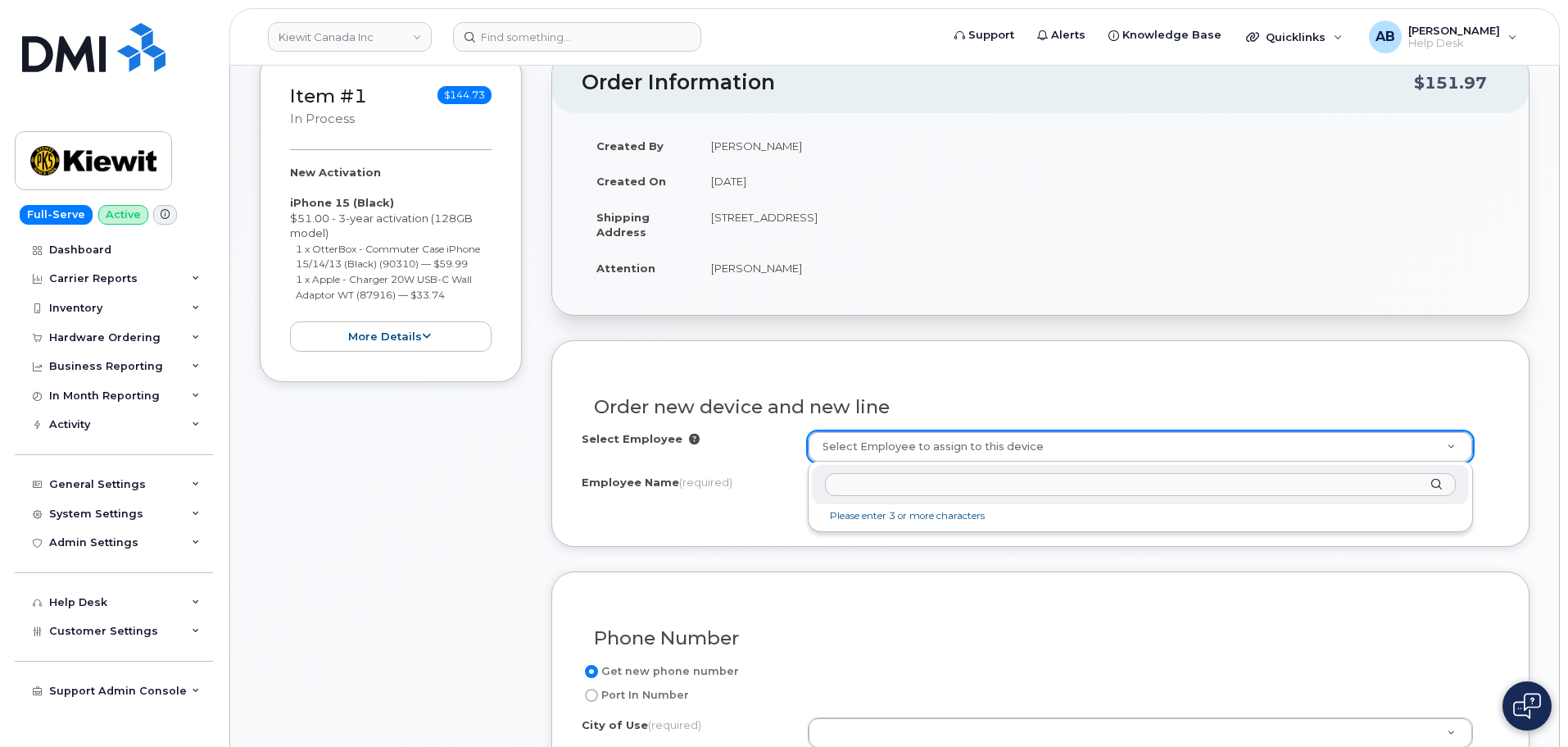
paste input "[PERSON_NAME]"
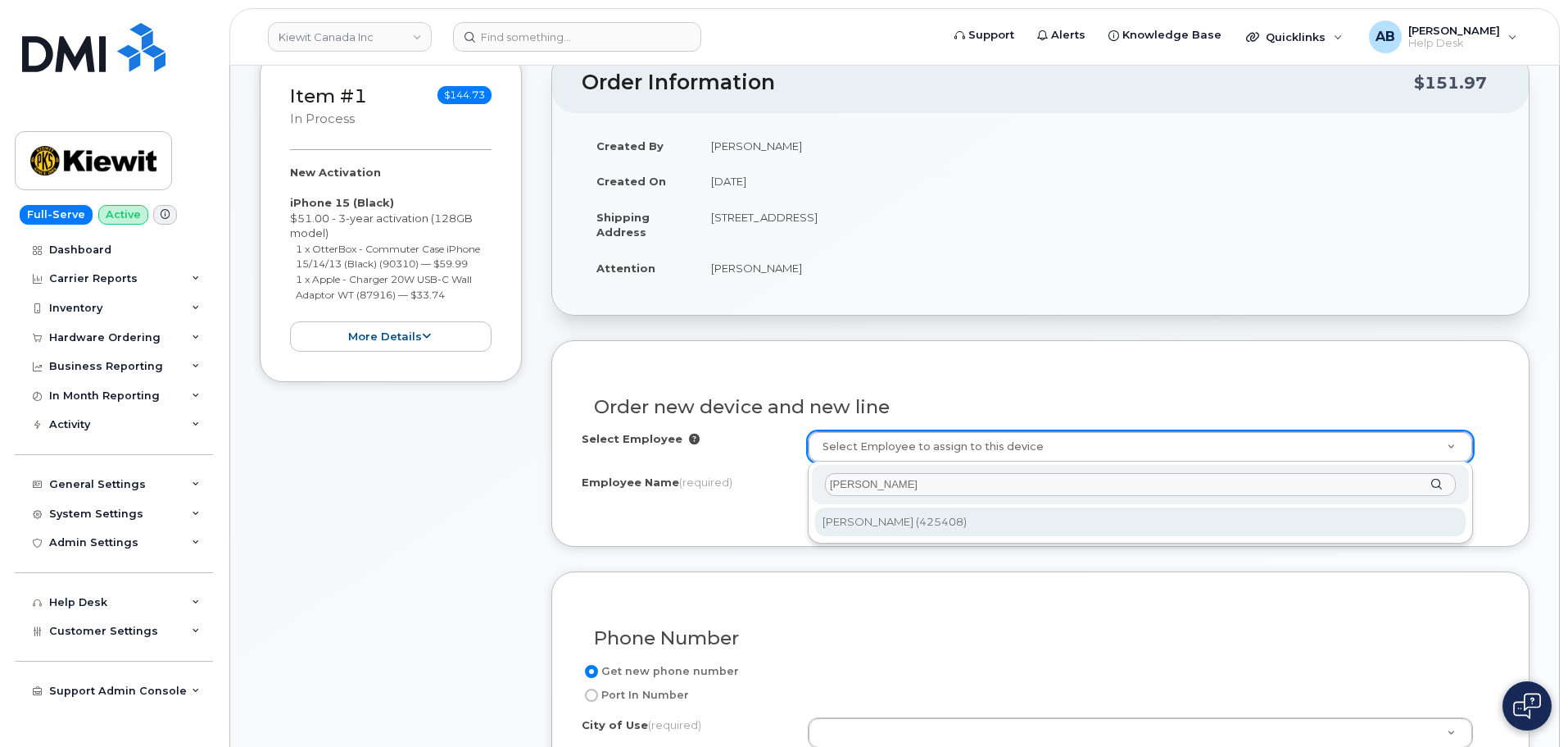
type input "[PERSON_NAME]"
drag, startPoint x: 932, startPoint y: 521, endPoint x: 955, endPoint y: 518, distance: 23.2
type input "1053470"
type input "[PERSON_NAME]"
select select
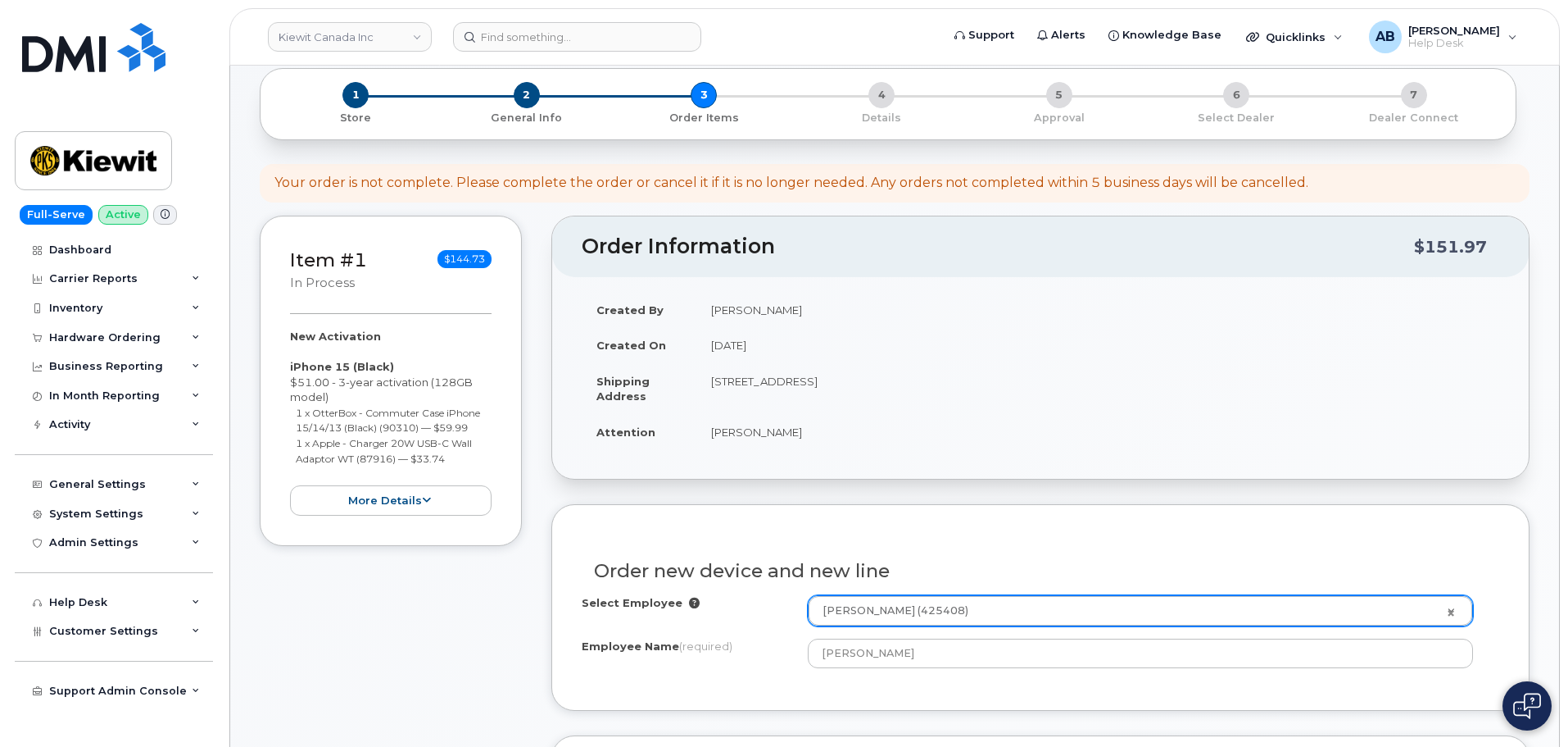
scroll to position [591, 0]
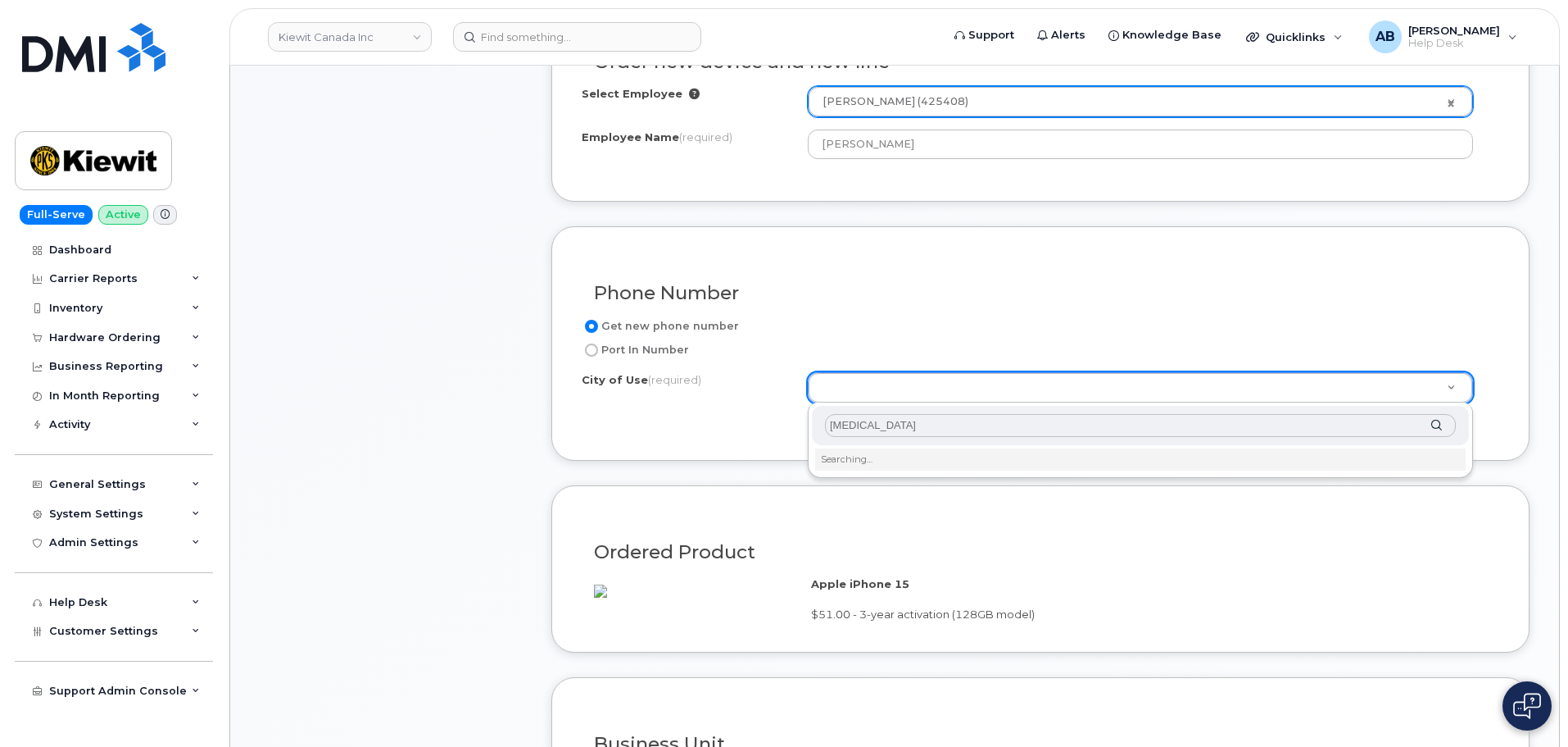
type input "T"
type input "A"
drag, startPoint x: 894, startPoint y: 431, endPoint x: 873, endPoint y: 434, distance: 21.2
click at [892, 431] on input "text" at bounding box center [1140, 425] width 631 height 23
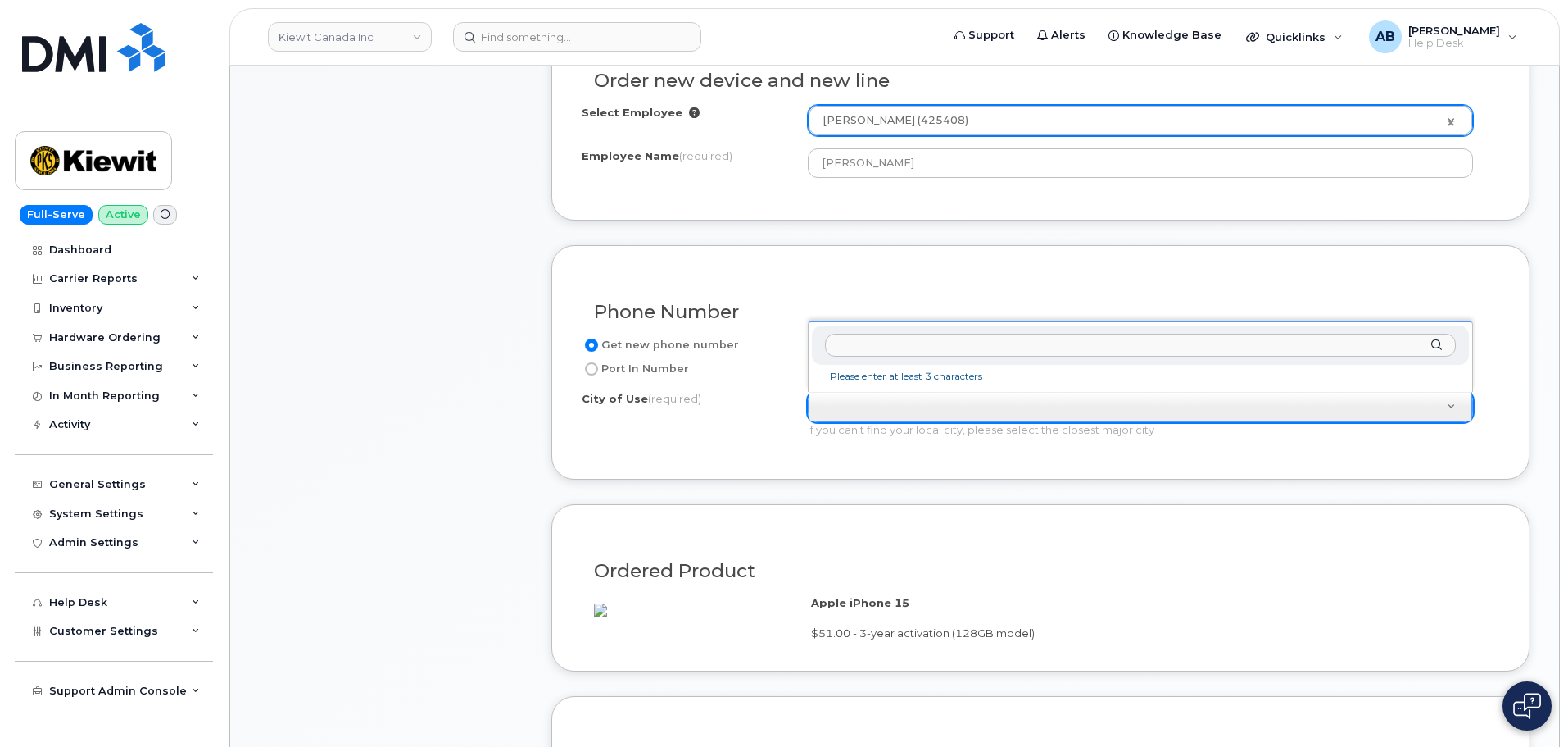
scroll to position [574, 0]
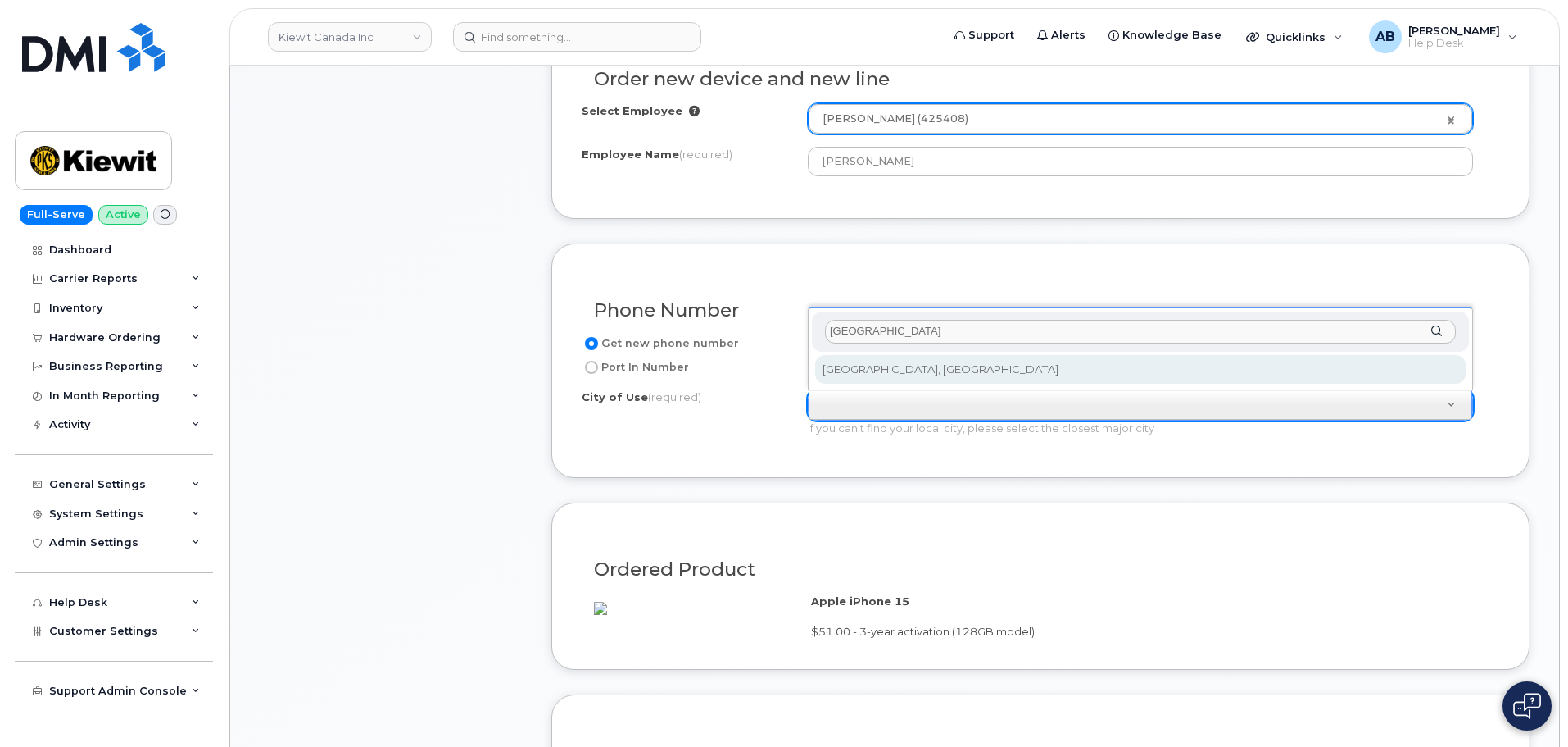
type input "calgary"
type input "88"
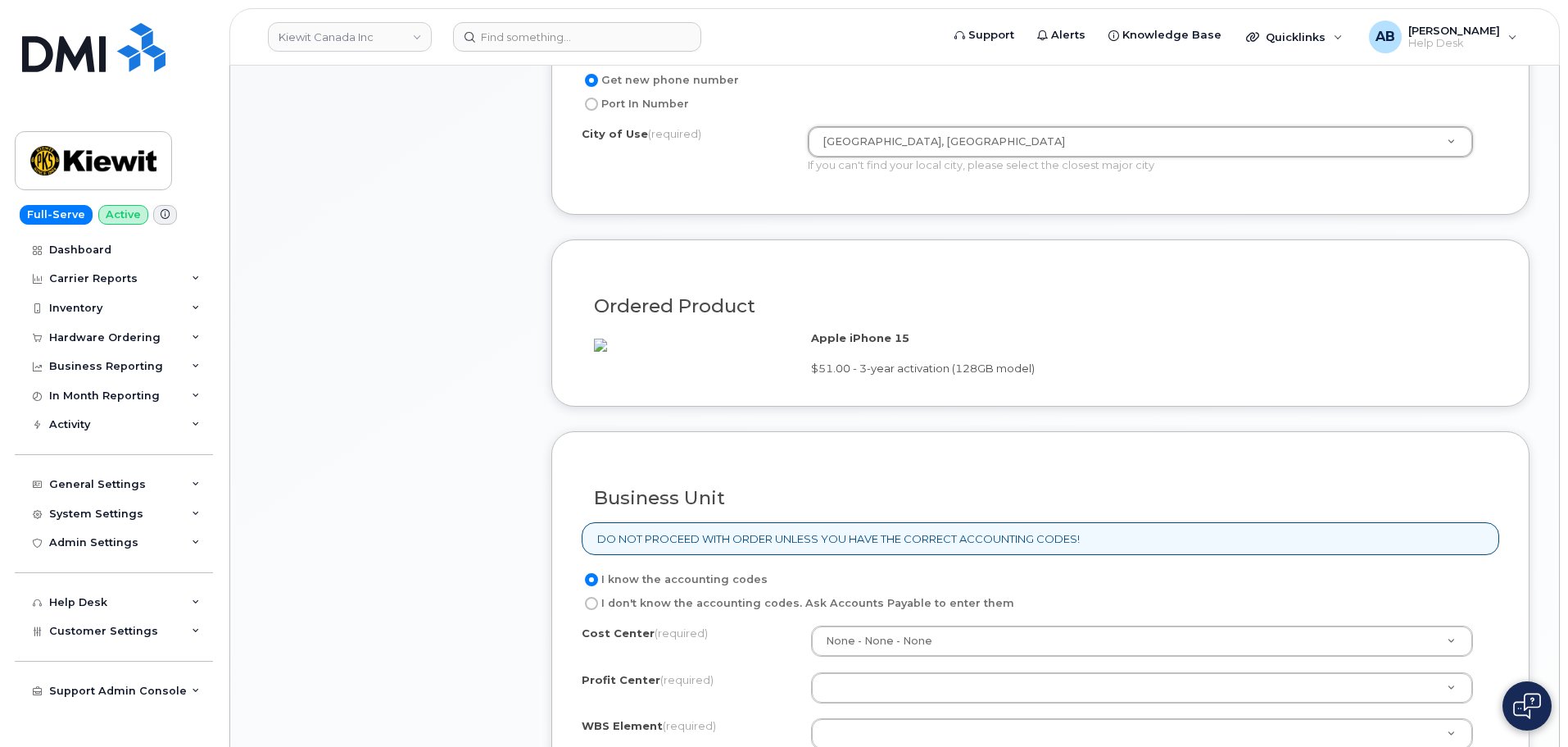
scroll to position [1066, 0]
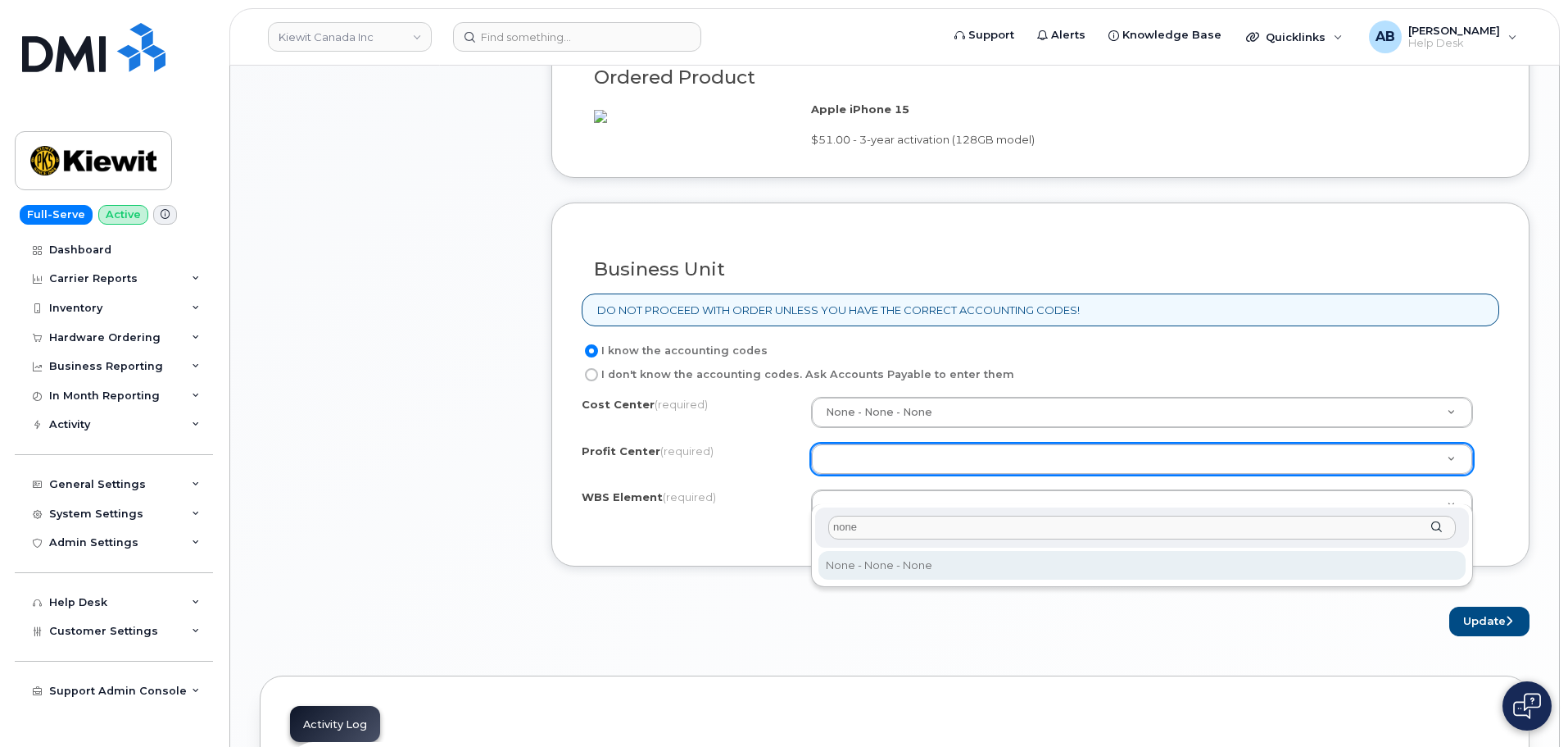
type input "none"
select select "None"
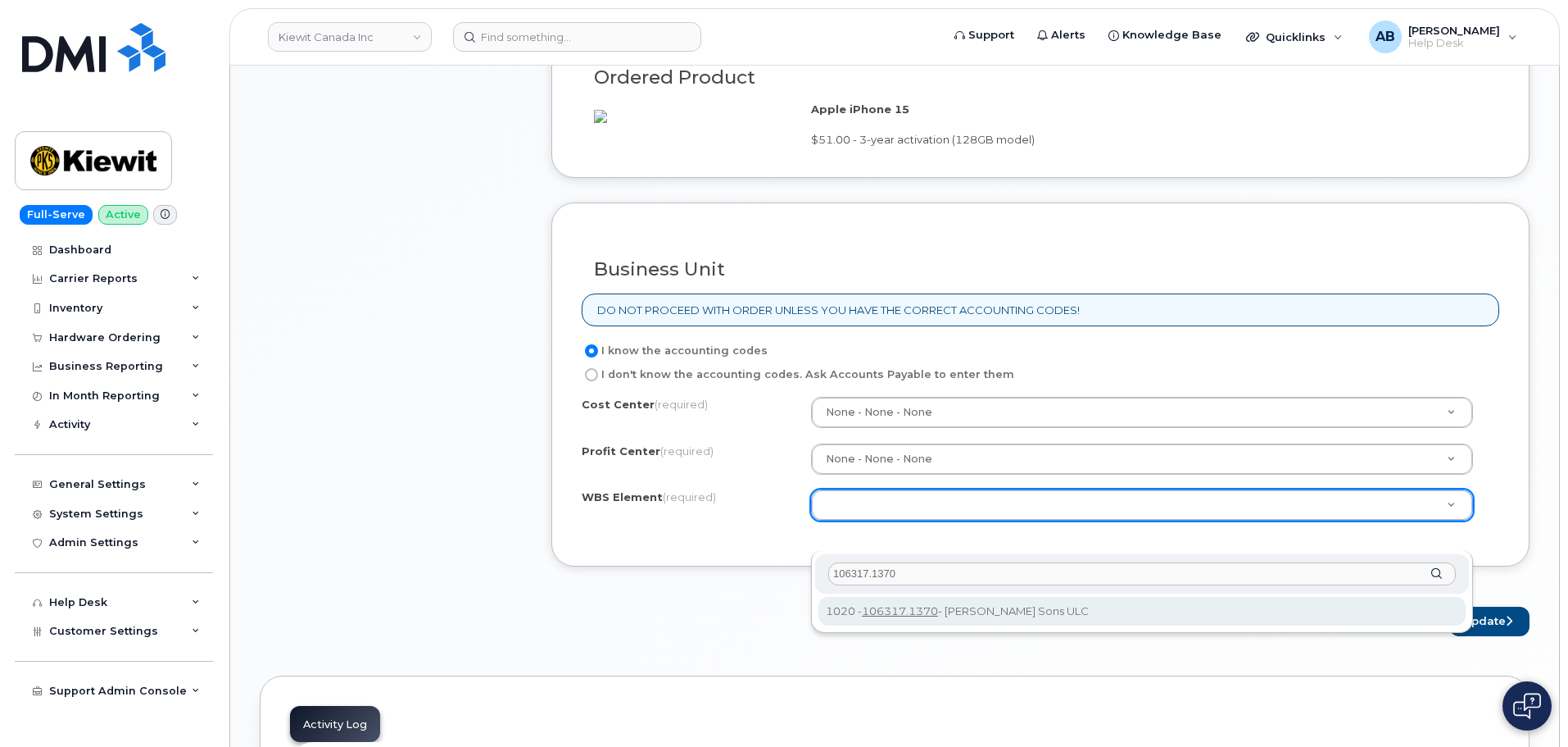
type input "106317.1370"
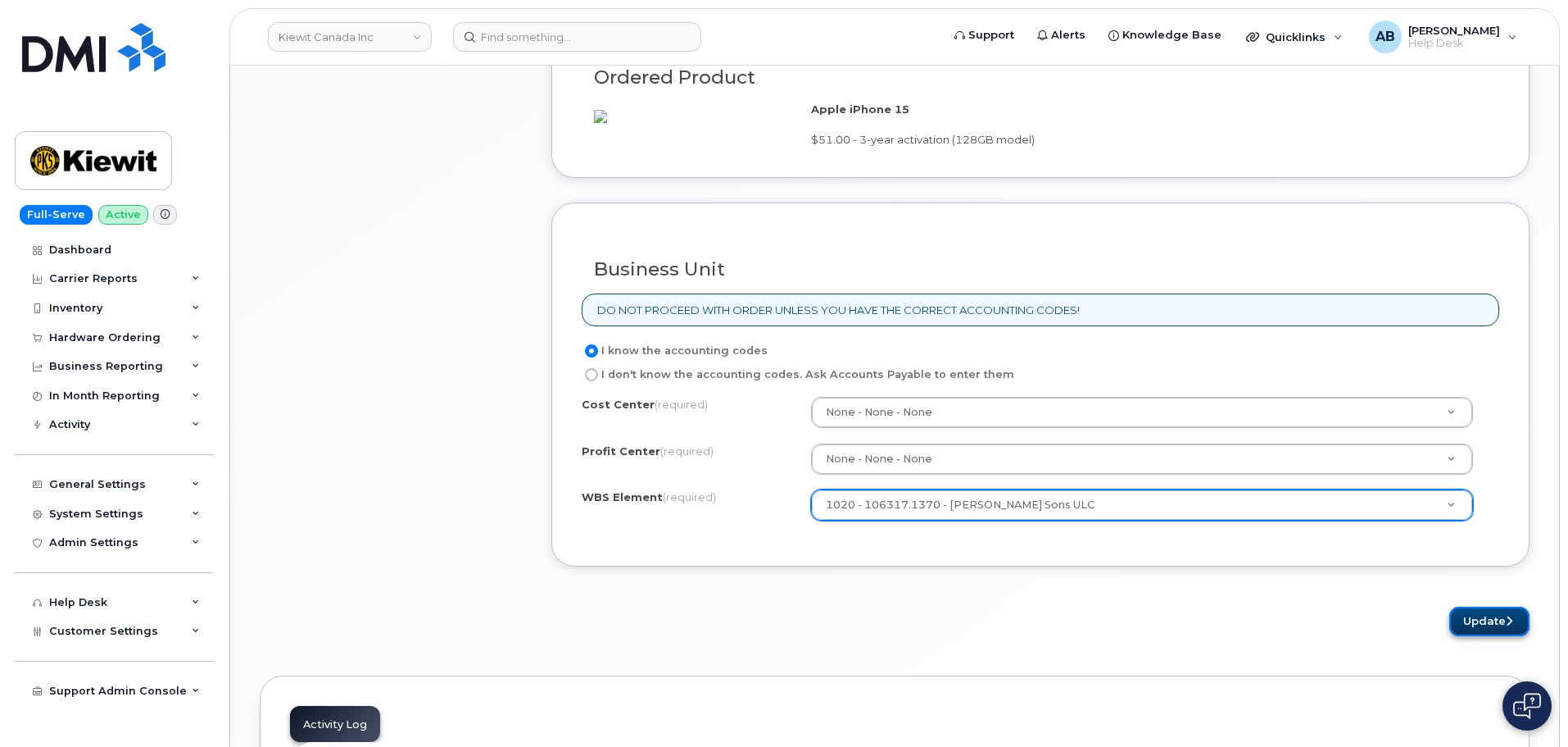
click at [1497, 637] on button "Update" at bounding box center [1489, 622] width 80 height 31
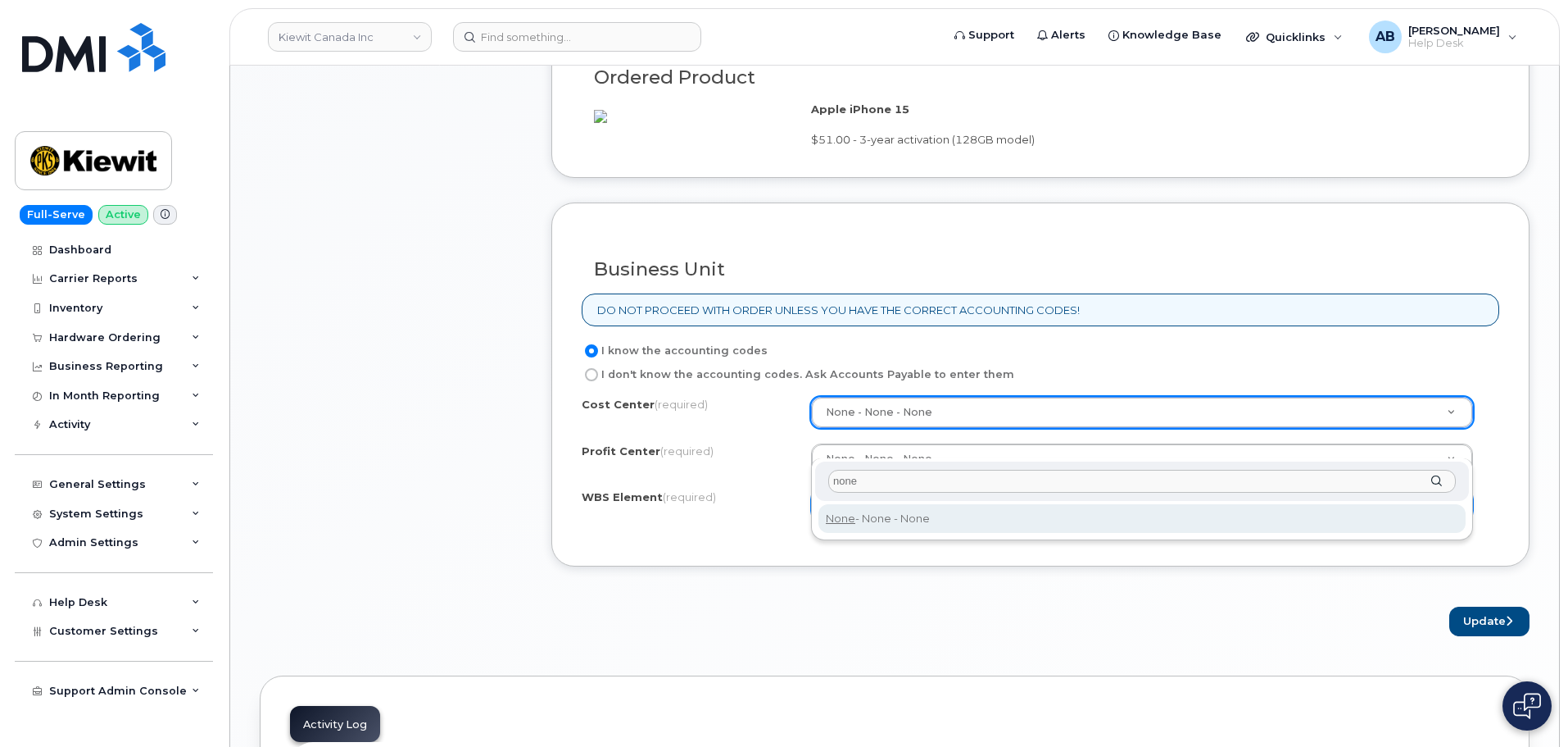
type input "none"
type input "None"
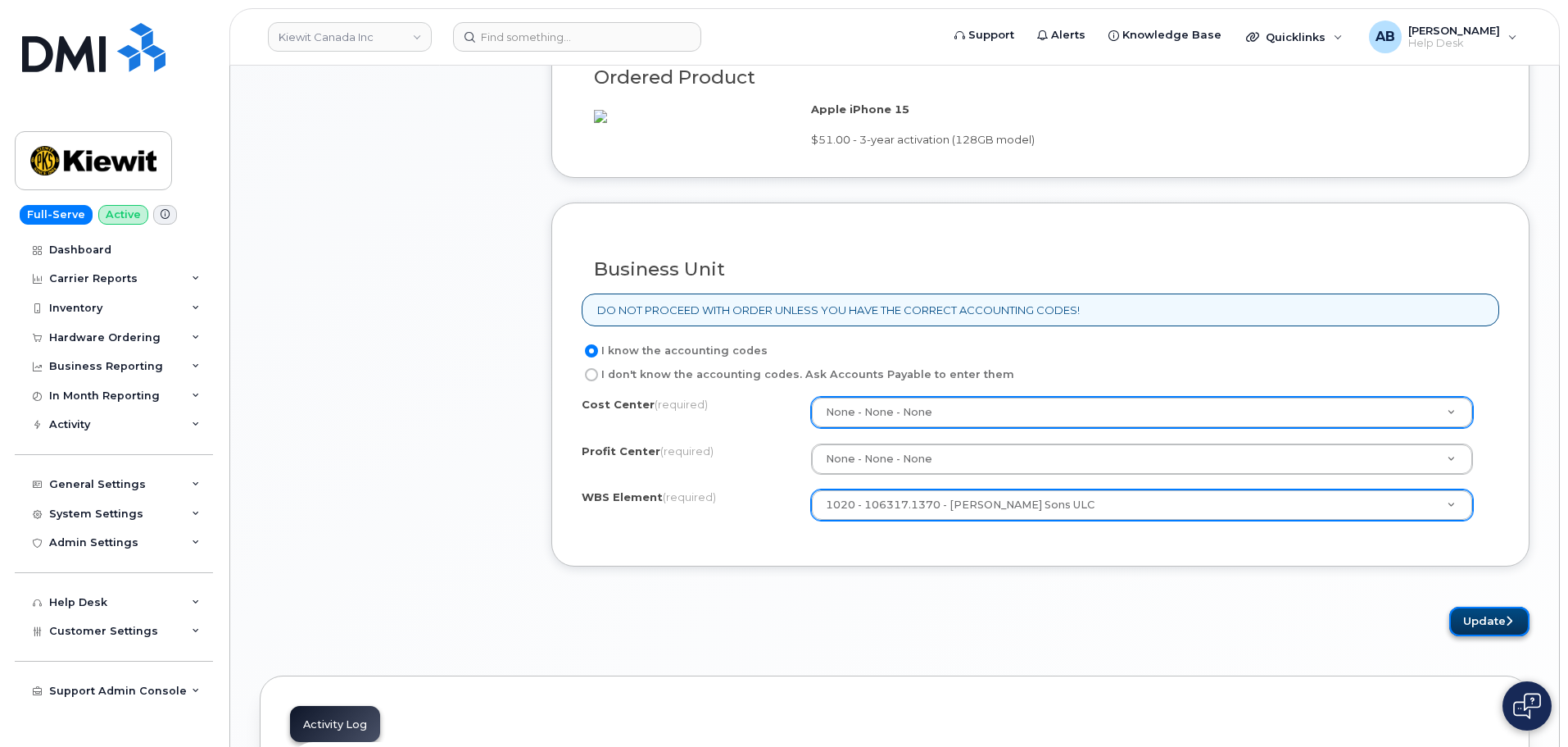
click at [1472, 637] on button "Update" at bounding box center [1489, 622] width 80 height 31
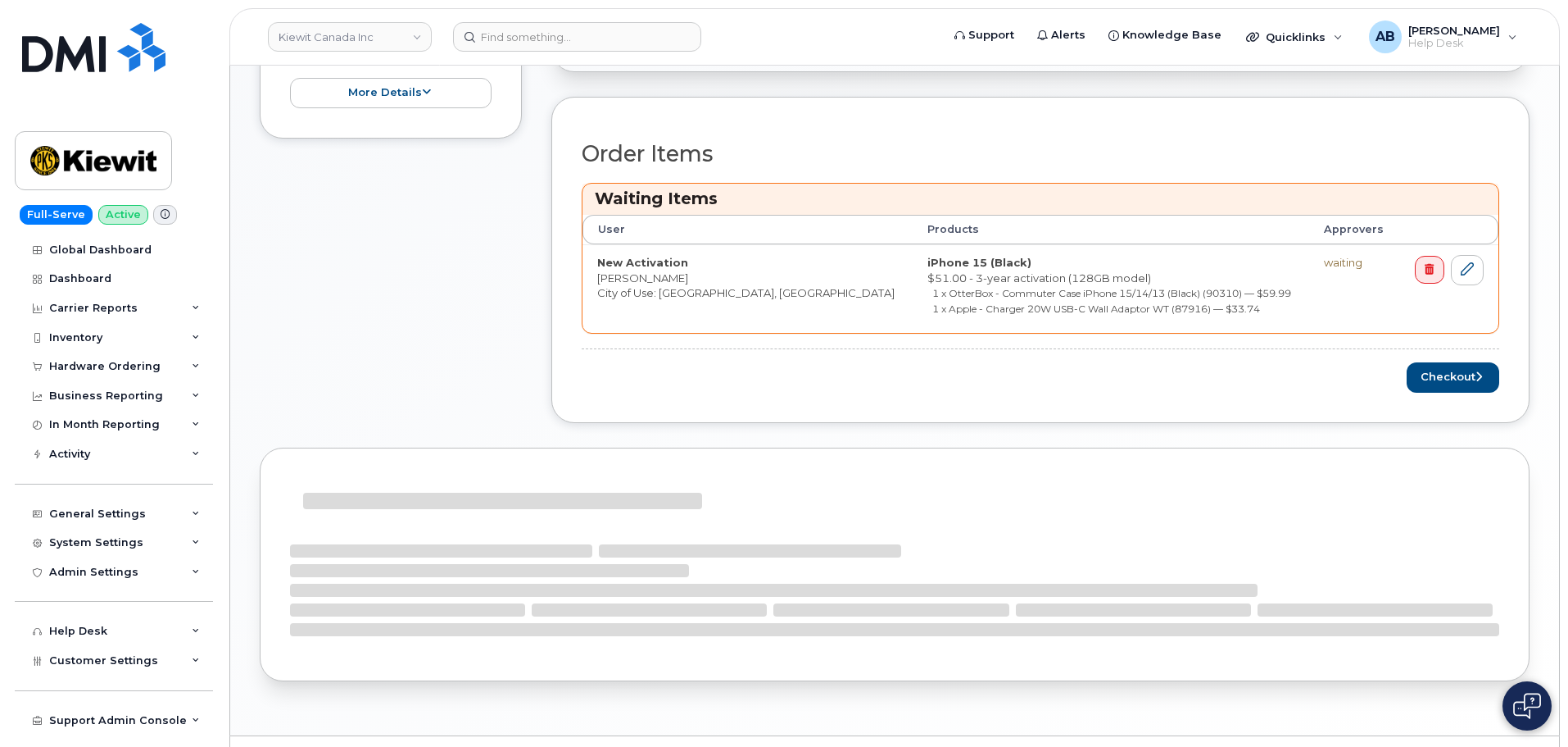
scroll to position [574, 0]
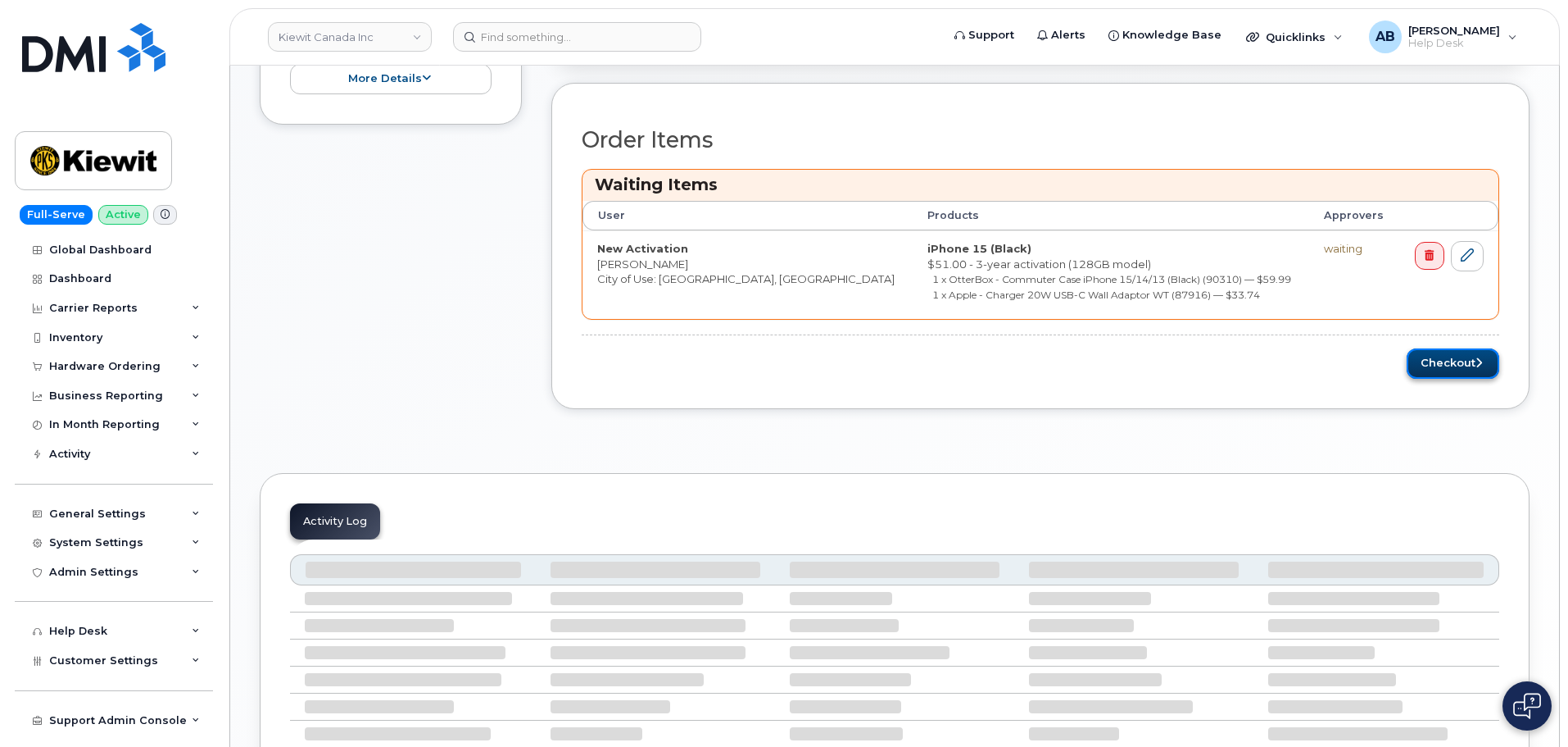
click at [1449, 359] on button "Checkout" at bounding box center [1453, 364] width 93 height 31
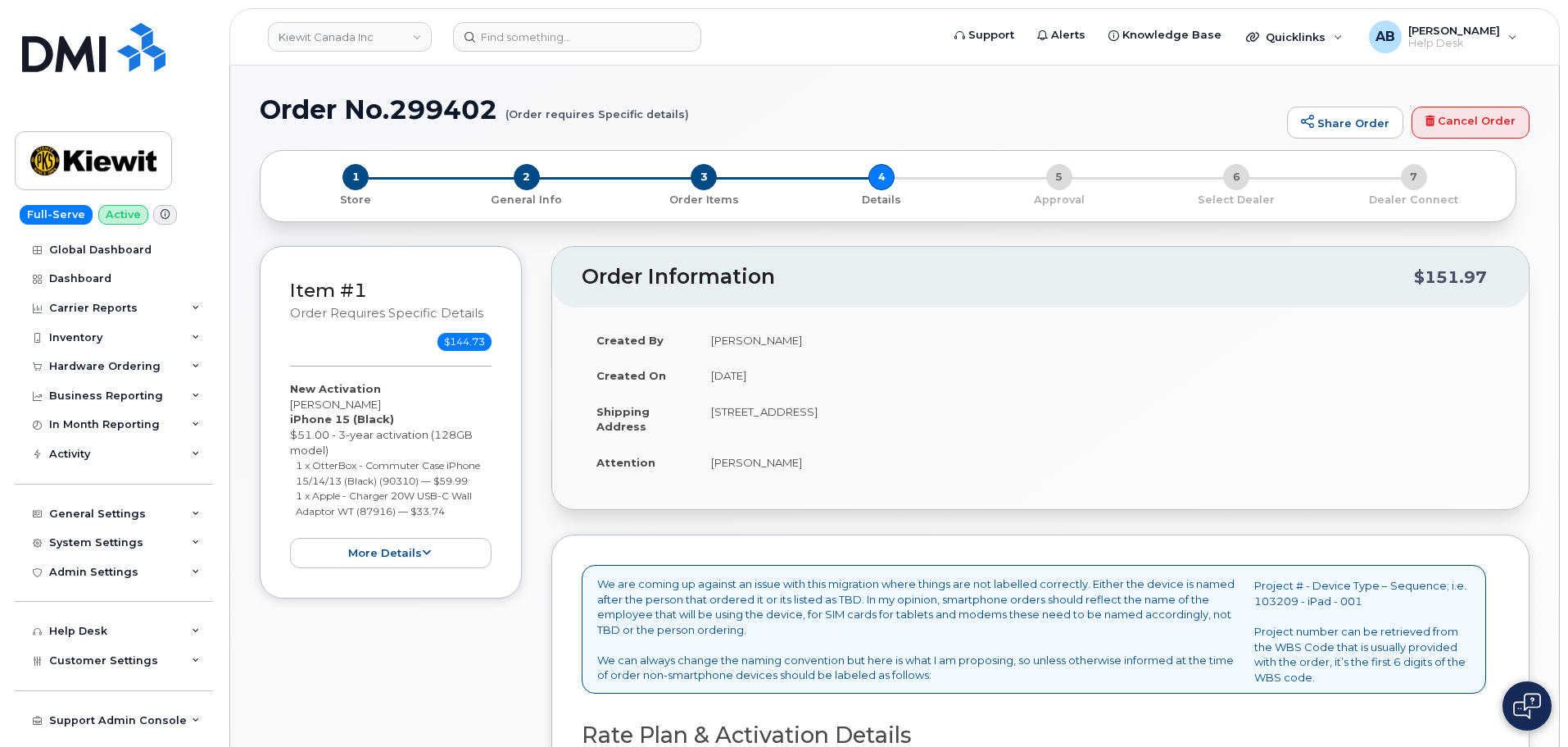
scroll to position [410, 0]
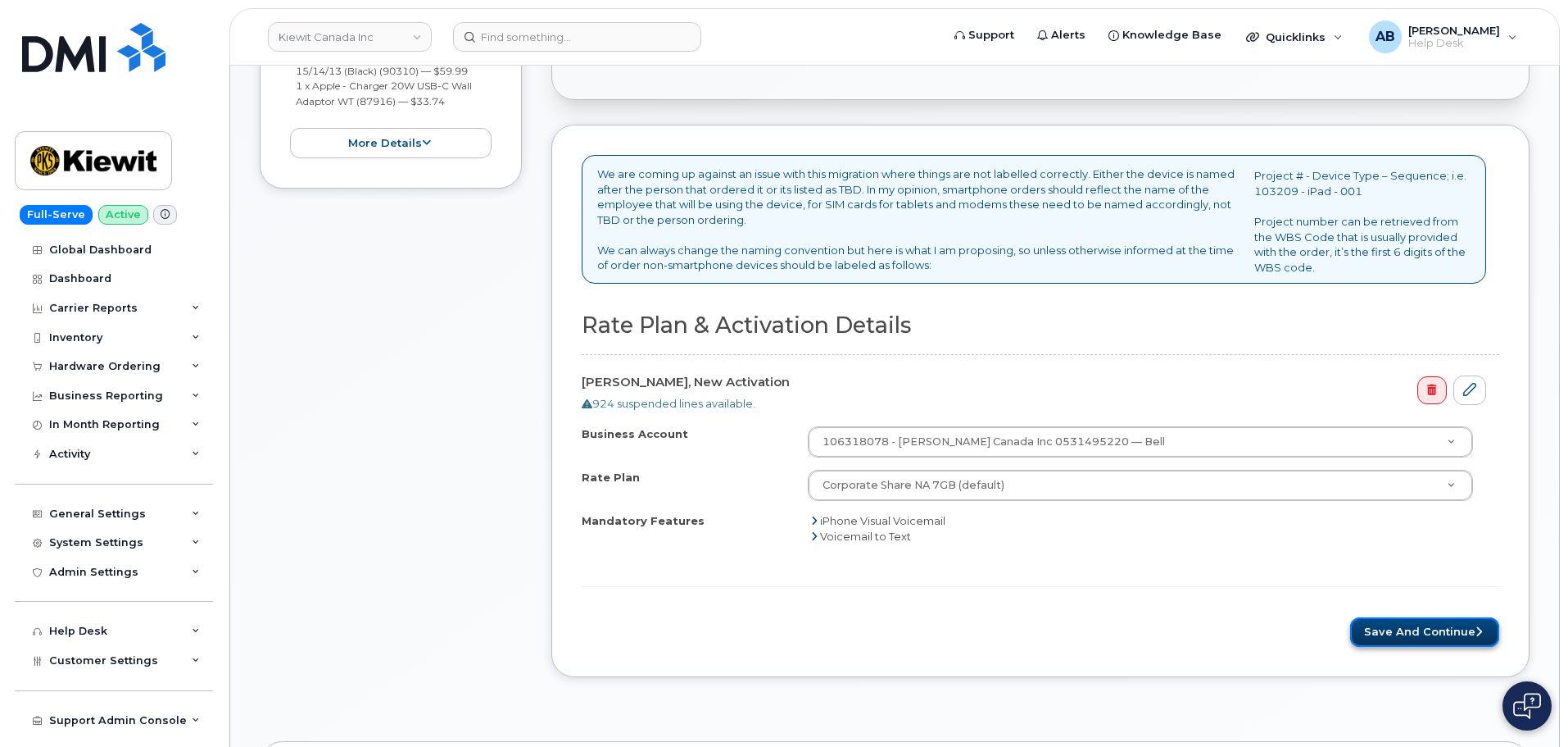
click at [1446, 631] on button "Save and Continue" at bounding box center [1424, 633] width 149 height 31
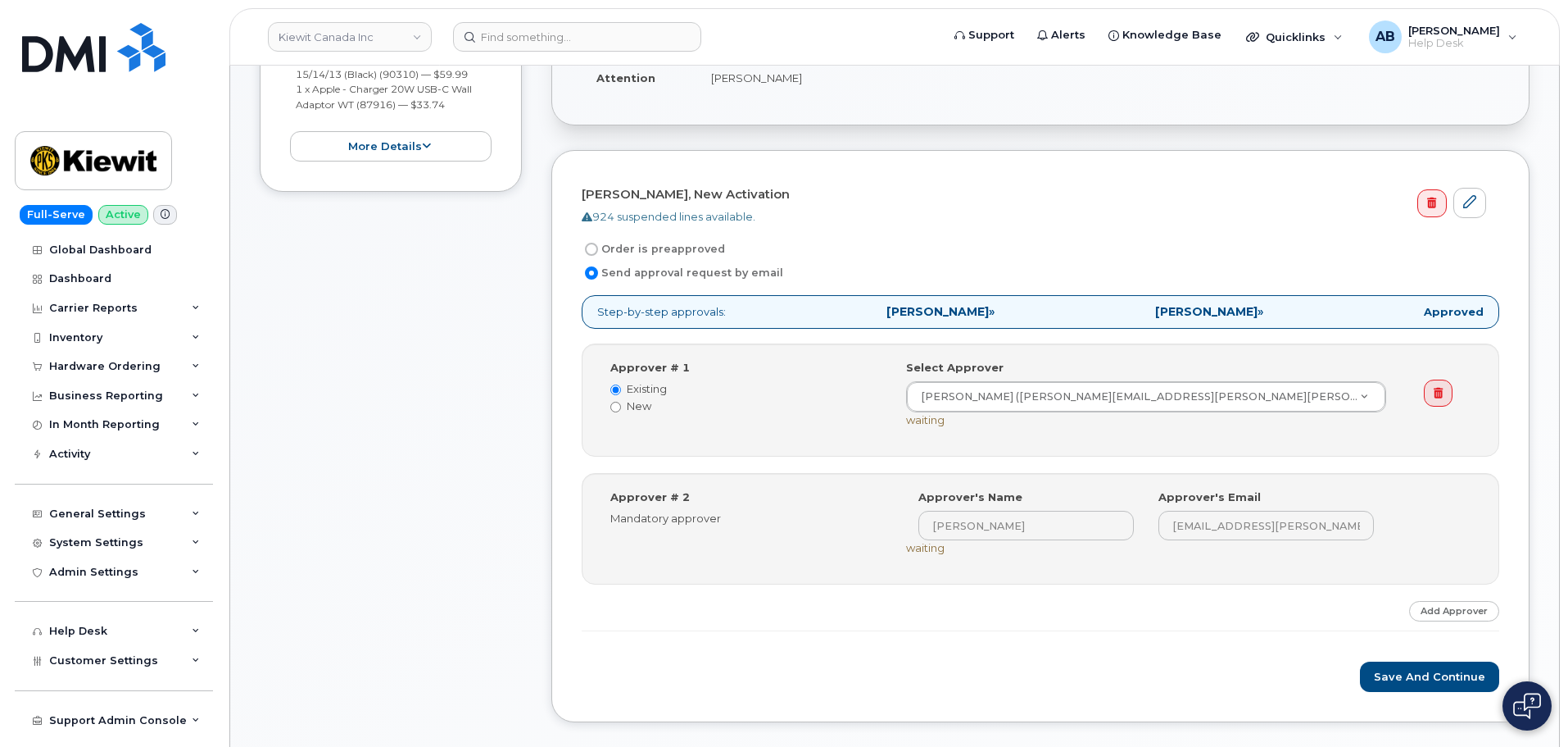
scroll to position [492, 0]
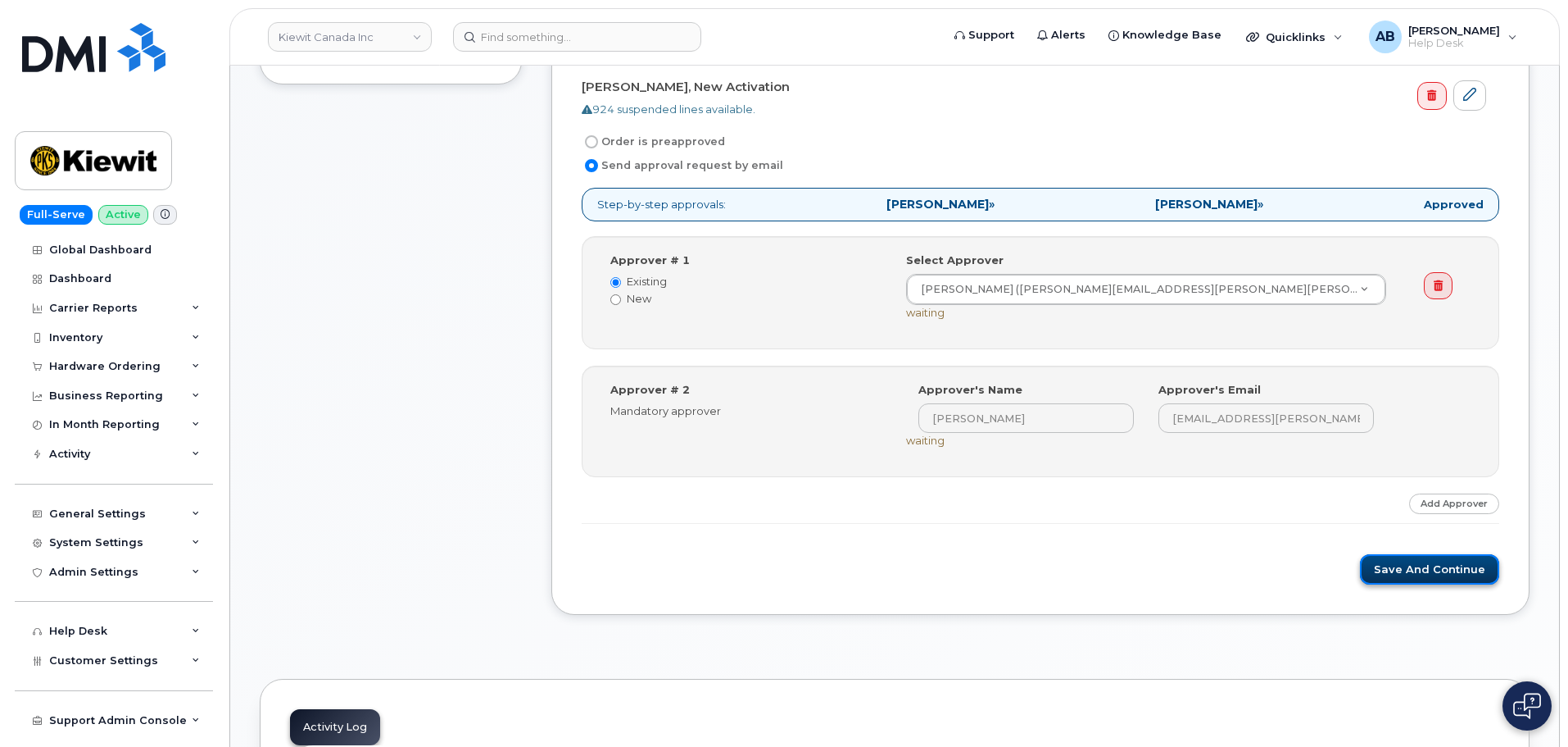
click at [1431, 569] on button "Save and Continue" at bounding box center [1430, 570] width 139 height 31
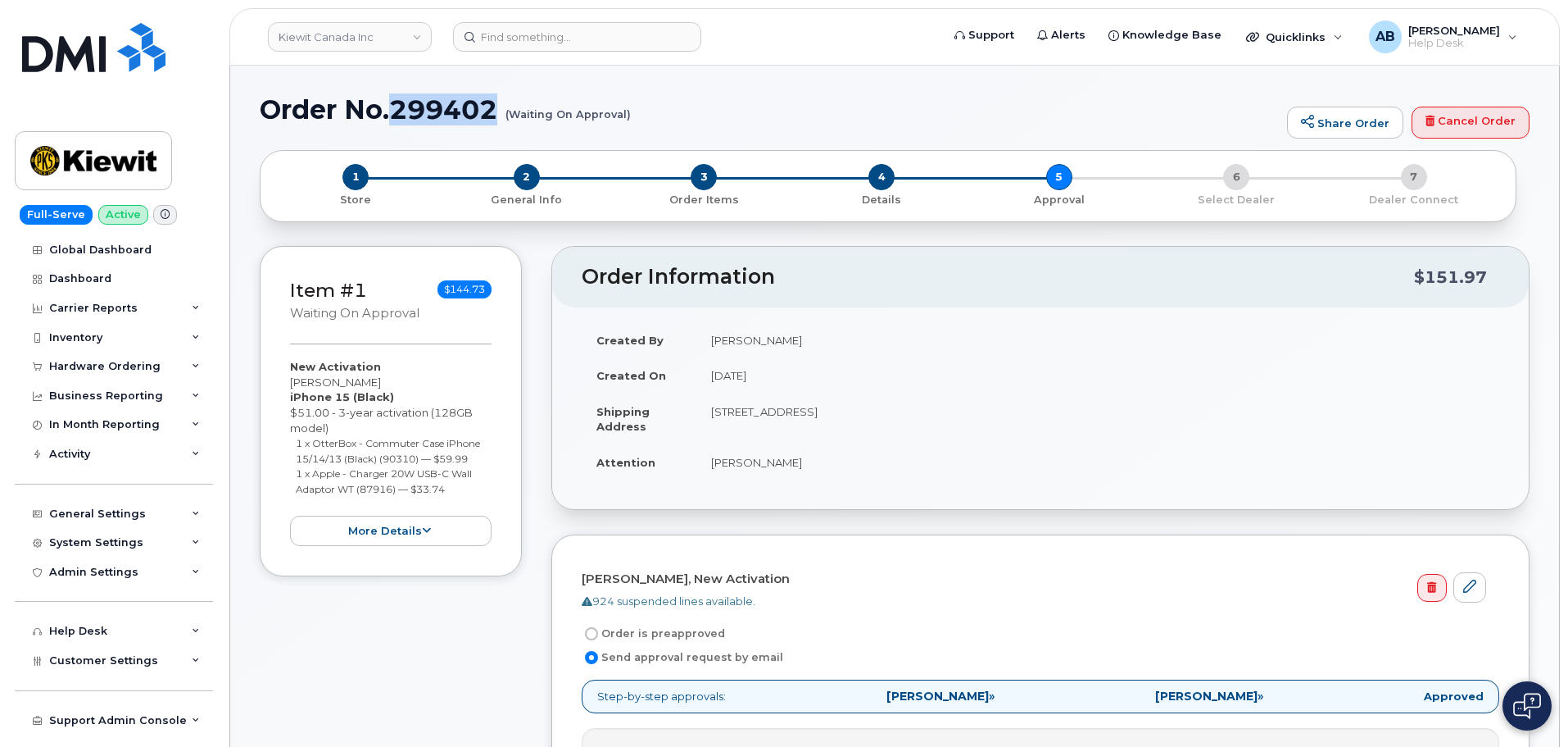
drag, startPoint x: 393, startPoint y: 112, endPoint x: 492, endPoint y: 106, distance: 99.2
click at [494, 105] on h1 "Order No.299402 (Waiting On Approval)" at bounding box center [769, 109] width 1019 height 29
copy h1 "299402"
click at [802, 134] on div "Order No.299402 (Waiting On Approval) Share Order Cancel Order" at bounding box center [895, 122] width 1270 height 55
drag, startPoint x: 65, startPoint y: 162, endPoint x: 739, endPoint y: 8, distance: 691.4
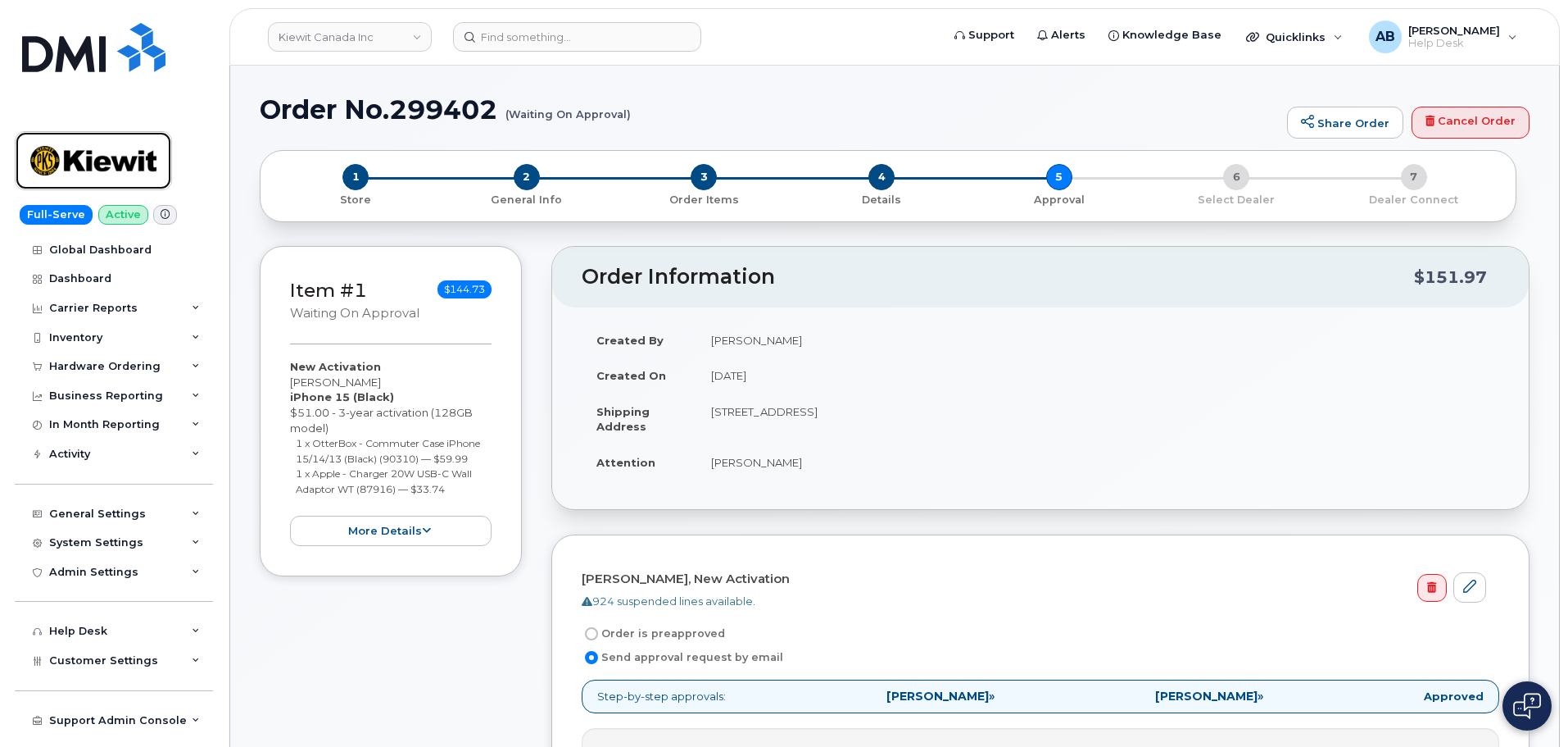
click at [65, 162] on img at bounding box center [94, 161] width 126 height 48
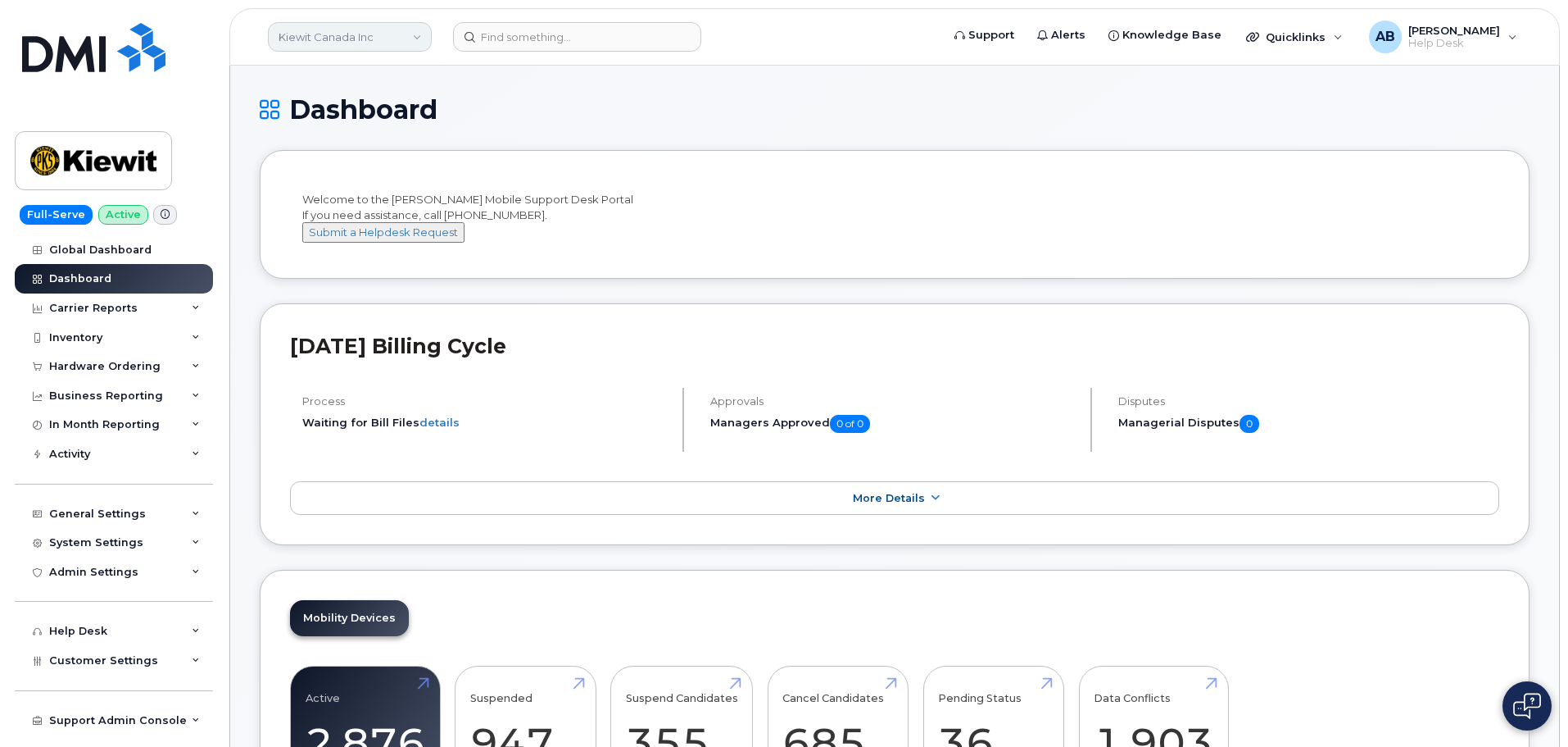
click at [373, 23] on link "Kiewit Canada Inc" at bounding box center [350, 37] width 164 height 30
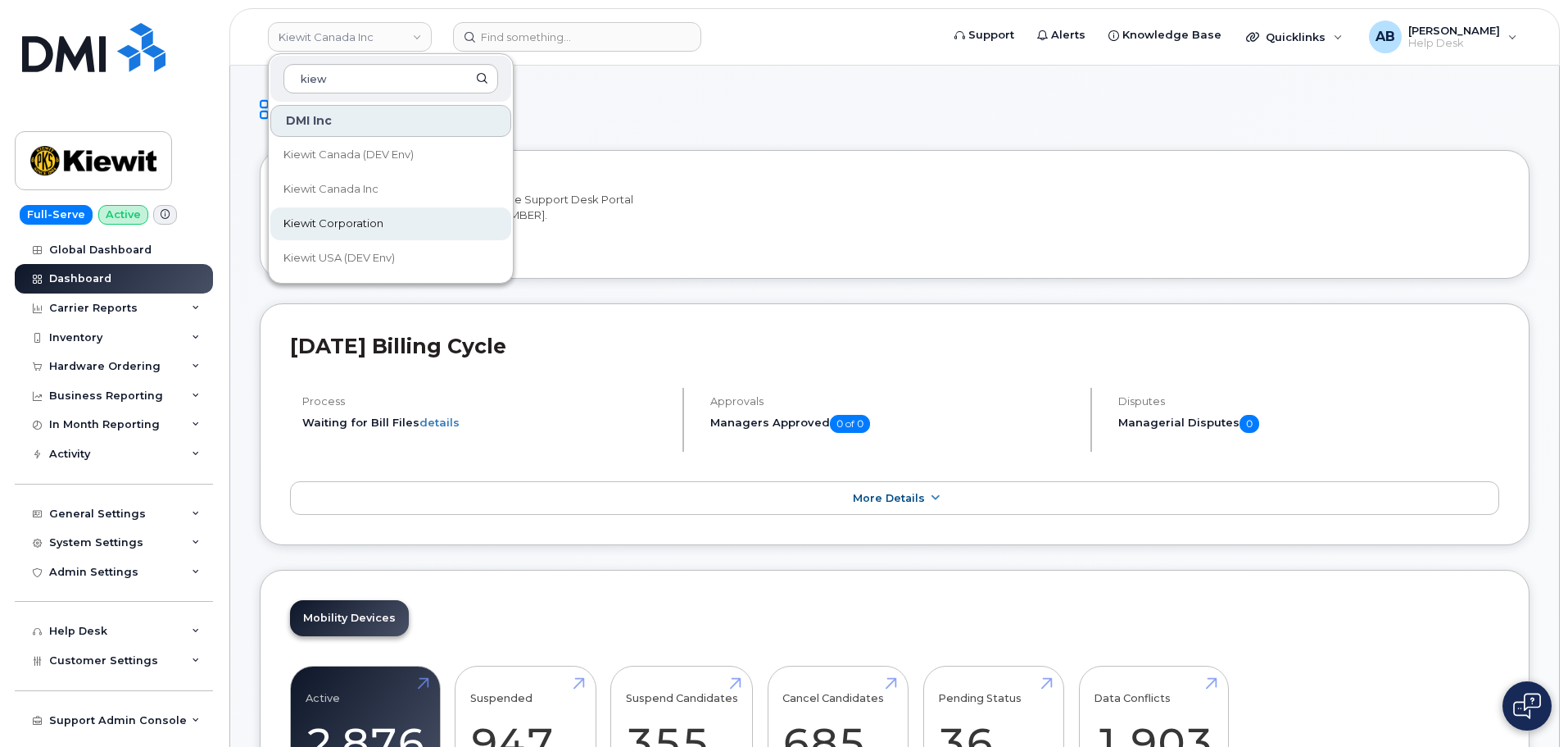
type input "kiew"
click at [351, 226] on span "Kiewit Corporation" at bounding box center [333, 224] width 100 height 16
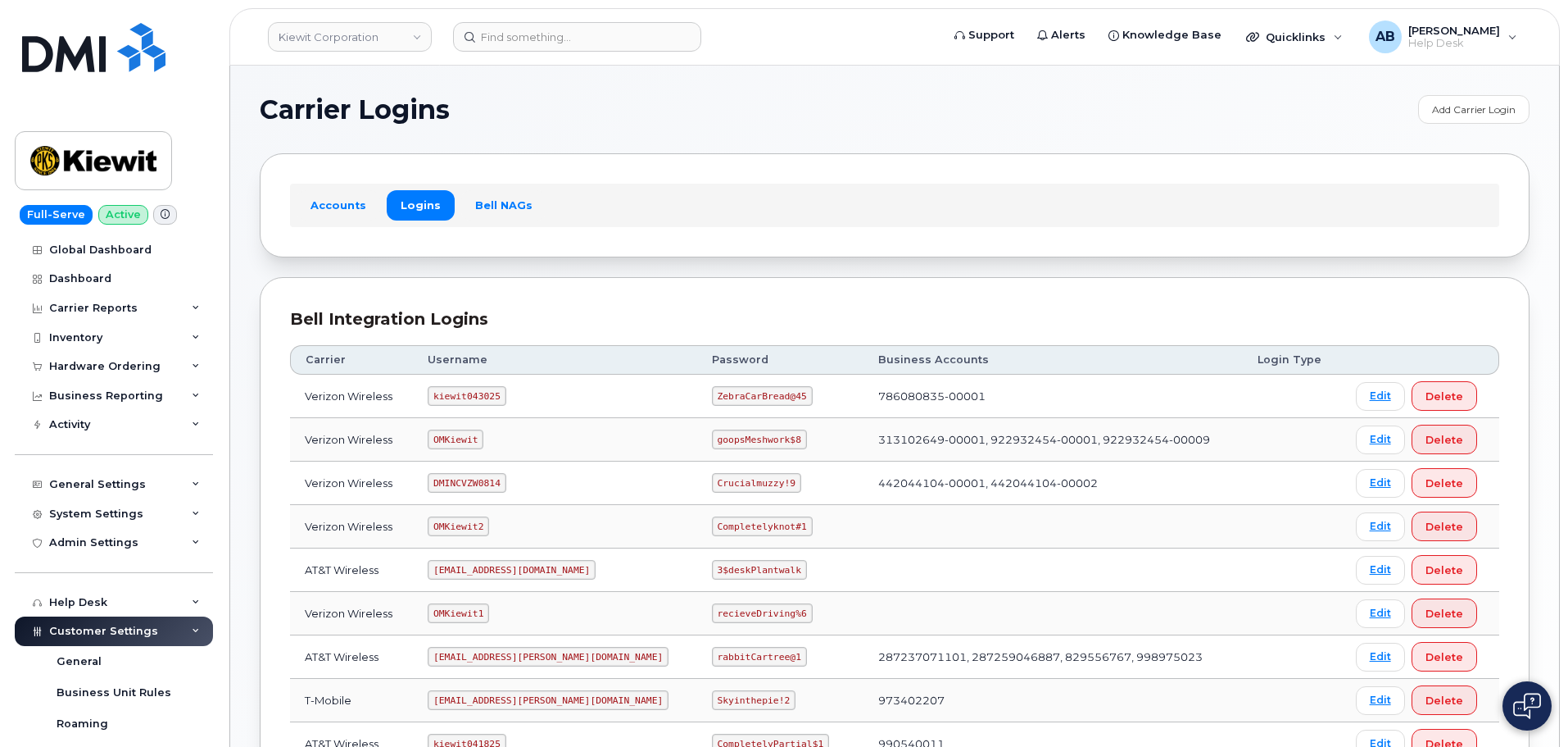
scroll to position [164, 0]
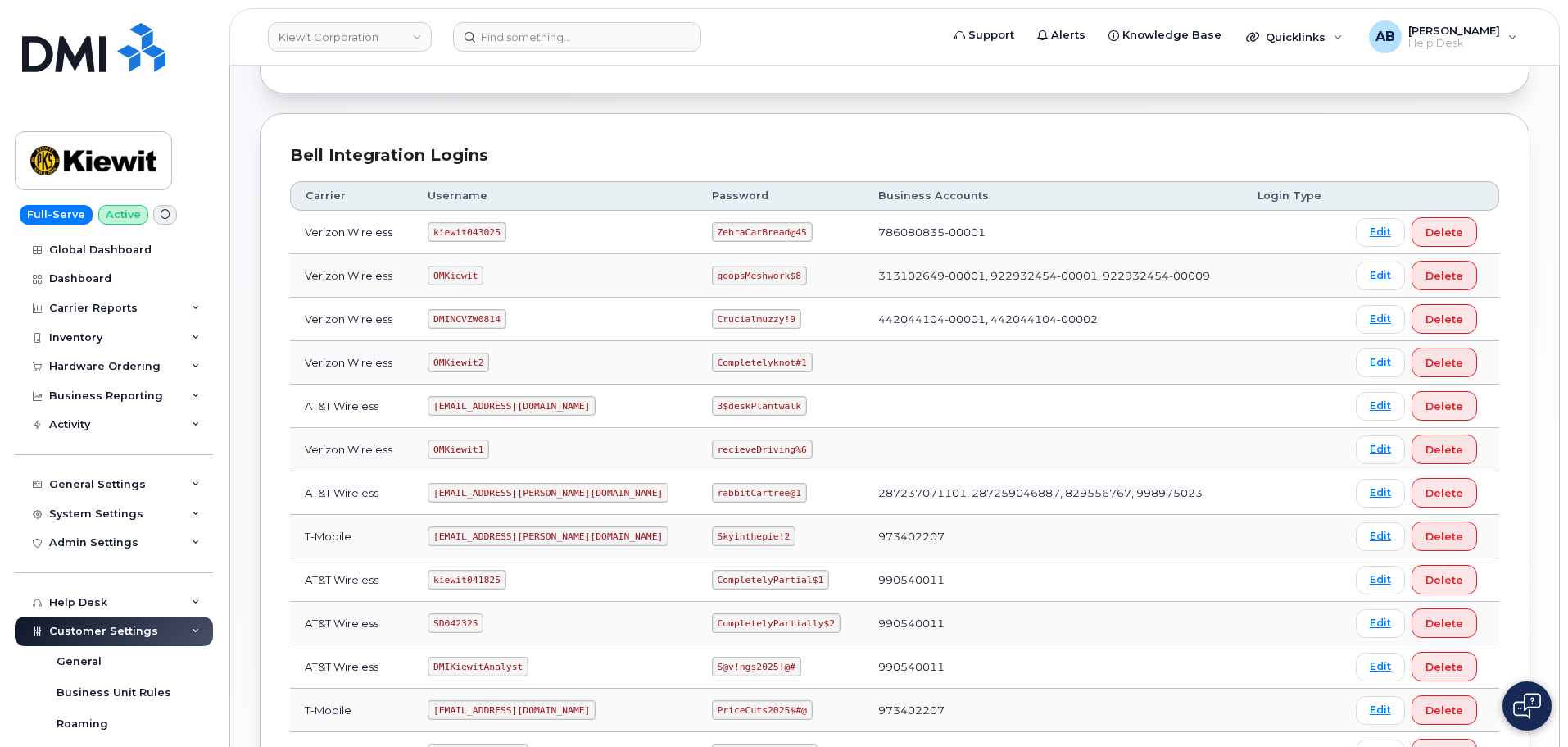
click at [467, 233] on code "kiewit043025" at bounding box center [467, 232] width 78 height 20
copy code "kiewit043025"
click at [712, 229] on code "ZebraCarBread@45" at bounding box center [763, 232] width 101 height 20
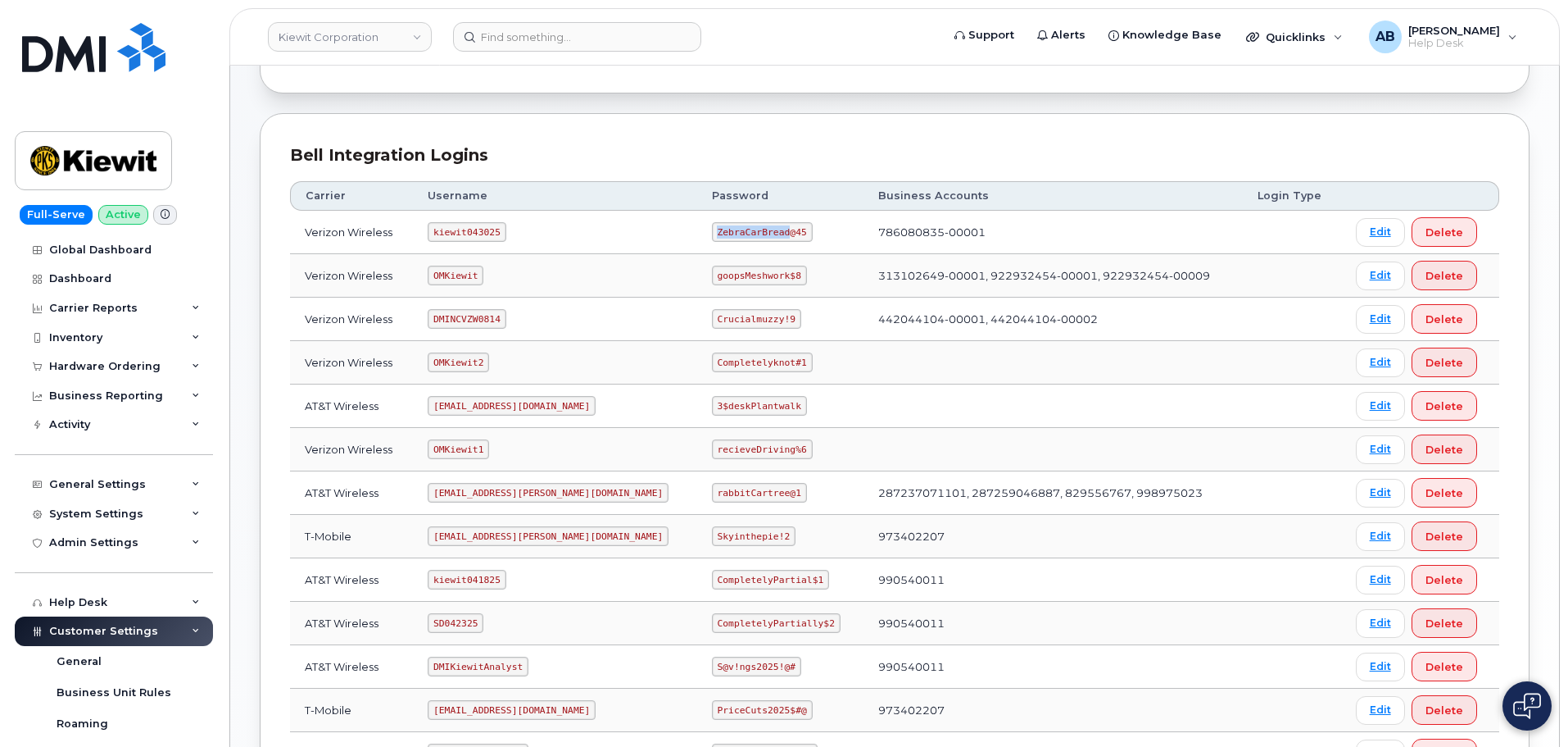
click at [712, 229] on code "ZebraCarBread@45" at bounding box center [763, 232] width 101 height 20
click at [697, 182] on th "Password" at bounding box center [780, 196] width 166 height 30
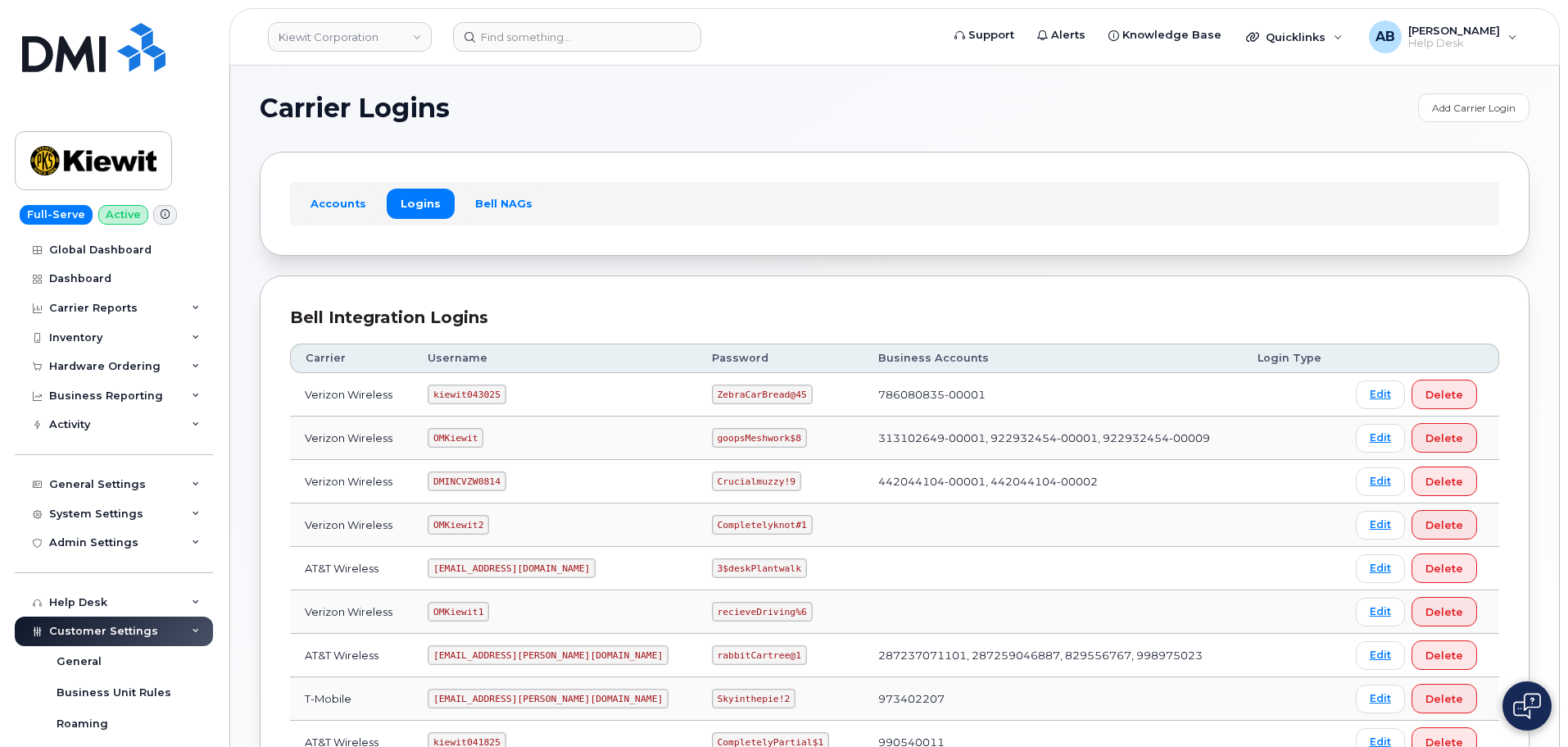
scroll to position [0, 0]
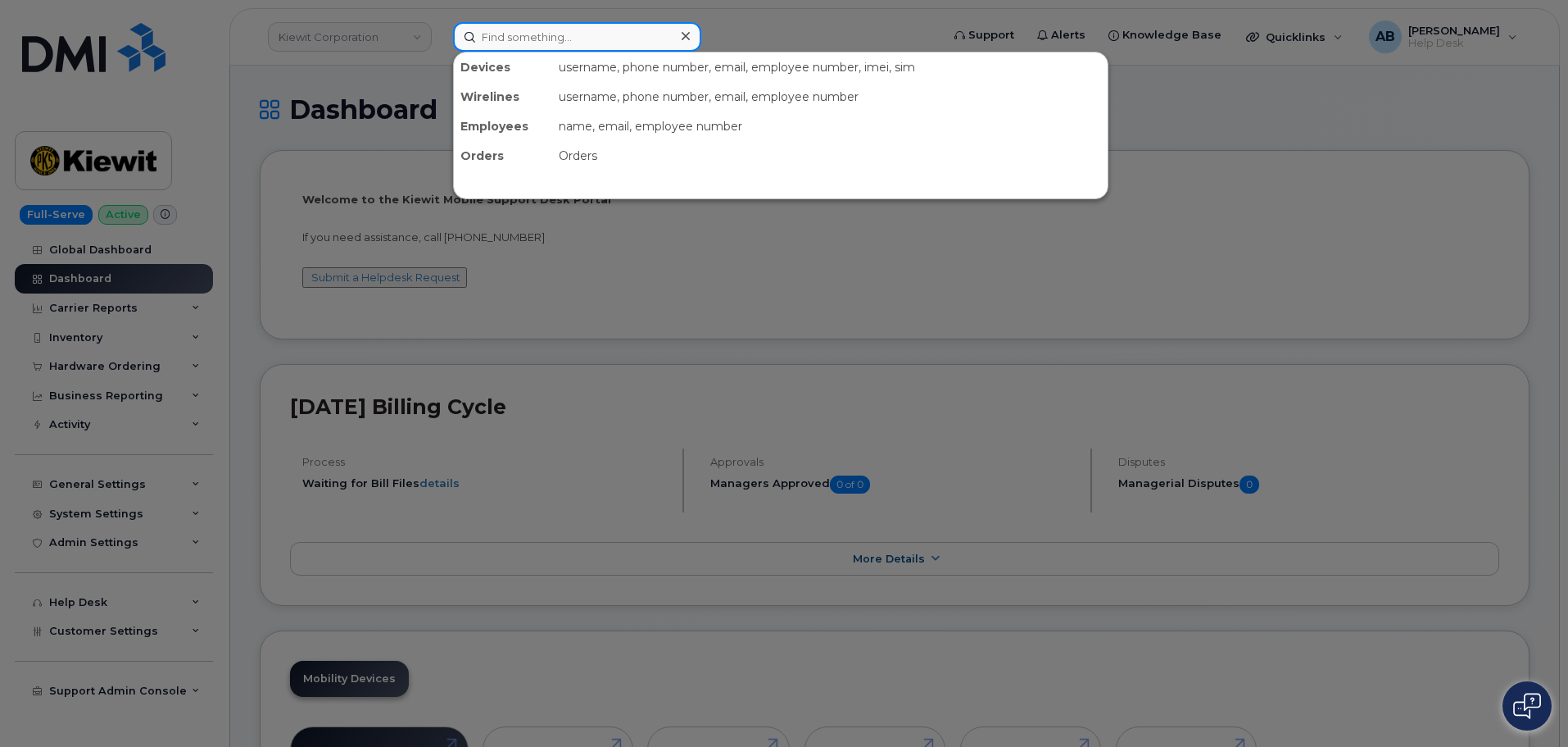
click at [569, 40] on input at bounding box center [577, 37] width 248 height 30
paste input "[PHONE_NUMBER]"
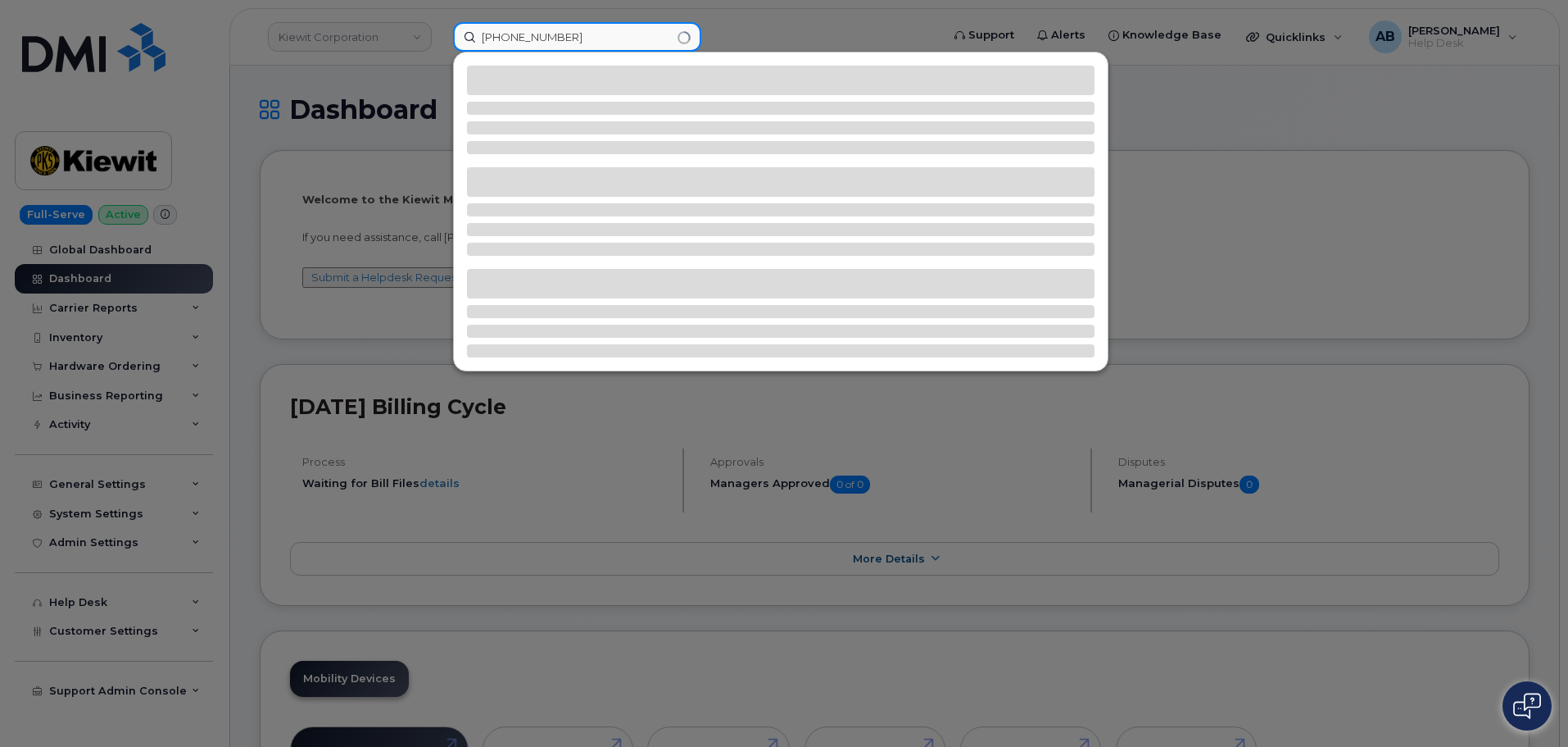
type input "[PHONE_NUMBER]"
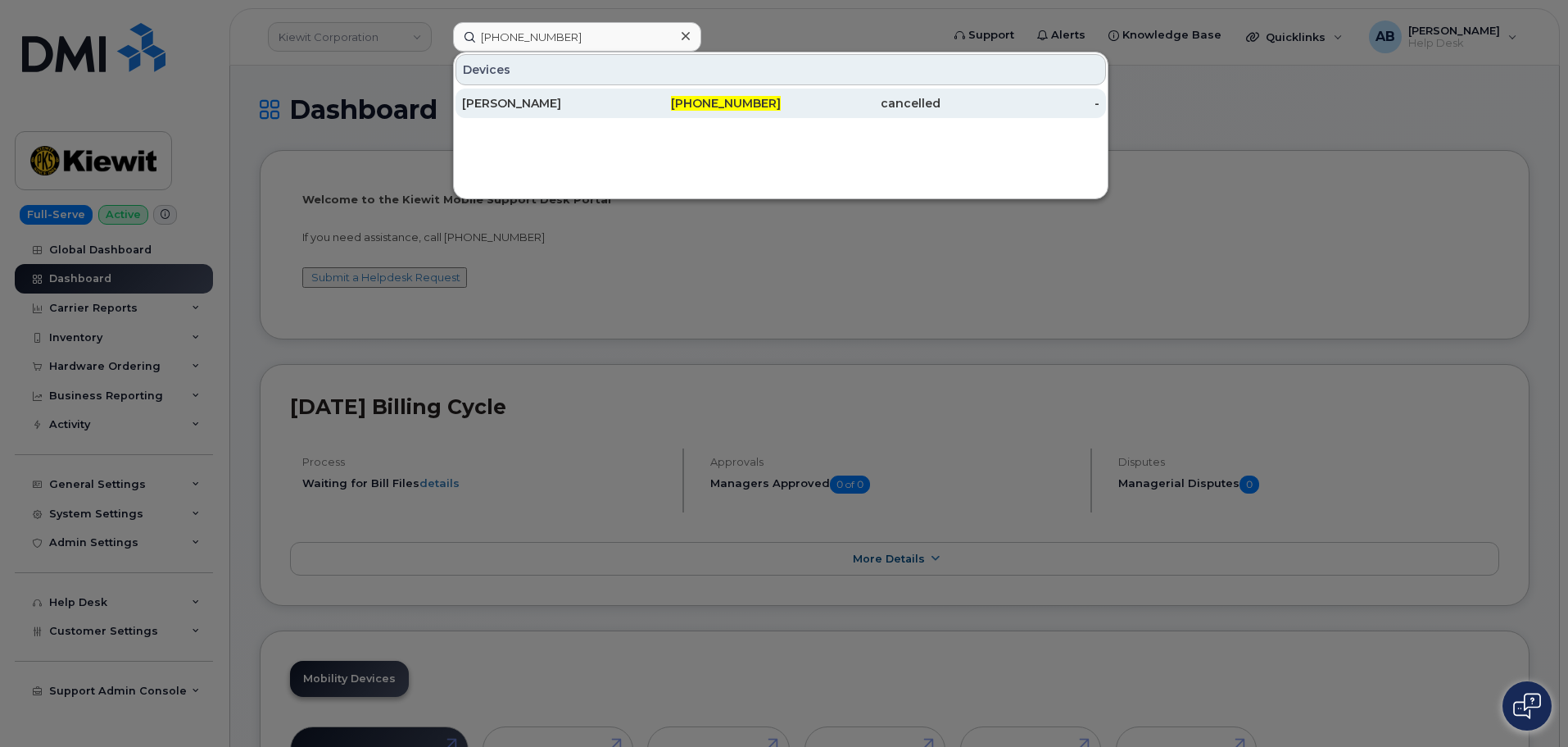
click at [623, 98] on div "[PHONE_NUMBER]" at bounding box center [701, 103] width 160 height 16
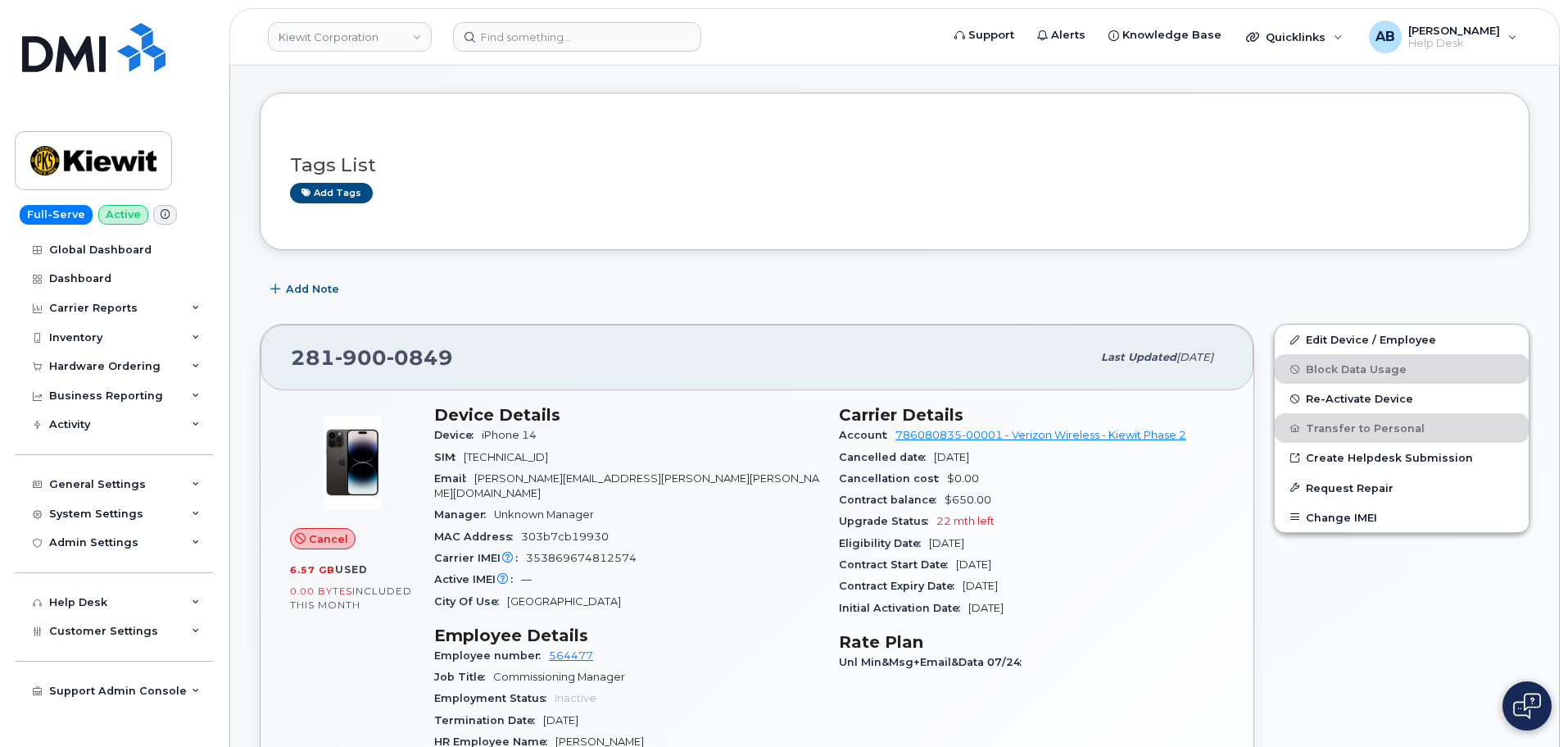
scroll to position [82, 0]
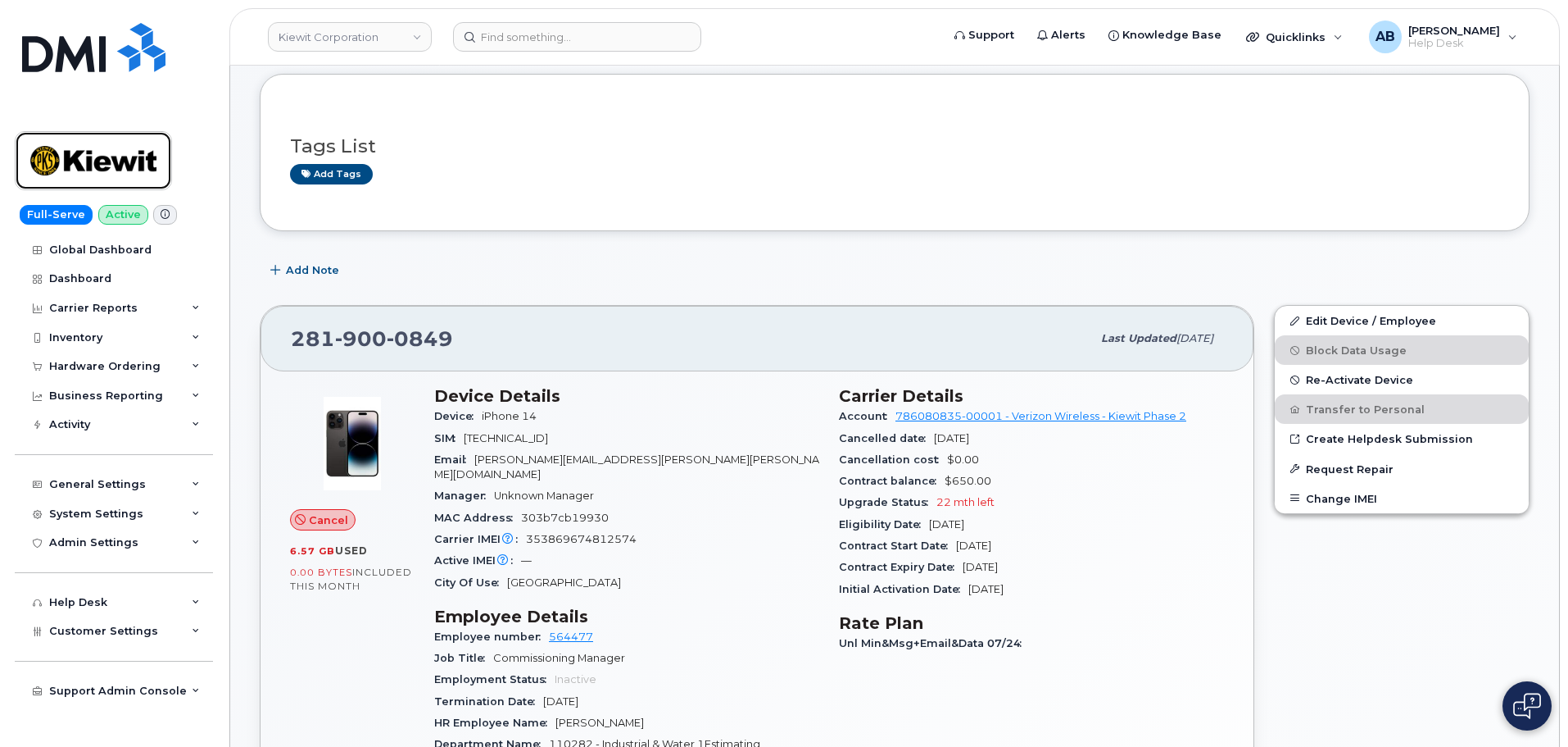
click at [76, 145] on img at bounding box center [94, 161] width 126 height 48
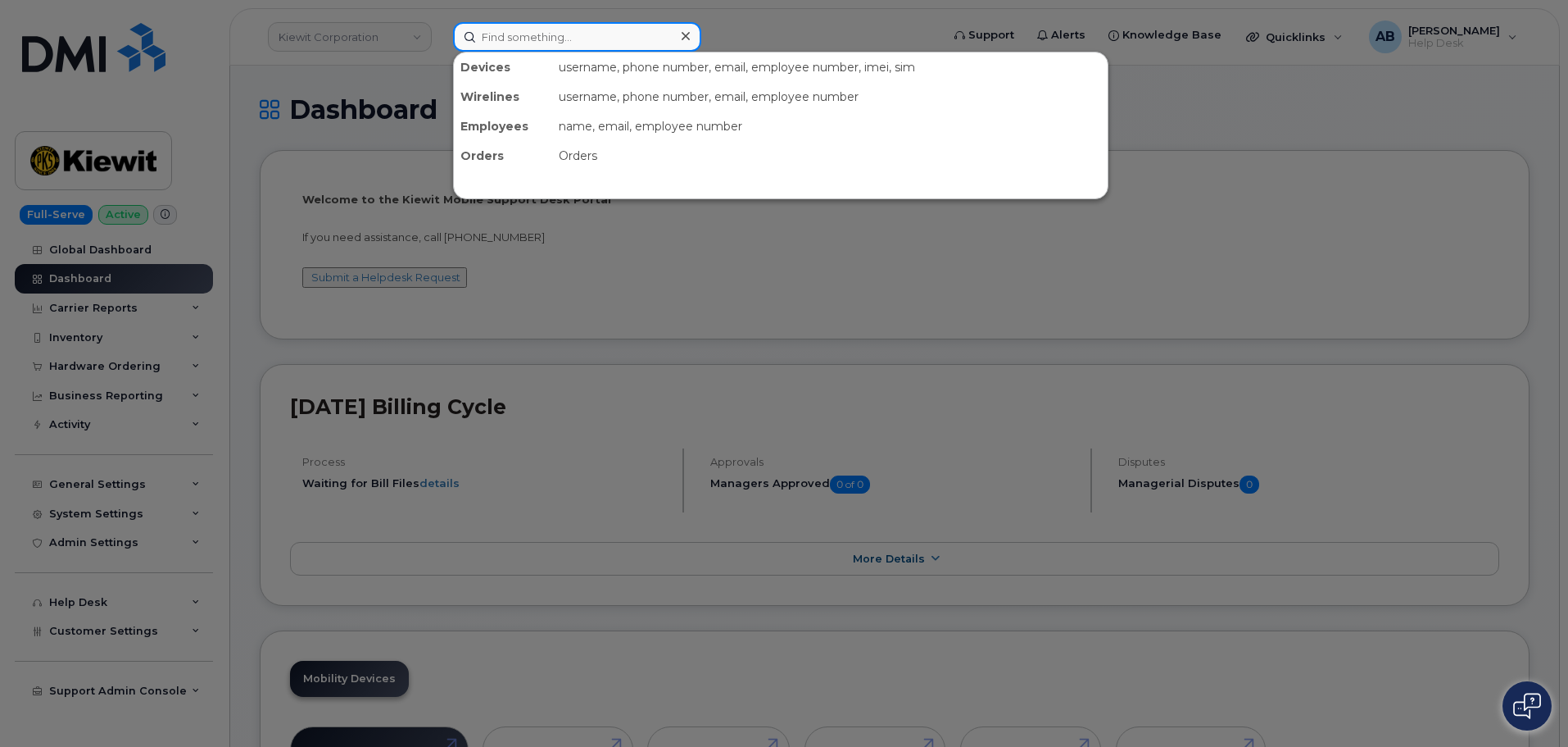
click at [529, 42] on input at bounding box center [577, 37] width 248 height 30
paste input "2819000849"
type input "2819000849"
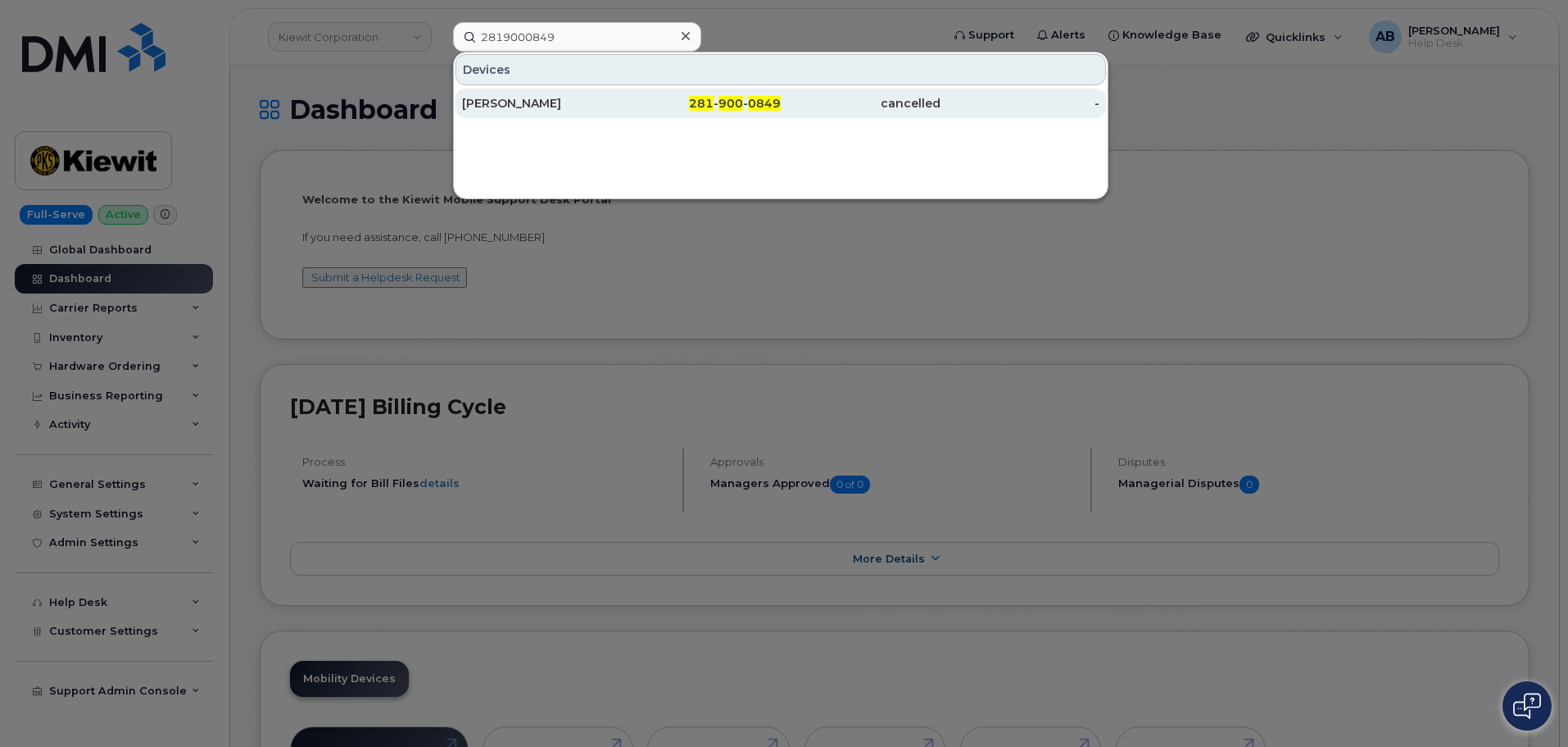
click at [781, 94] on div "281 - 900 - 0849" at bounding box center [860, 103] width 160 height 30
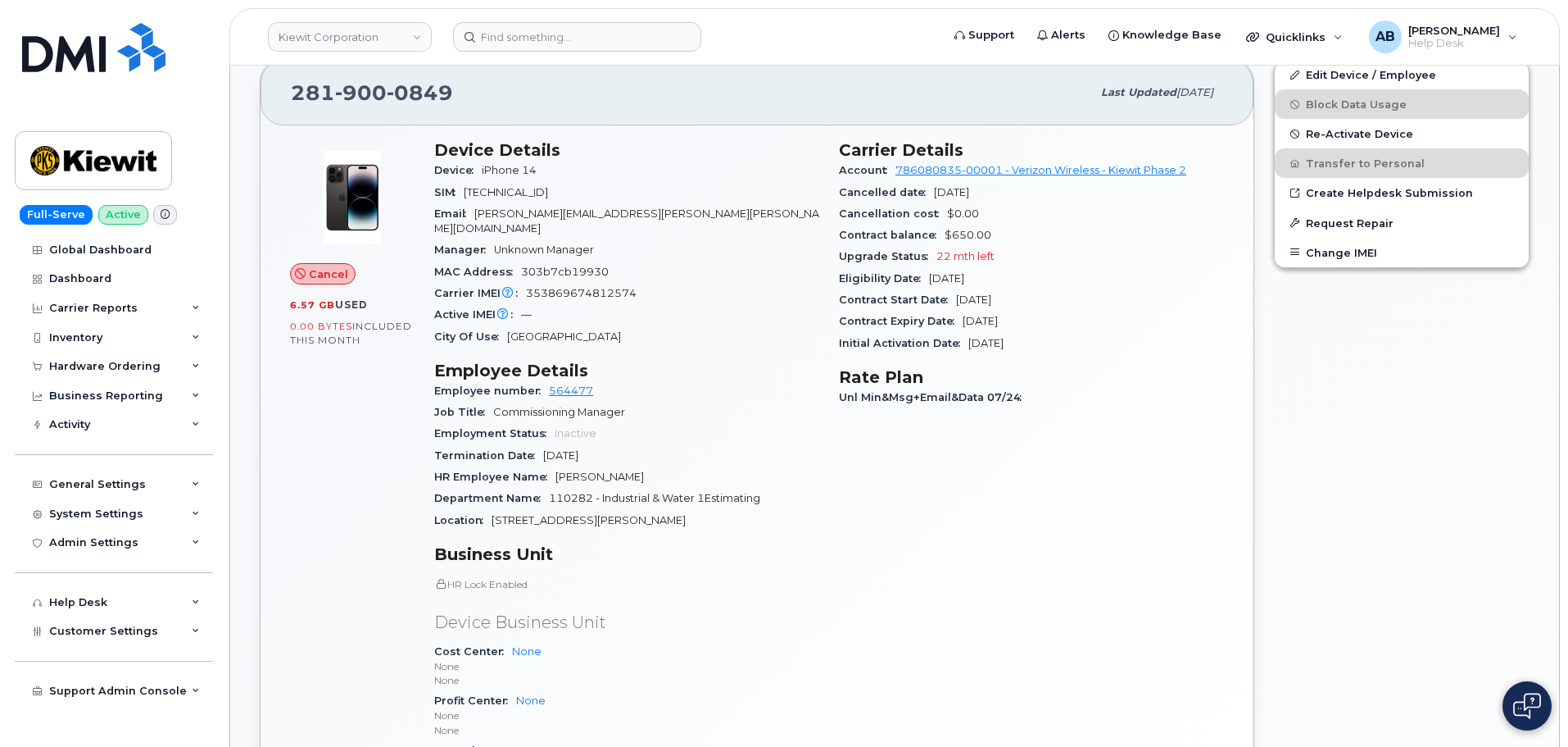
scroll to position [492, 0]
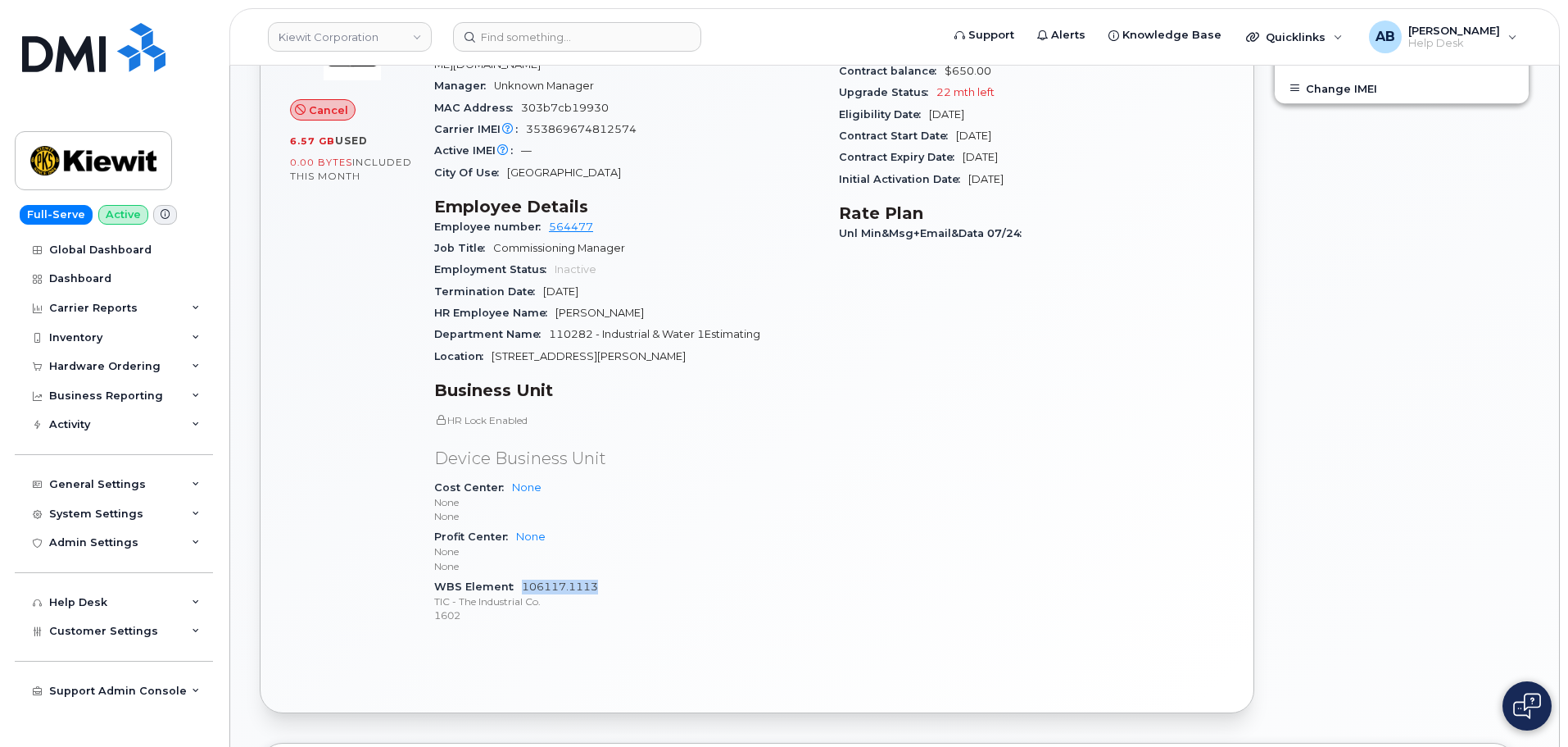
drag, startPoint x: 605, startPoint y: 571, endPoint x: 521, endPoint y: 566, distance: 84.1
click at [521, 576] on div "WBS Element 106117.1113 TIC - The Industrial Co. 1602" at bounding box center [626, 601] width 385 height 50
copy link "106117.1113"
click at [837, 515] on div "Carrier Details Account 786080835-00001 - Verizon Wireless - [PERSON_NAME] Phas…" at bounding box center [1032, 307] width 404 height 682
drag, startPoint x: 107, startPoint y: 169, endPoint x: 132, endPoint y: 156, distance: 28.2
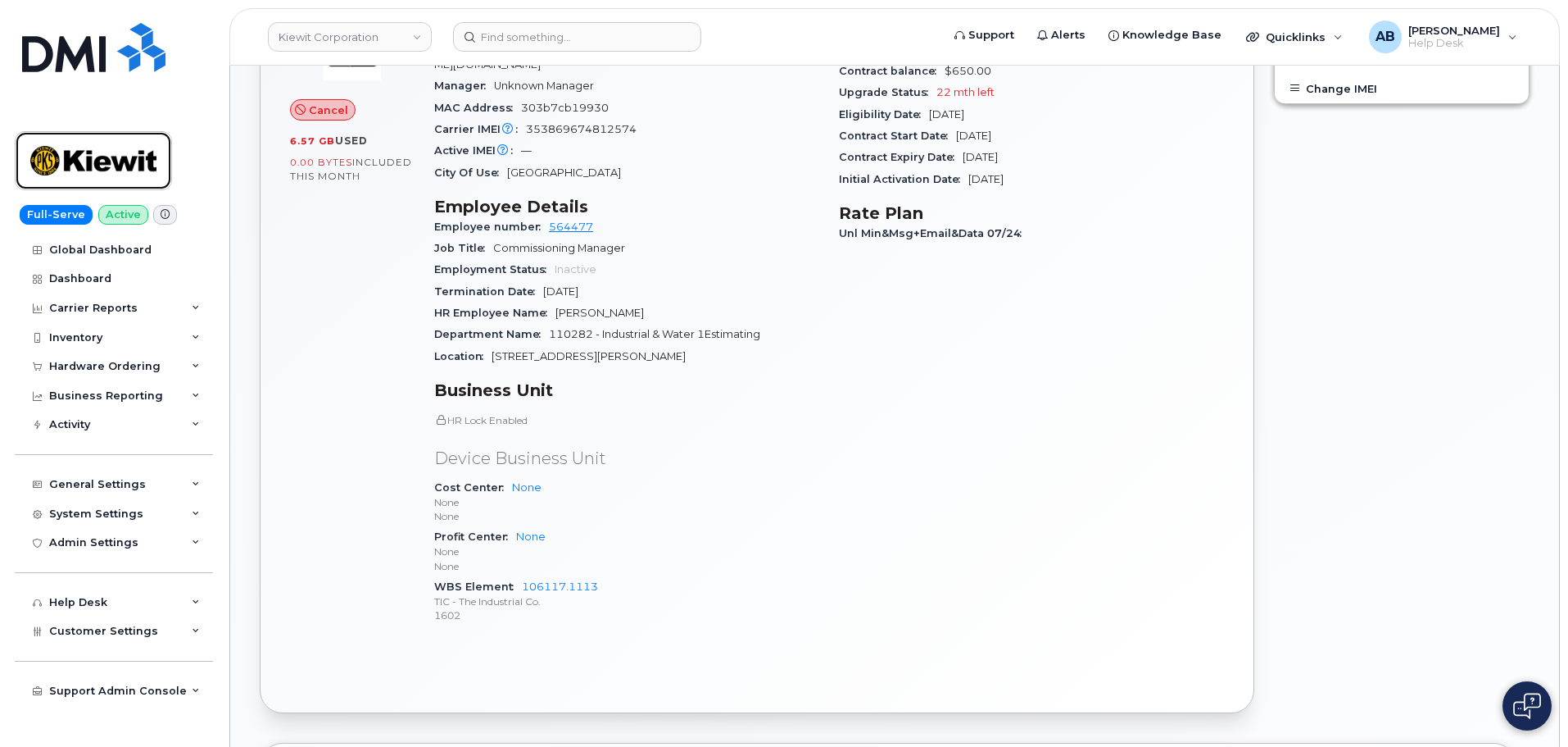
click at [107, 169] on img at bounding box center [94, 161] width 126 height 48
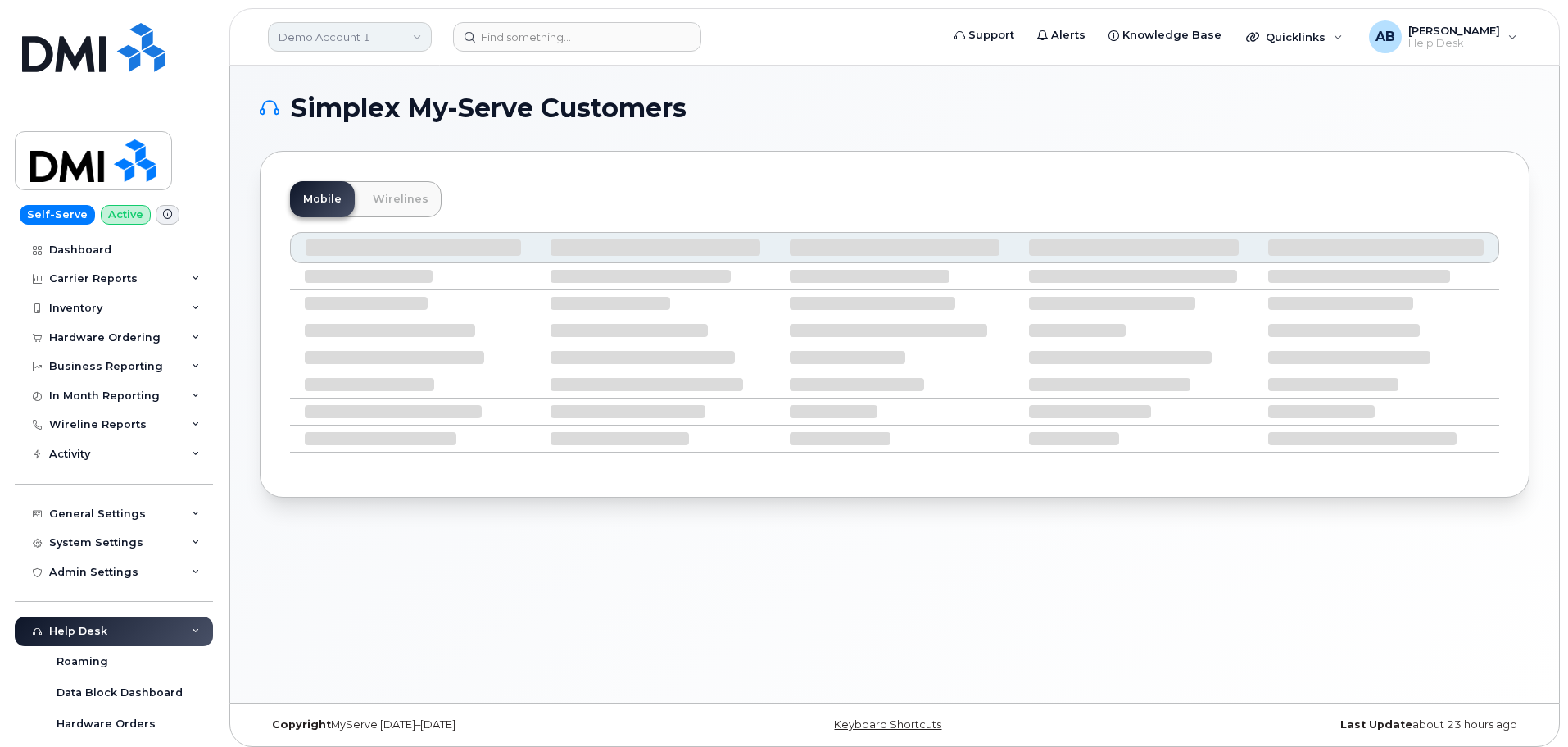
click at [371, 26] on link "Demo Account 1" at bounding box center [350, 37] width 164 height 30
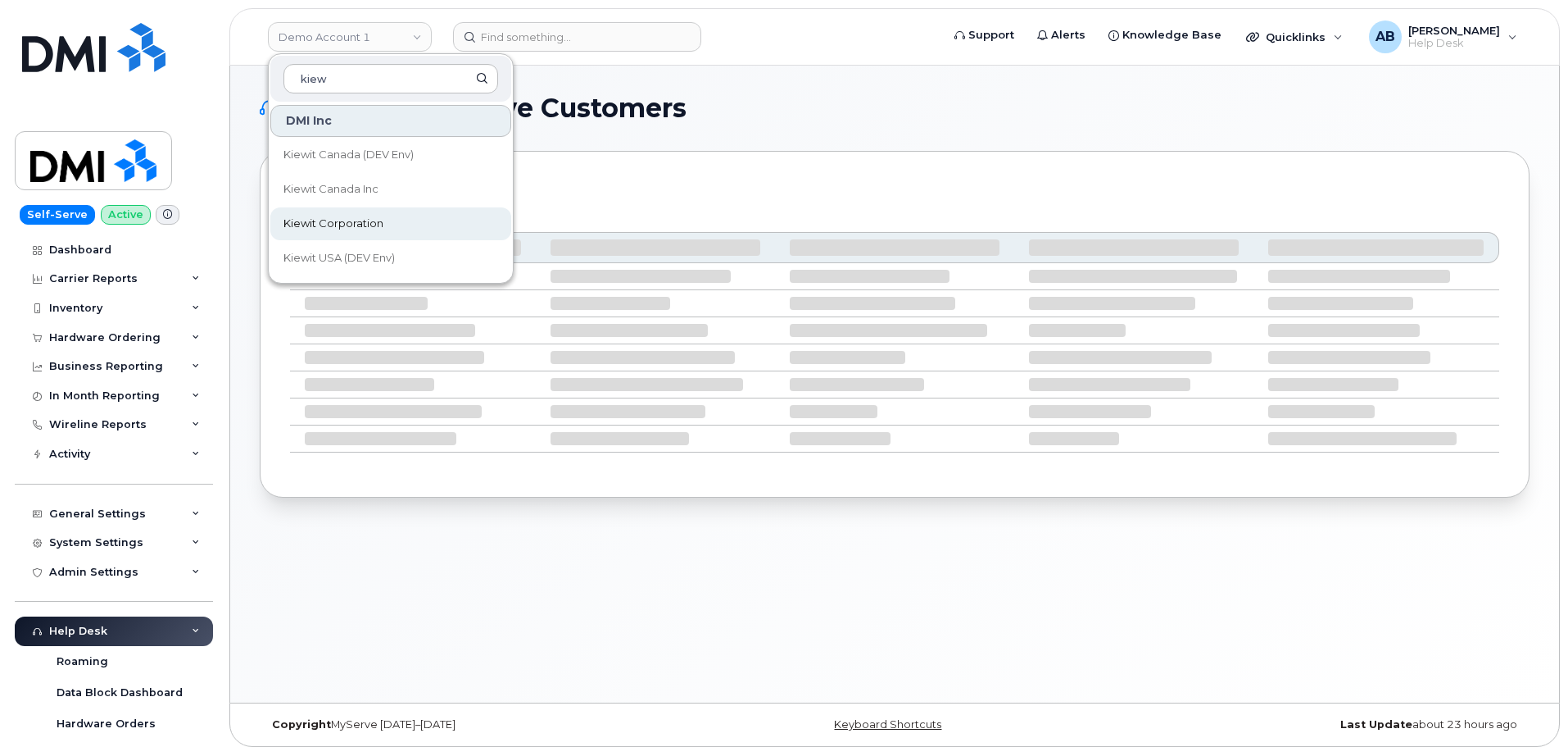
type input "kiew"
click at [353, 229] on span "Kiewit Corporation" at bounding box center [333, 224] width 100 height 16
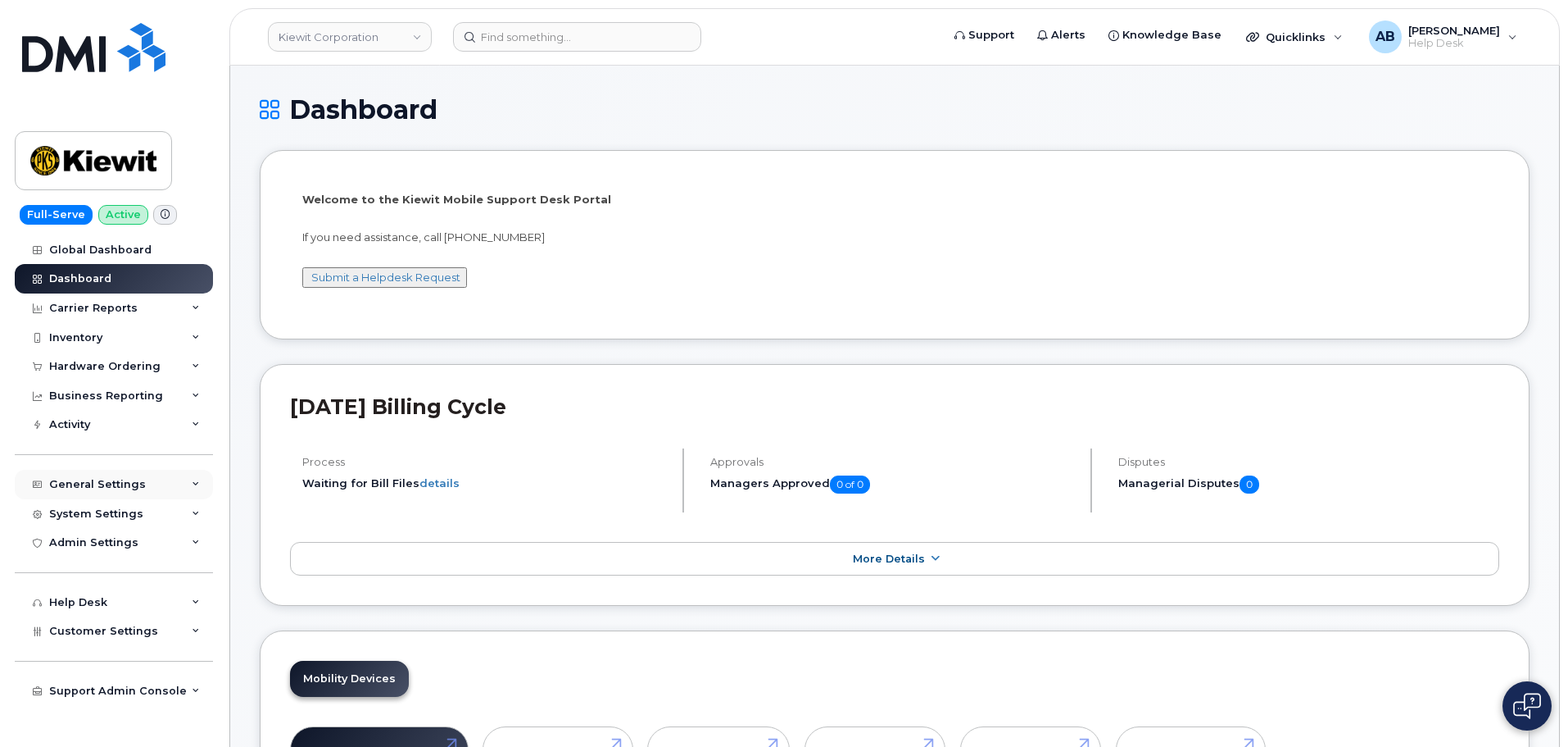
click at [105, 484] on div "General Settings" at bounding box center [97, 484] width 97 height 14
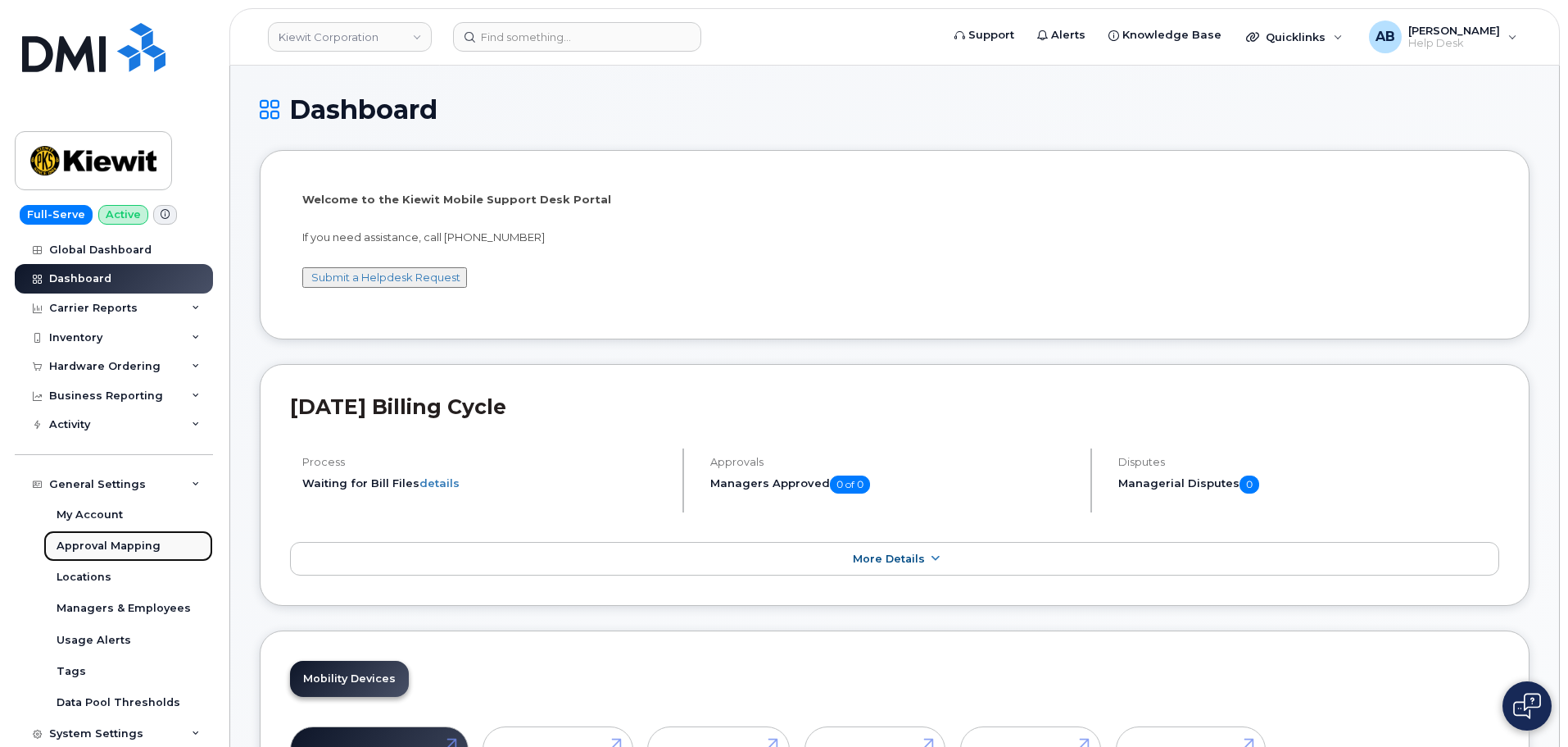
click at [114, 539] on div "Approval Mapping" at bounding box center [108, 546] width 104 height 14
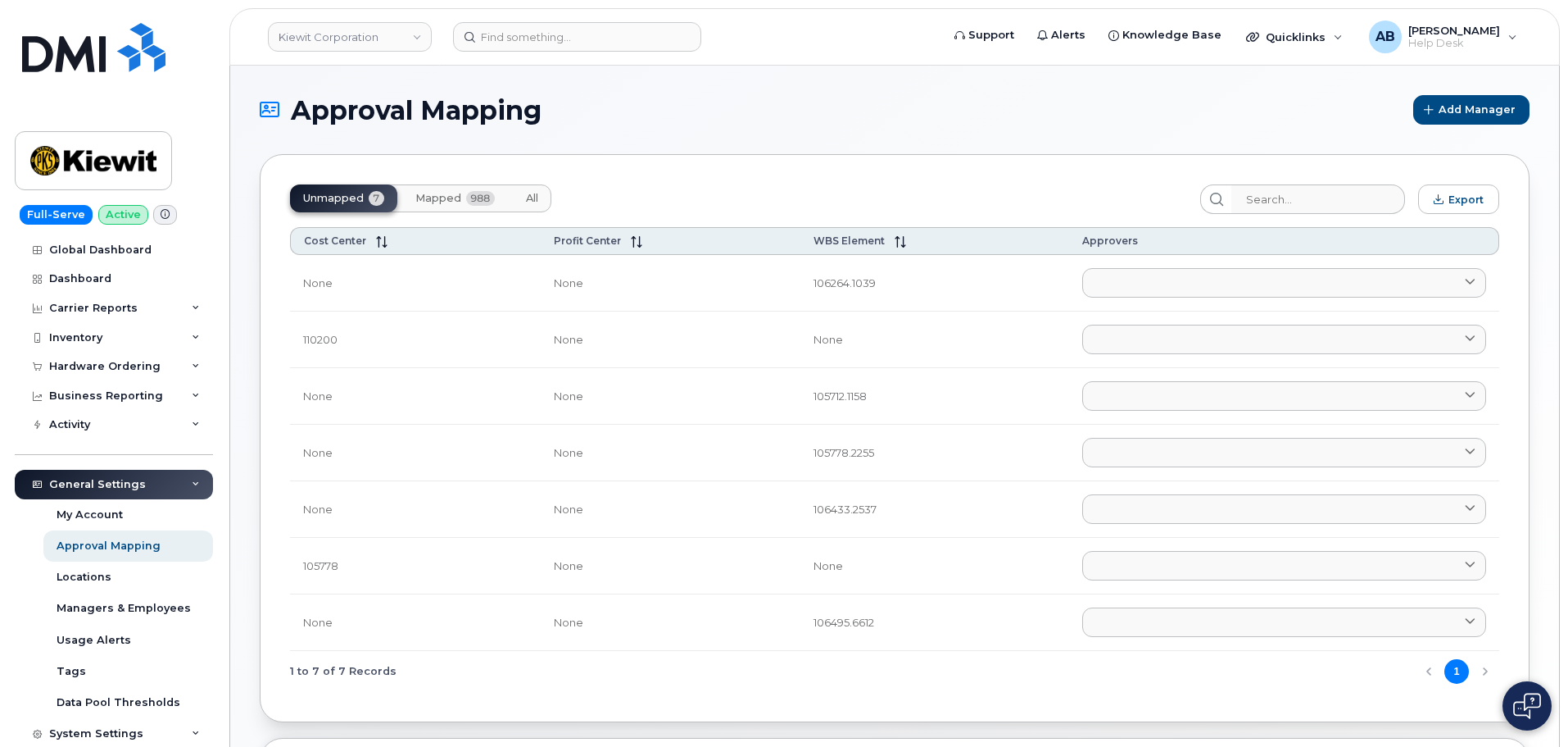
click at [535, 192] on span "All" at bounding box center [533, 198] width 13 height 14
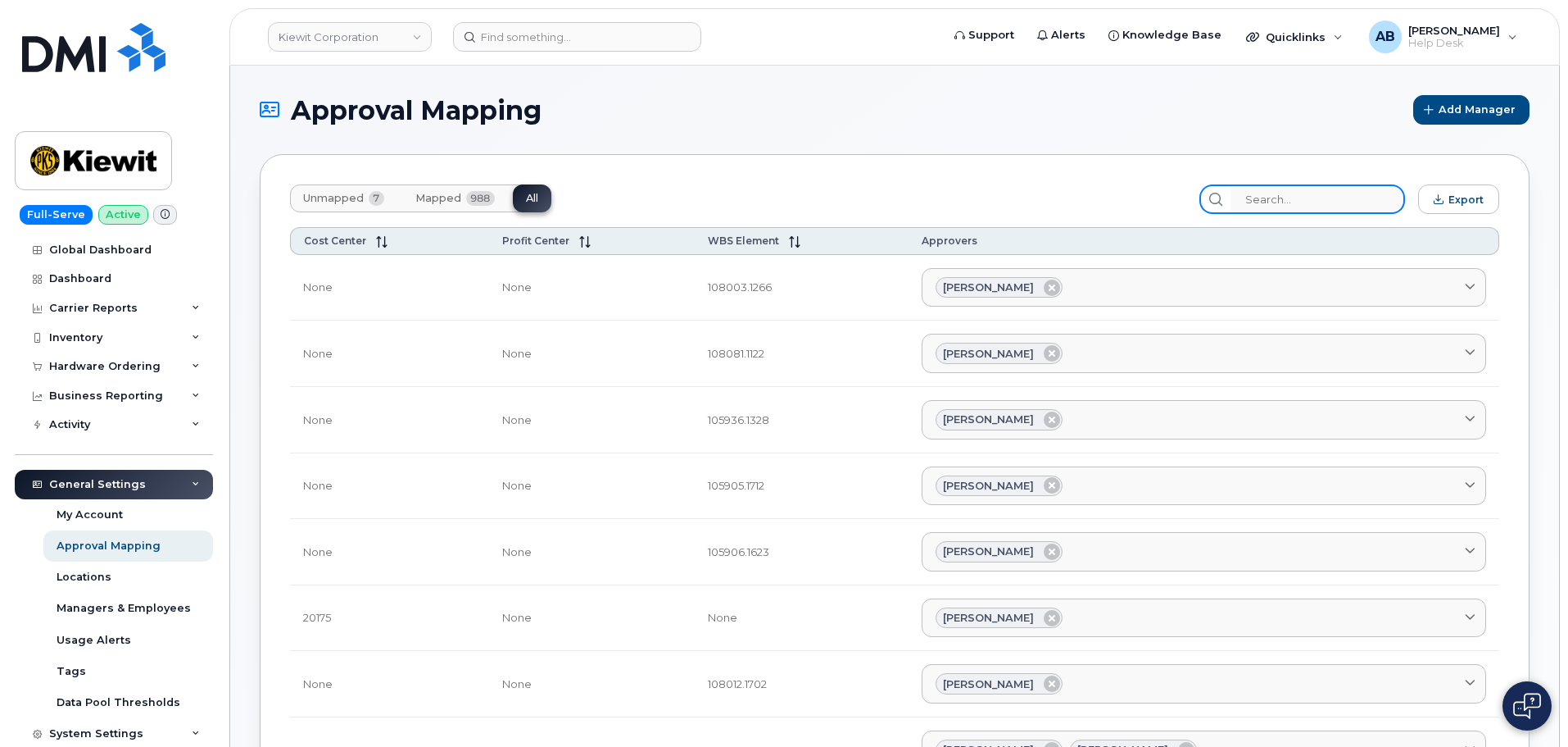
click at [1285, 200] on input "search" at bounding box center [1317, 199] width 174 height 30
paste input "106117.1113"
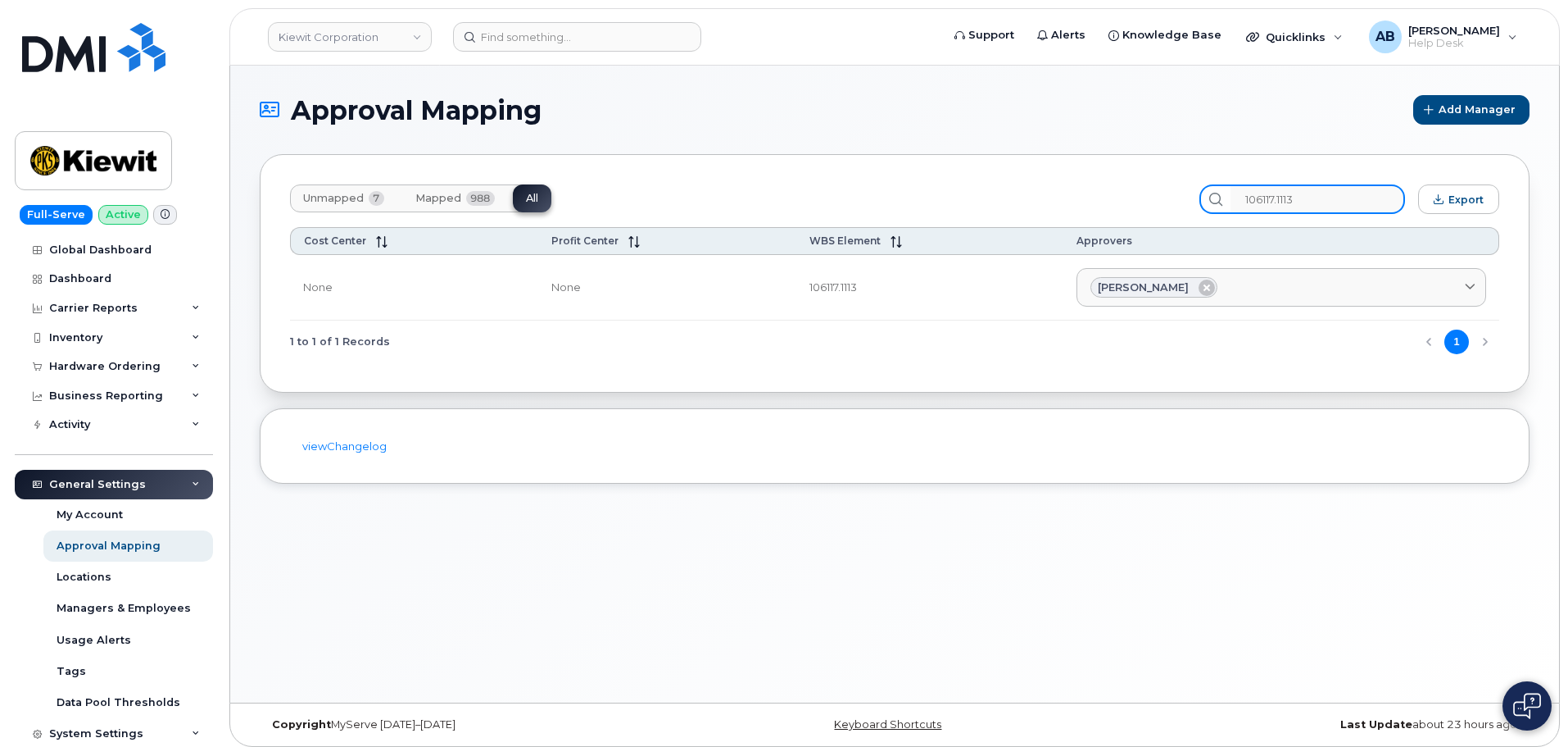
type input "106117.1113"
drag, startPoint x: 74, startPoint y: 157, endPoint x: 691, endPoint y: 16, distance: 632.9
click at [74, 157] on img at bounding box center [94, 161] width 126 height 48
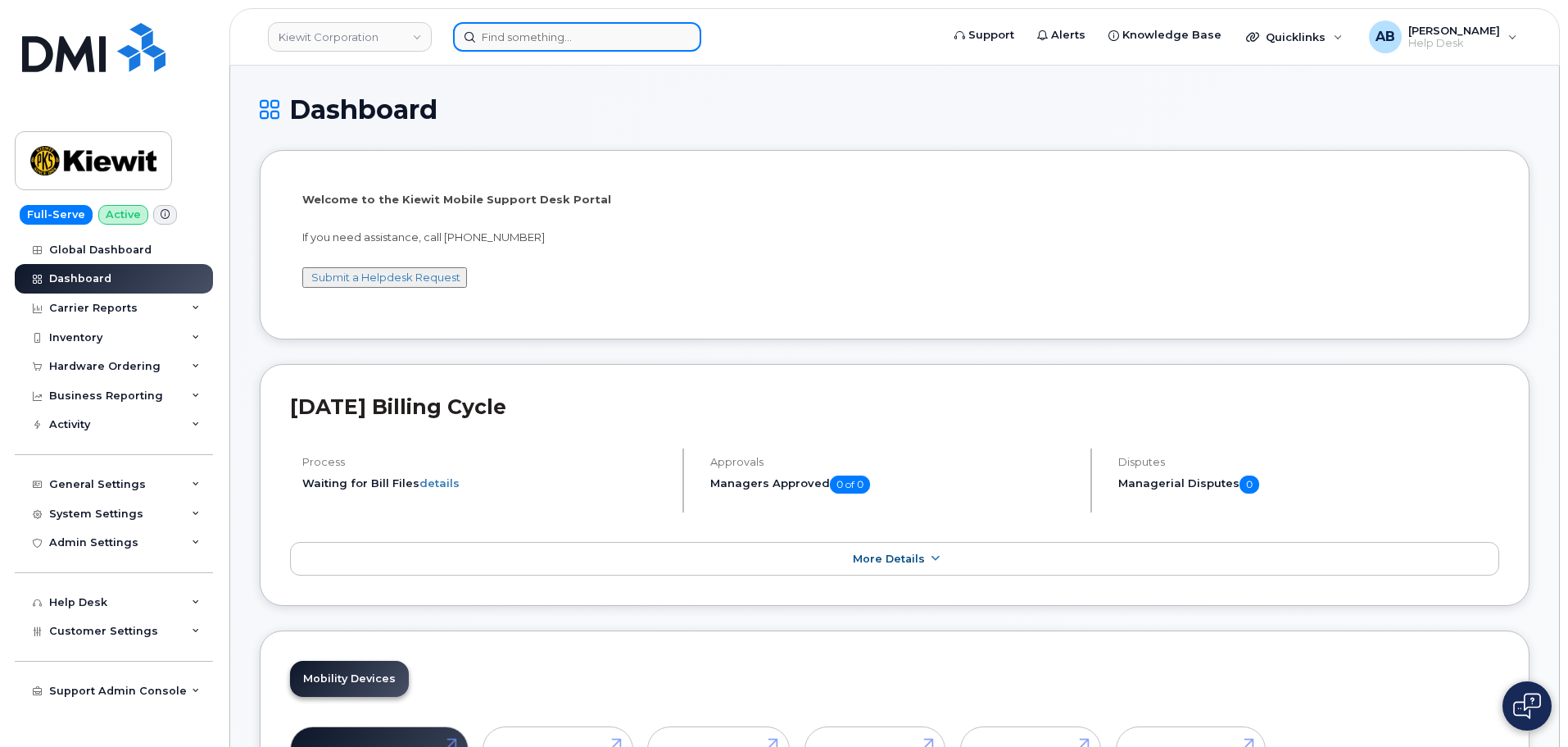
click at [605, 40] on input at bounding box center [577, 37] width 248 height 30
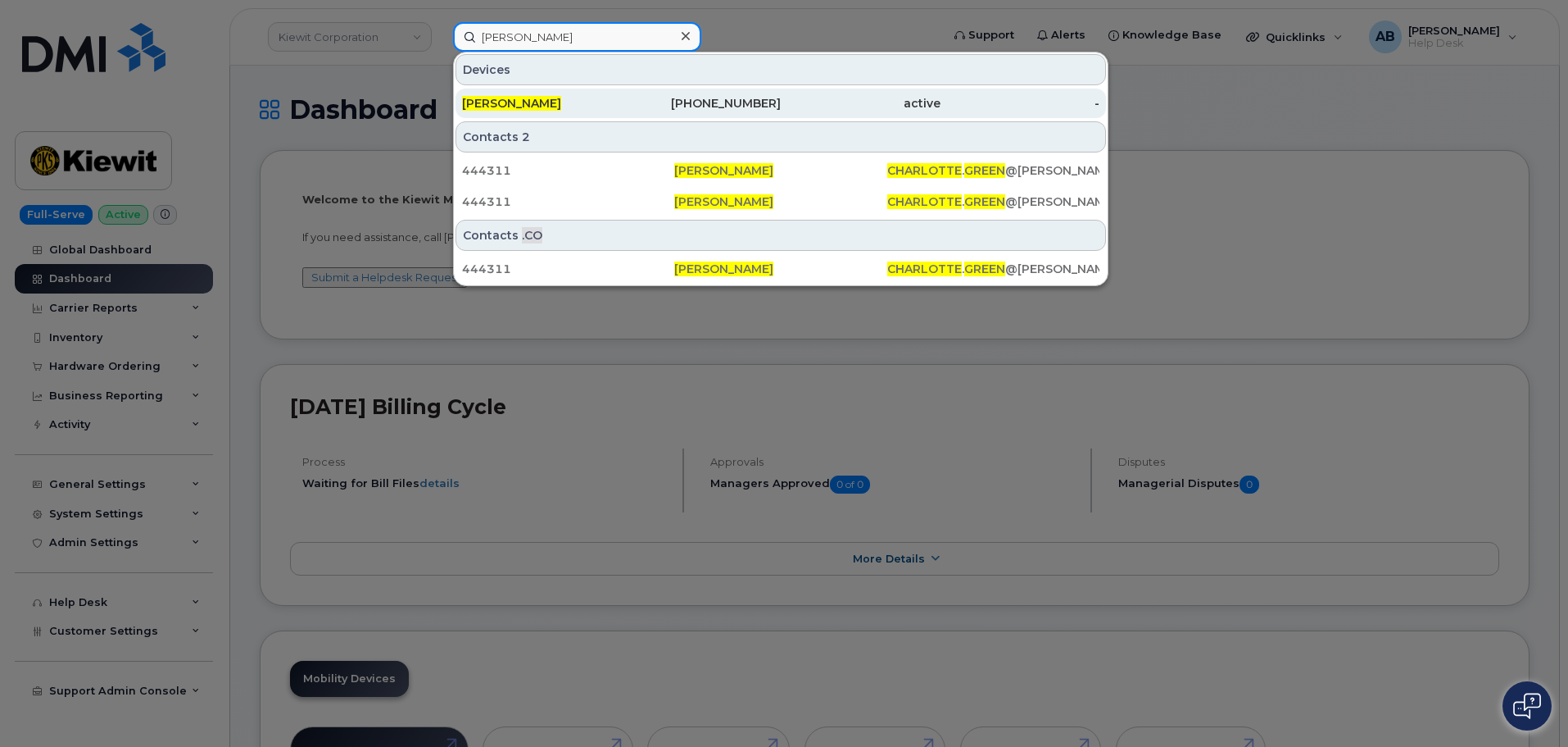
type input "[PERSON_NAME]"
click at [582, 106] on div "[PERSON_NAME]" at bounding box center [542, 103] width 160 height 16
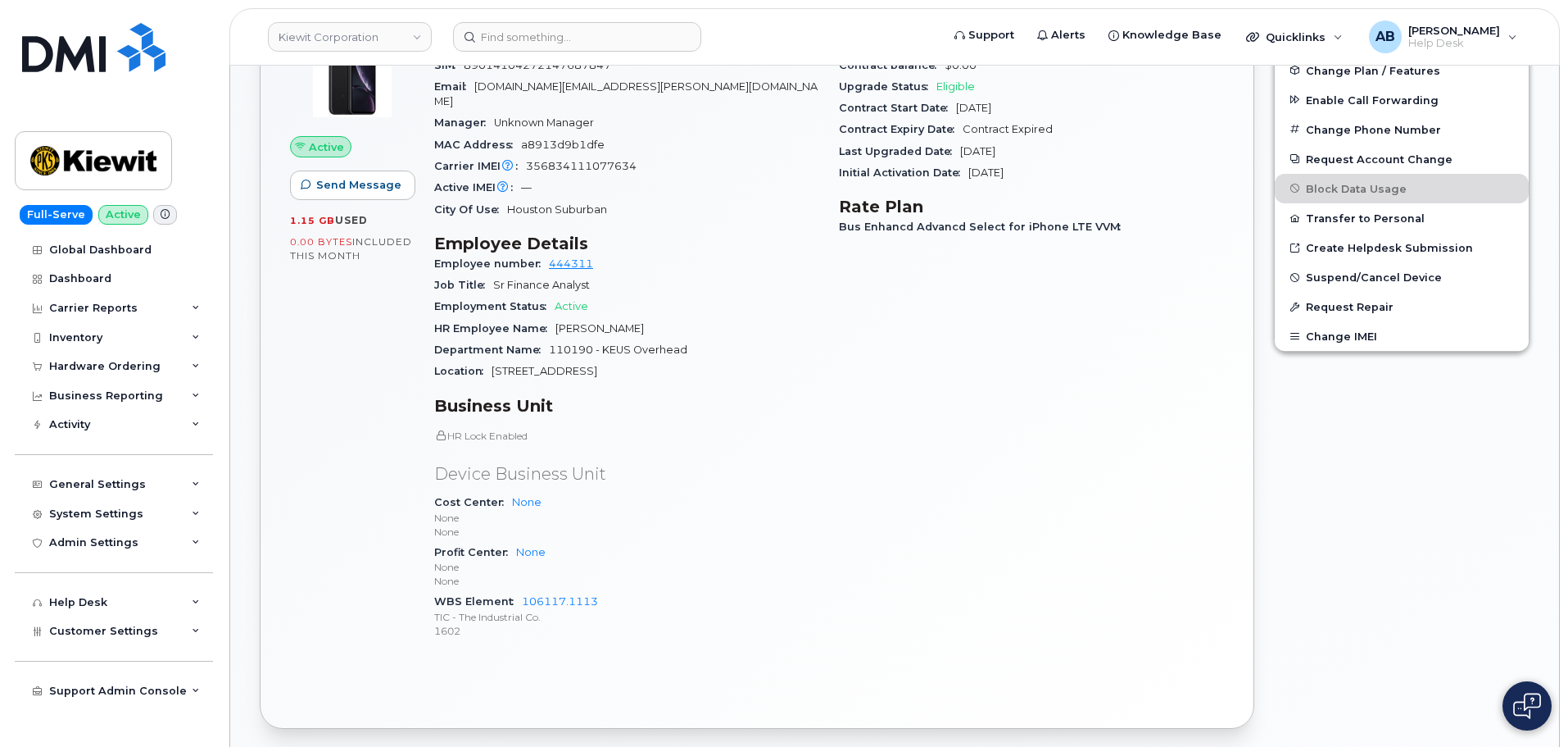
scroll to position [328, 0]
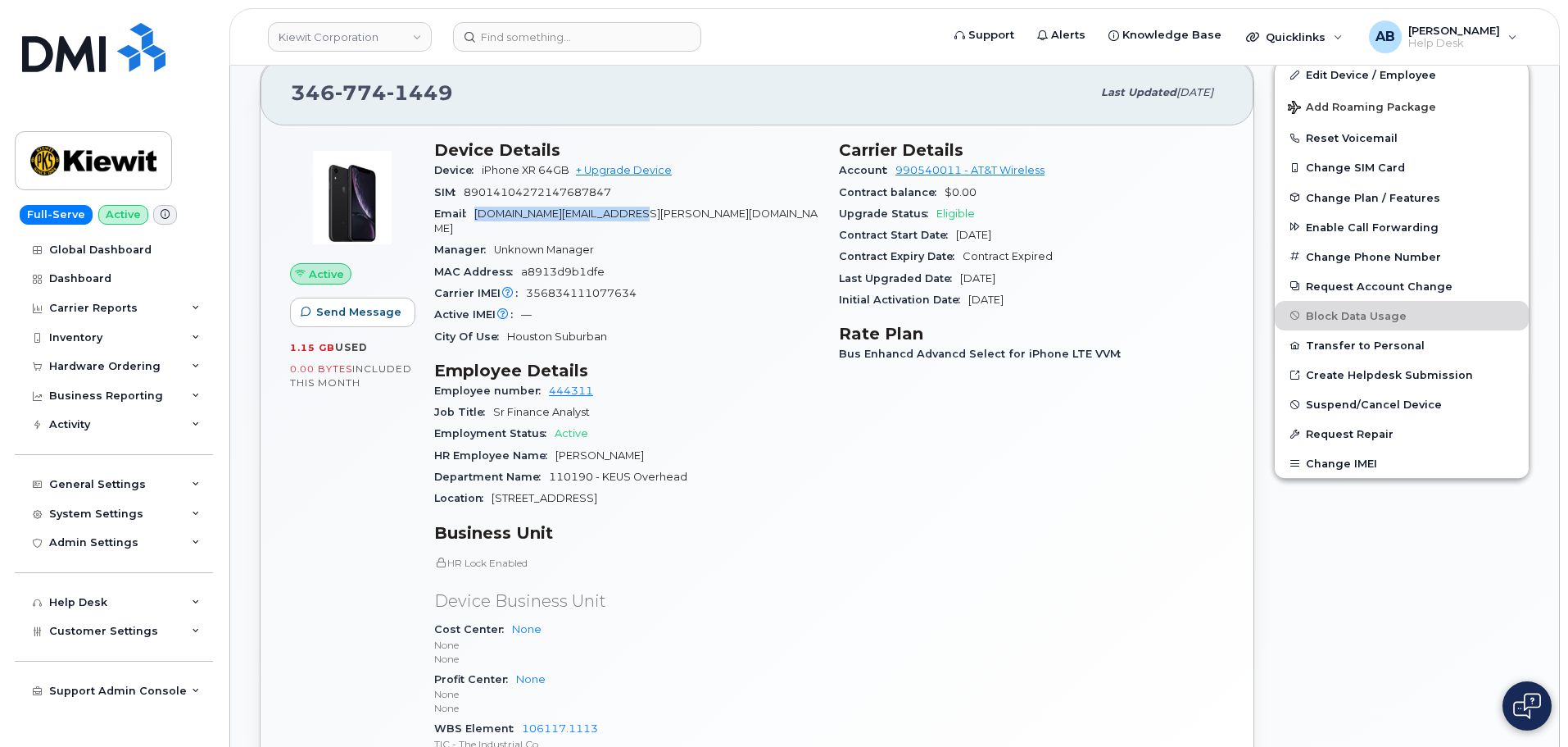
drag, startPoint x: 671, startPoint y: 206, endPoint x: 470, endPoint y: 221, distance: 201.6
click at [470, 221] on div "Email CHARLOTTE.GREEN@CHERNE.COM" at bounding box center [626, 221] width 385 height 37
copy span "CHARLOTTE.GREEN@CHERNE.COM"
drag, startPoint x: 81, startPoint y: 148, endPoint x: 524, endPoint y: 25, distance: 459.8
click at [81, 148] on img at bounding box center [94, 161] width 126 height 48
